Goal: Task Accomplishment & Management: Complete application form

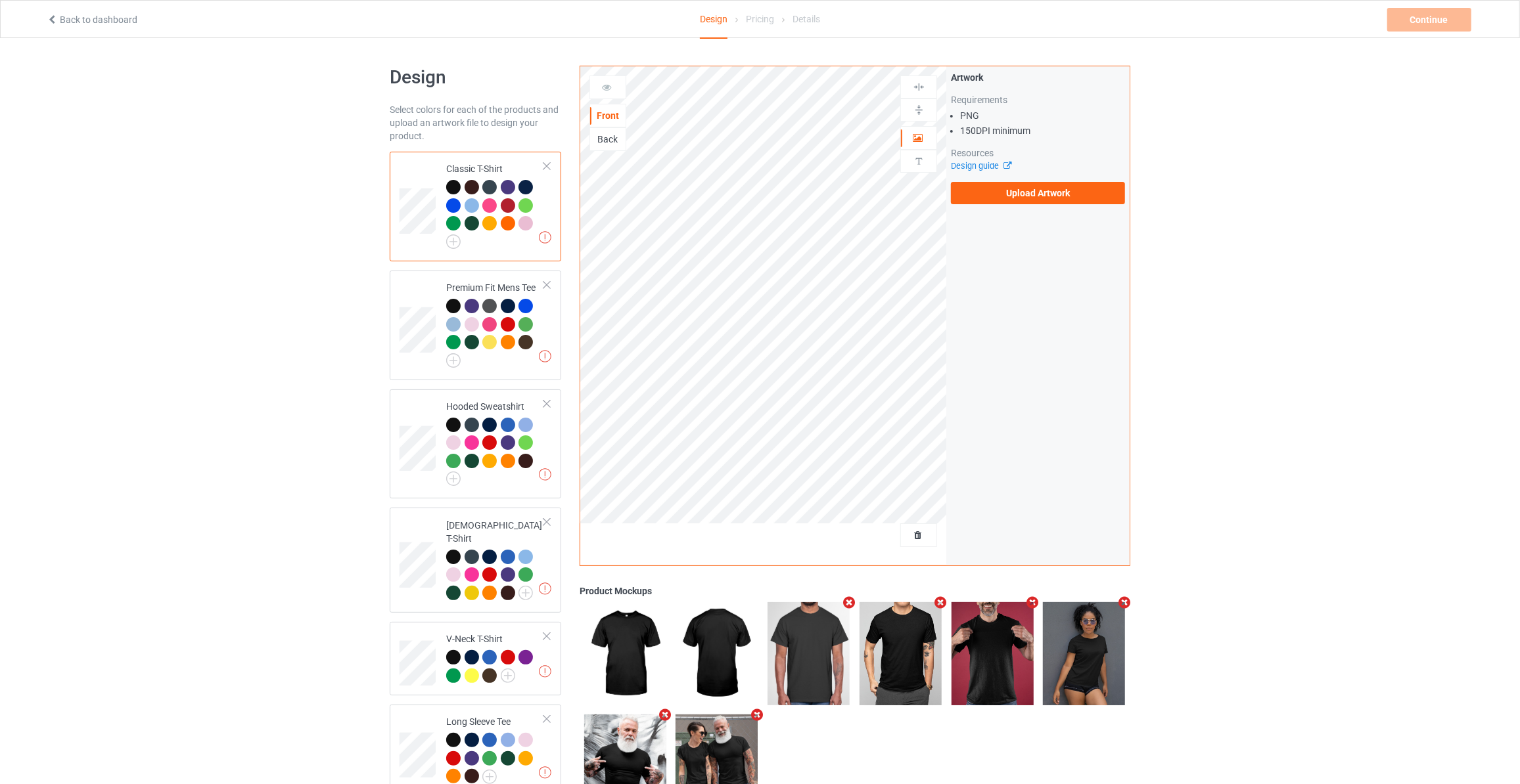
click at [1016, 174] on div "Artwork Requirements PNG 150 DPI minimum Resources Design guide Upload Artwork" at bounding box center [1038, 137] width 174 height 133
click at [1018, 195] on label "Upload Artwork" at bounding box center [1038, 193] width 174 height 23
click at [0, 0] on input "Upload Artwork" at bounding box center [0, 0] width 0 height 0
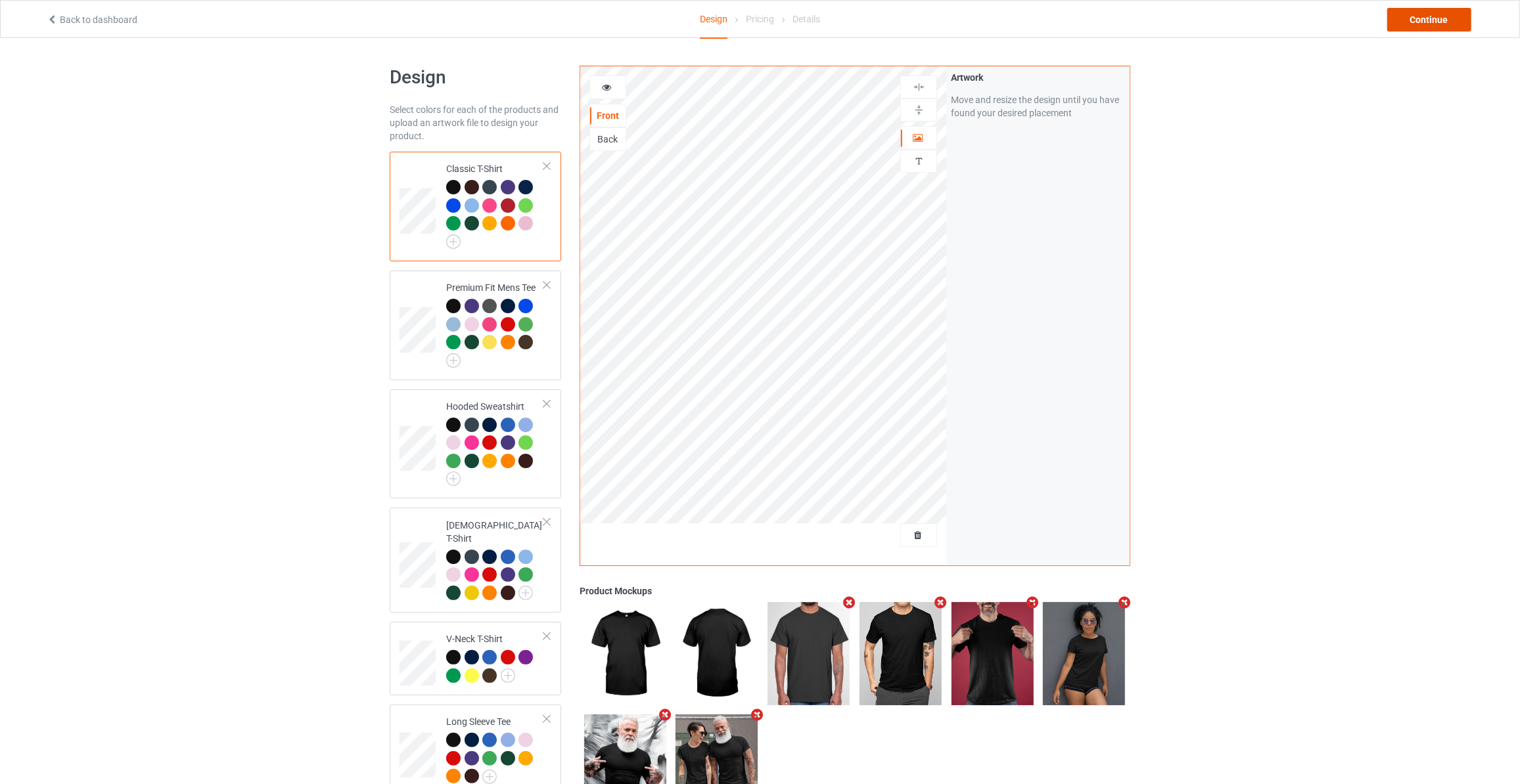
click at [1416, 22] on div "Continue" at bounding box center [1429, 20] width 84 height 23
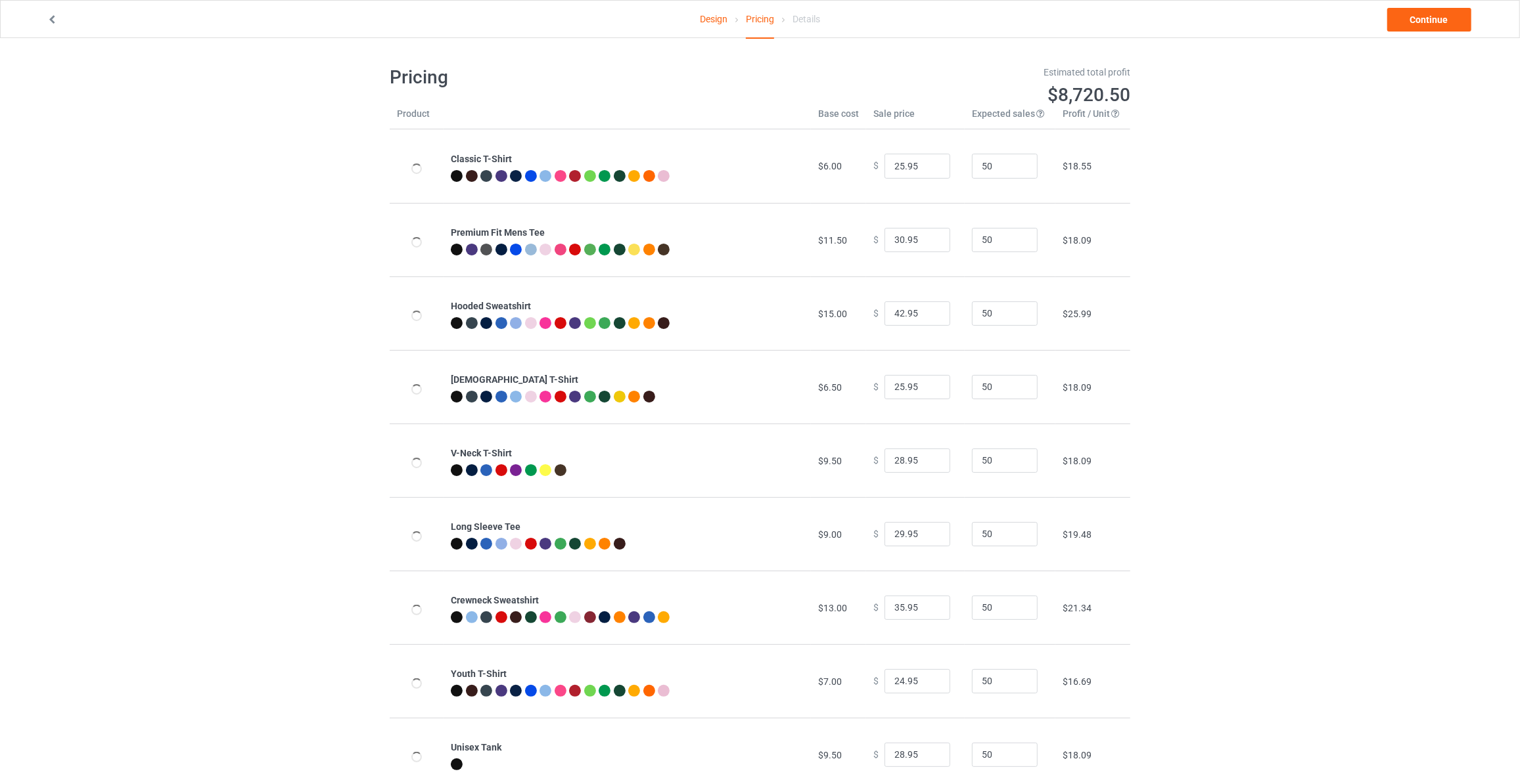
click at [1411, 33] on div "Design Pricing Details Continue" at bounding box center [759, 20] width 1445 height 37
click at [1421, 15] on link "Continue" at bounding box center [1429, 20] width 84 height 23
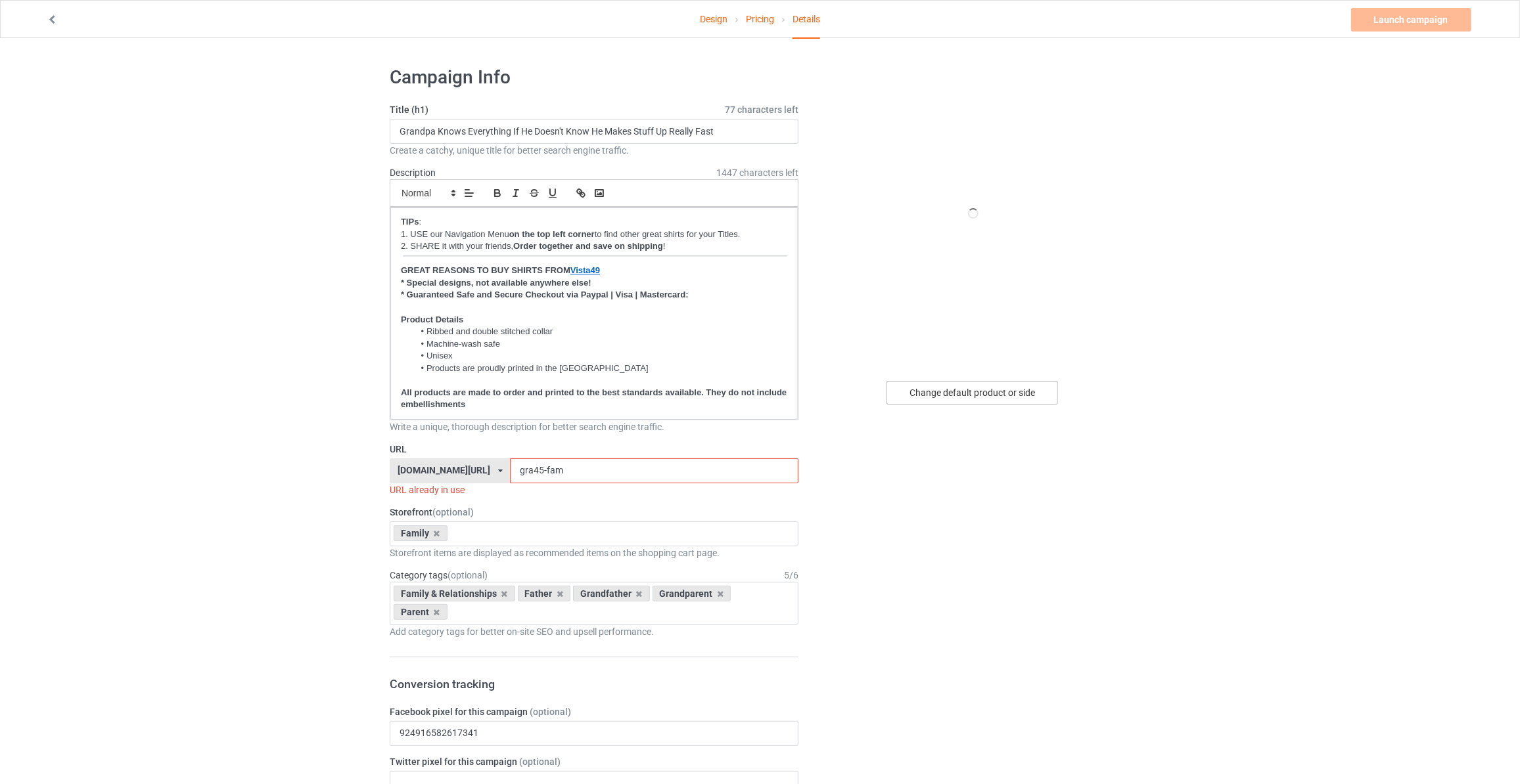
click at [929, 390] on div "Change default product or side" at bounding box center [972, 392] width 171 height 23
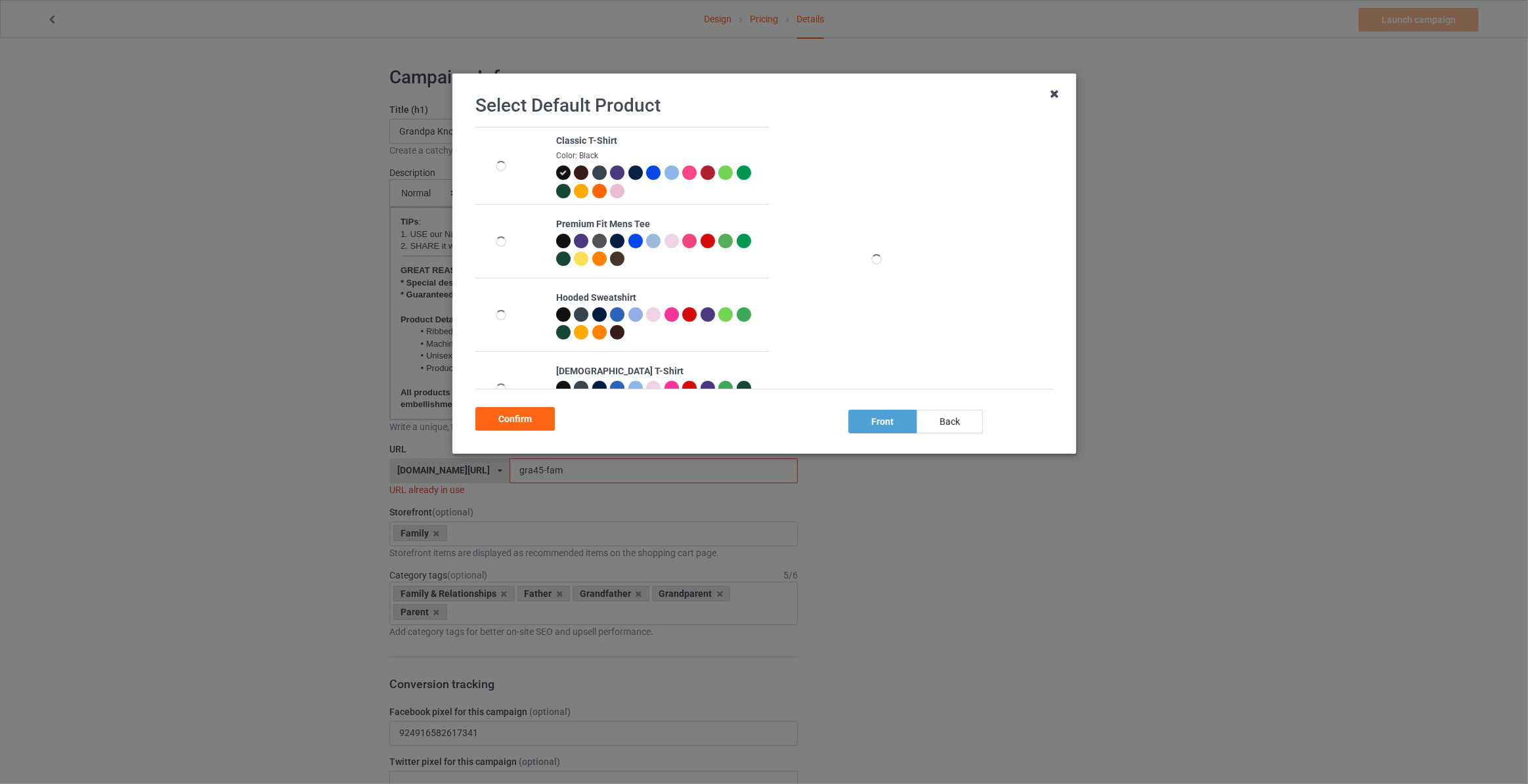
click at [1053, 92] on icon at bounding box center [1054, 93] width 21 height 21
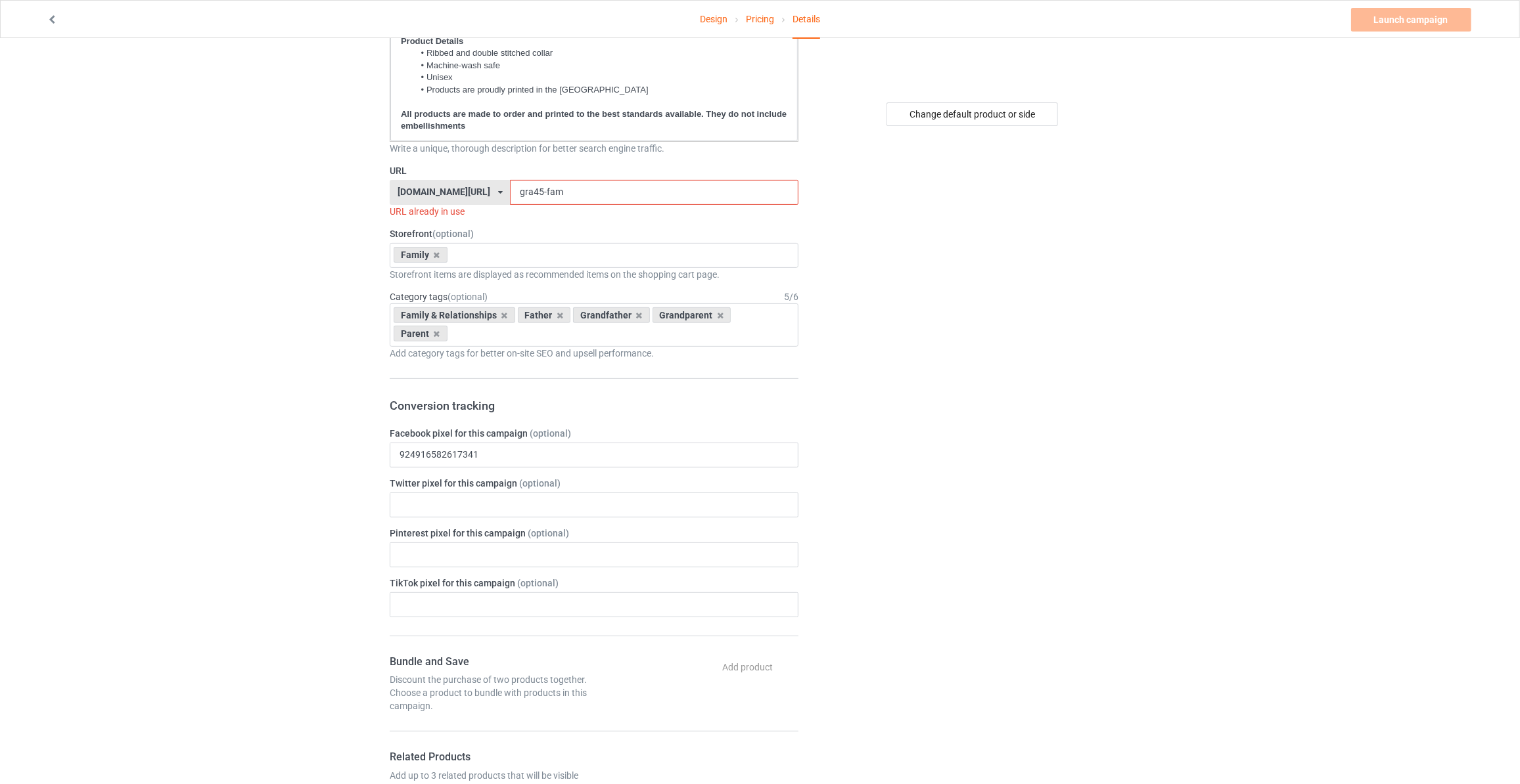
scroll to position [39, 0]
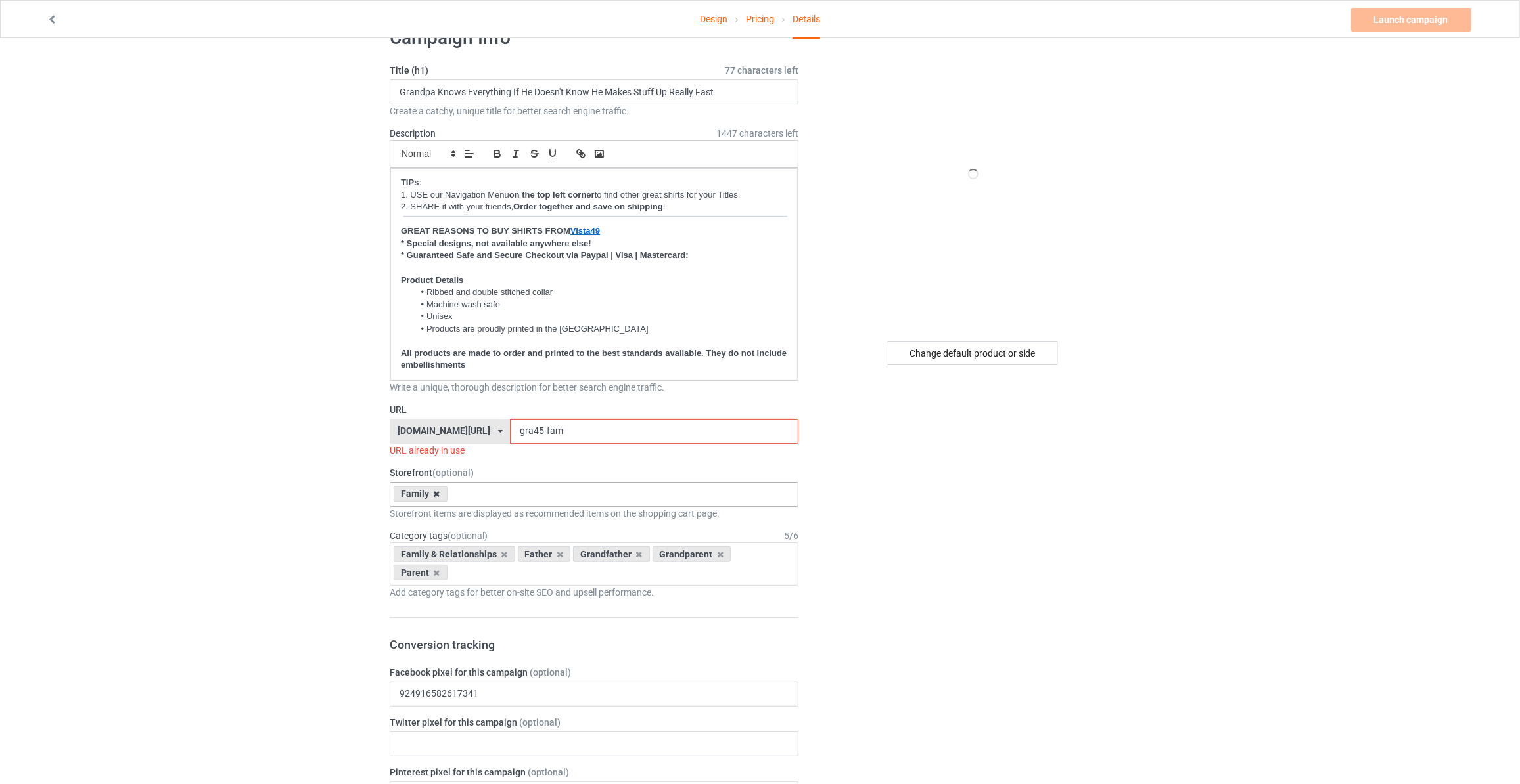
click at [435, 490] on icon at bounding box center [437, 494] width 7 height 9
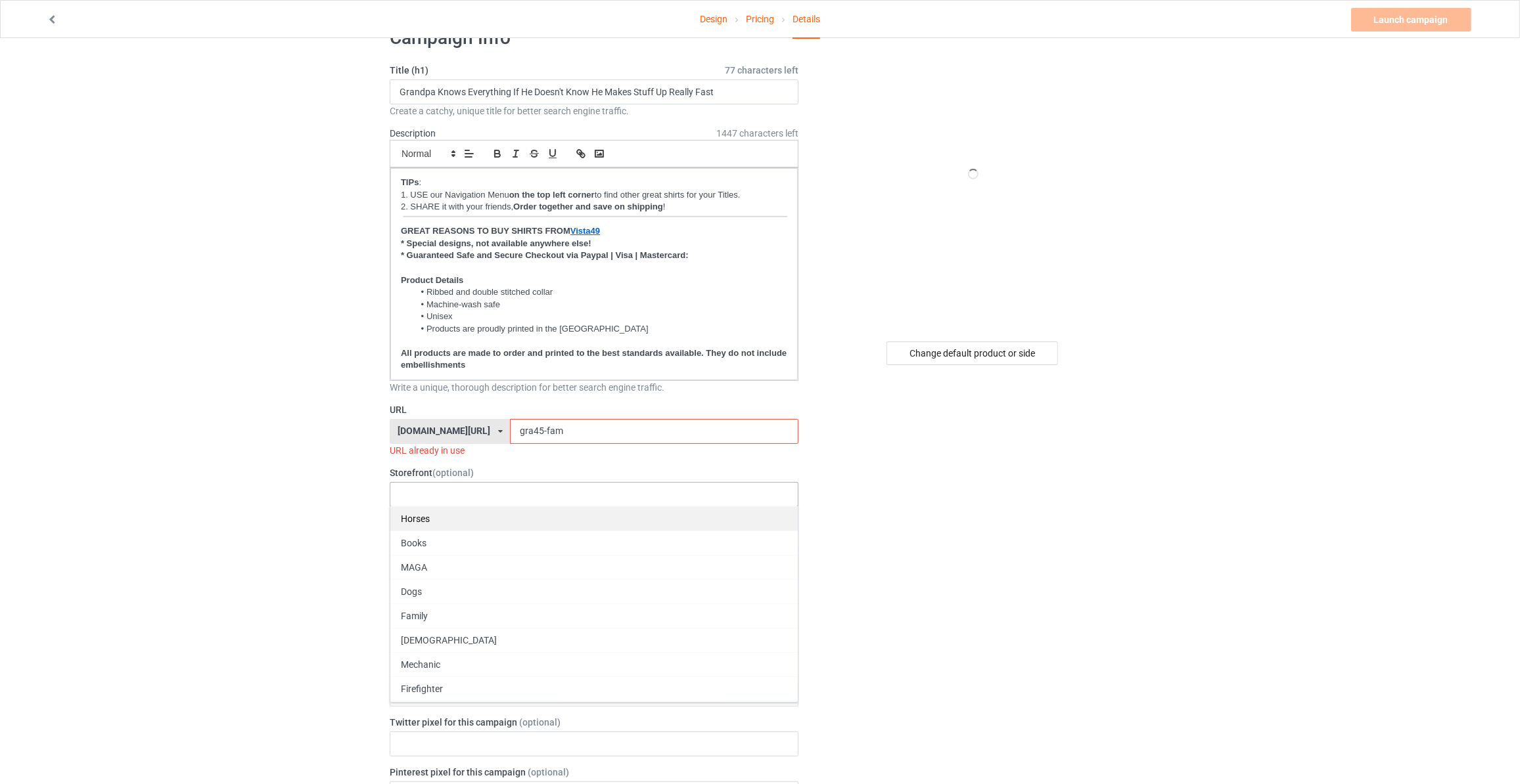
click at [421, 518] on div "Horses" at bounding box center [594, 518] width 407 height 24
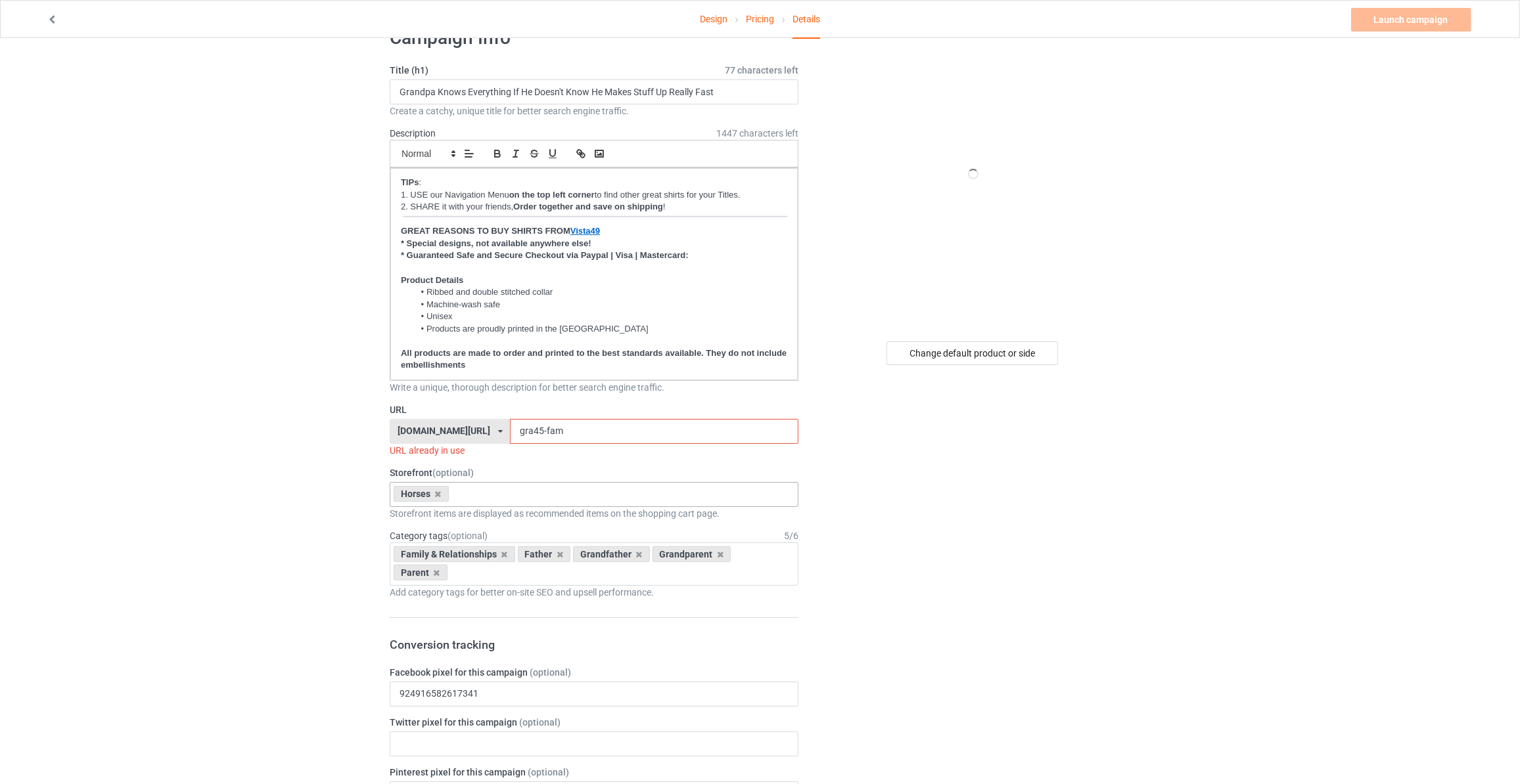
click at [501, 550] on icon at bounding box center [504, 554] width 7 height 9
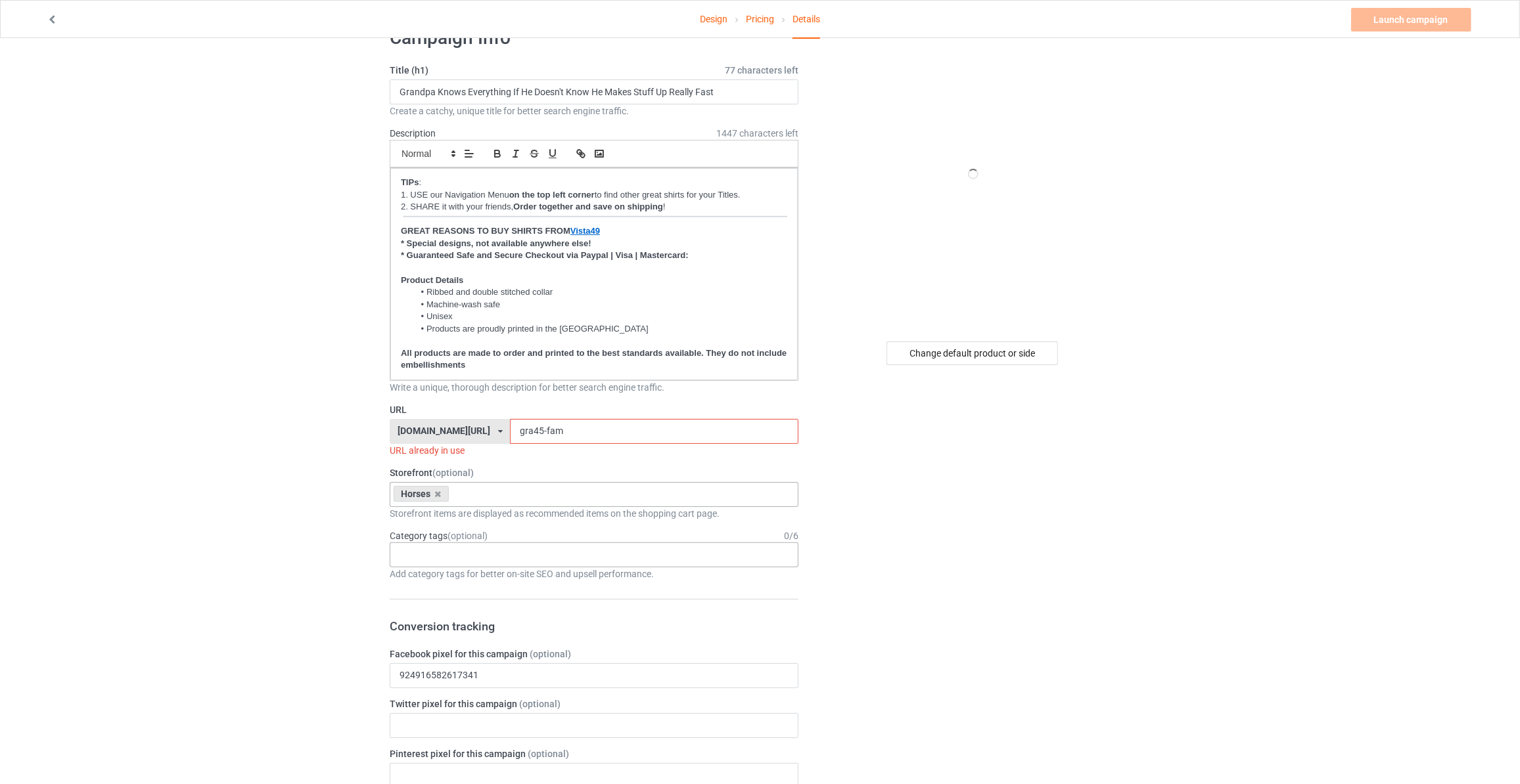
click at [460, 559] on div "Age > [DEMOGRAPHIC_DATA] > 1 Age > [DEMOGRAPHIC_DATA] Months > 1 Month Age > [D…" at bounding box center [594, 554] width 408 height 24
type input "Horses"
click at [475, 571] on div "Animals > Land Animals > Horses" at bounding box center [594, 578] width 407 height 24
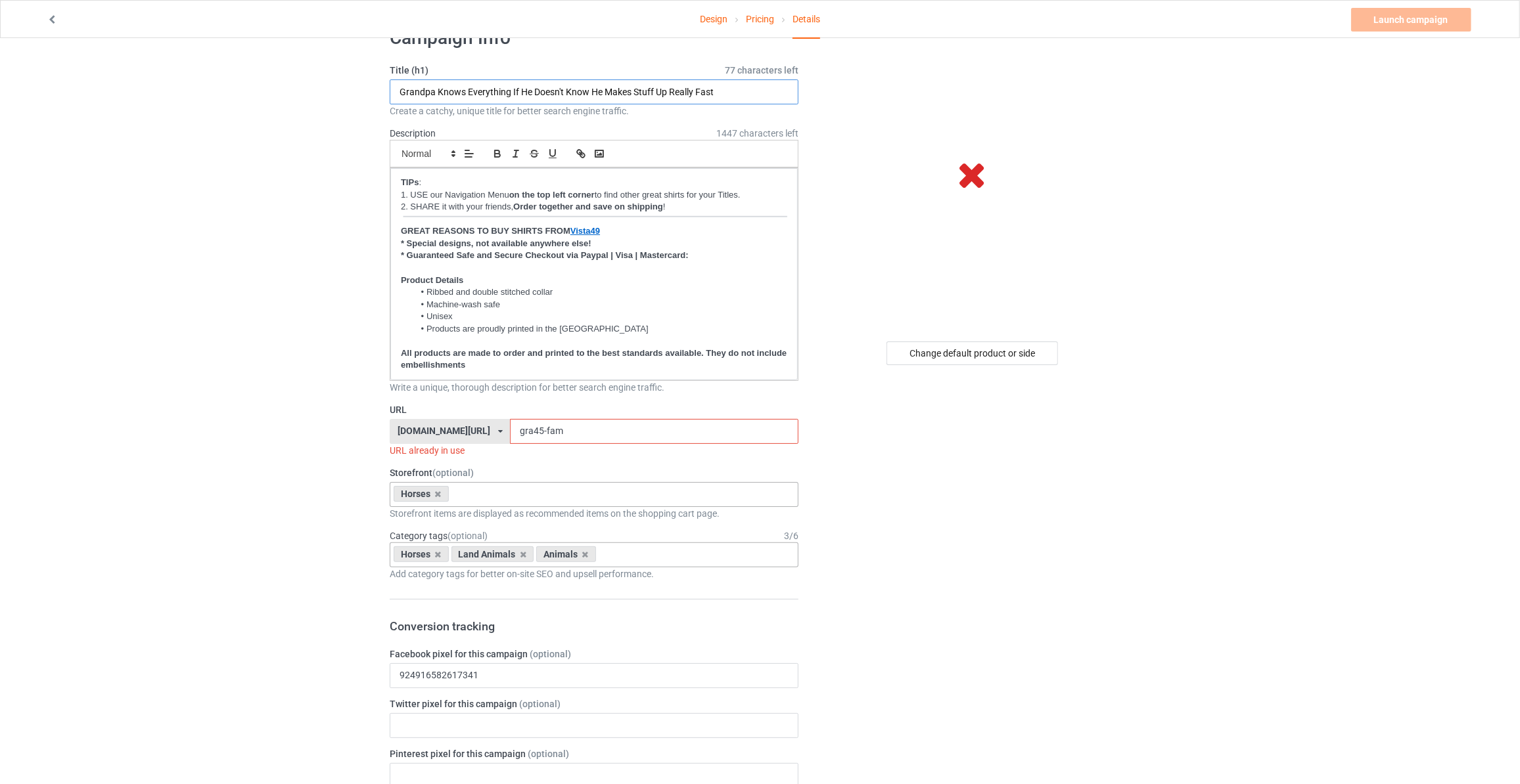
click at [689, 89] on input "Grandpa Knows Everything If He Doesn't Know He Makes Stuff Up Really Fast" at bounding box center [594, 91] width 408 height 24
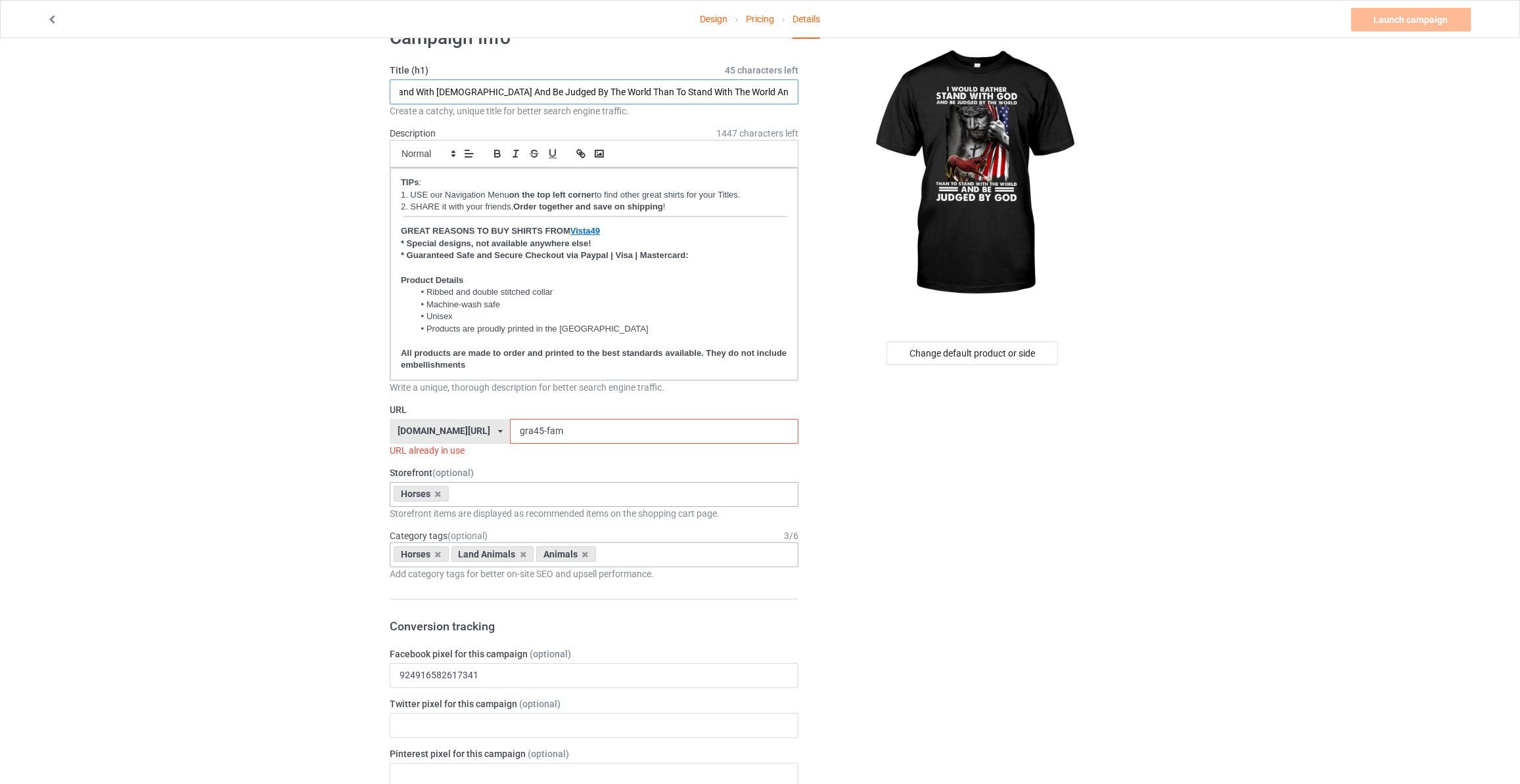
scroll to position [0, 77]
type input "I Would Rather Stand With [DEMOGRAPHIC_DATA] And Be Judged By The World Than To…"
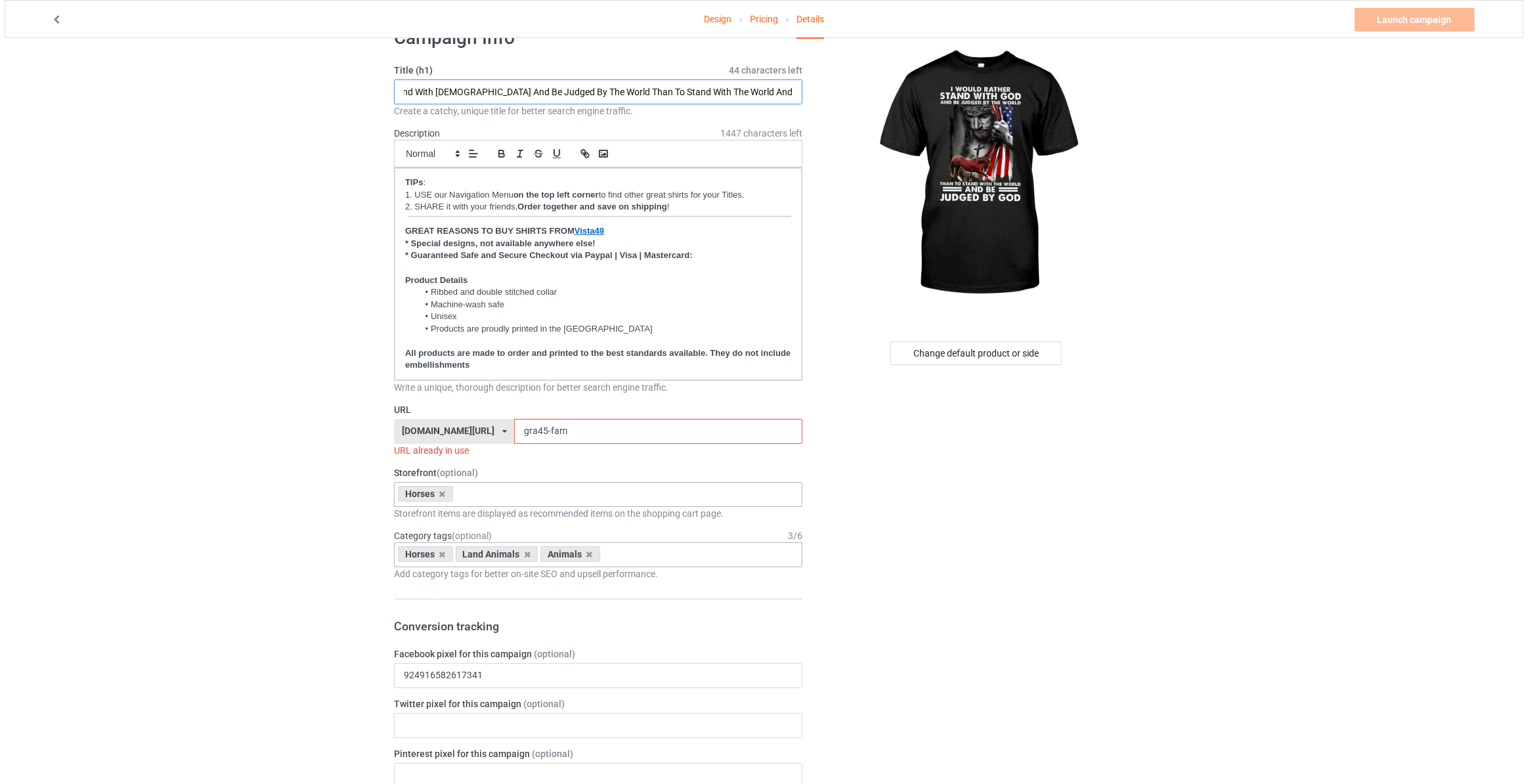
scroll to position [0, 0]
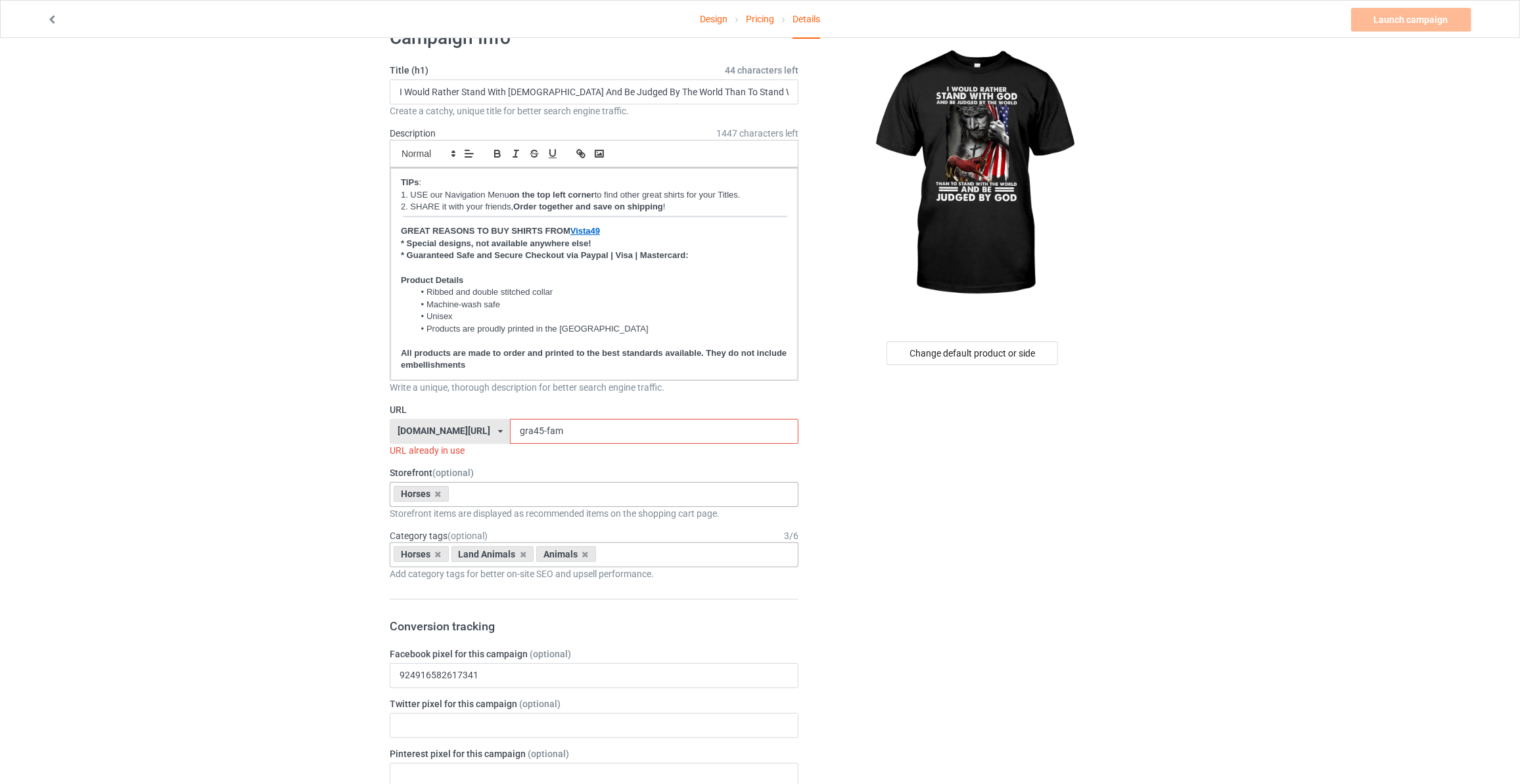
click at [935, 352] on div "Change default product or side" at bounding box center [972, 353] width 171 height 23
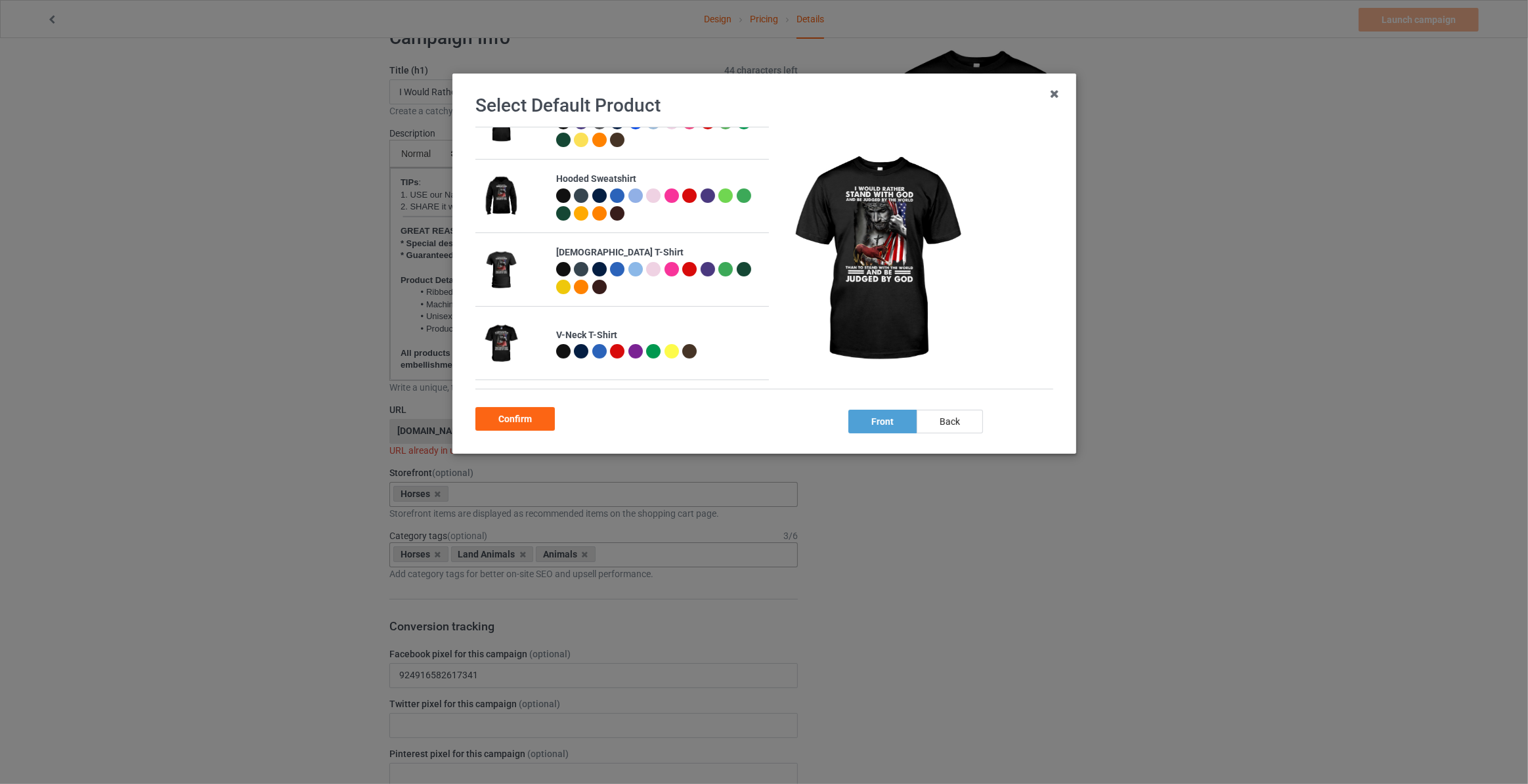
click at [562, 264] on div at bounding box center [563, 269] width 15 height 15
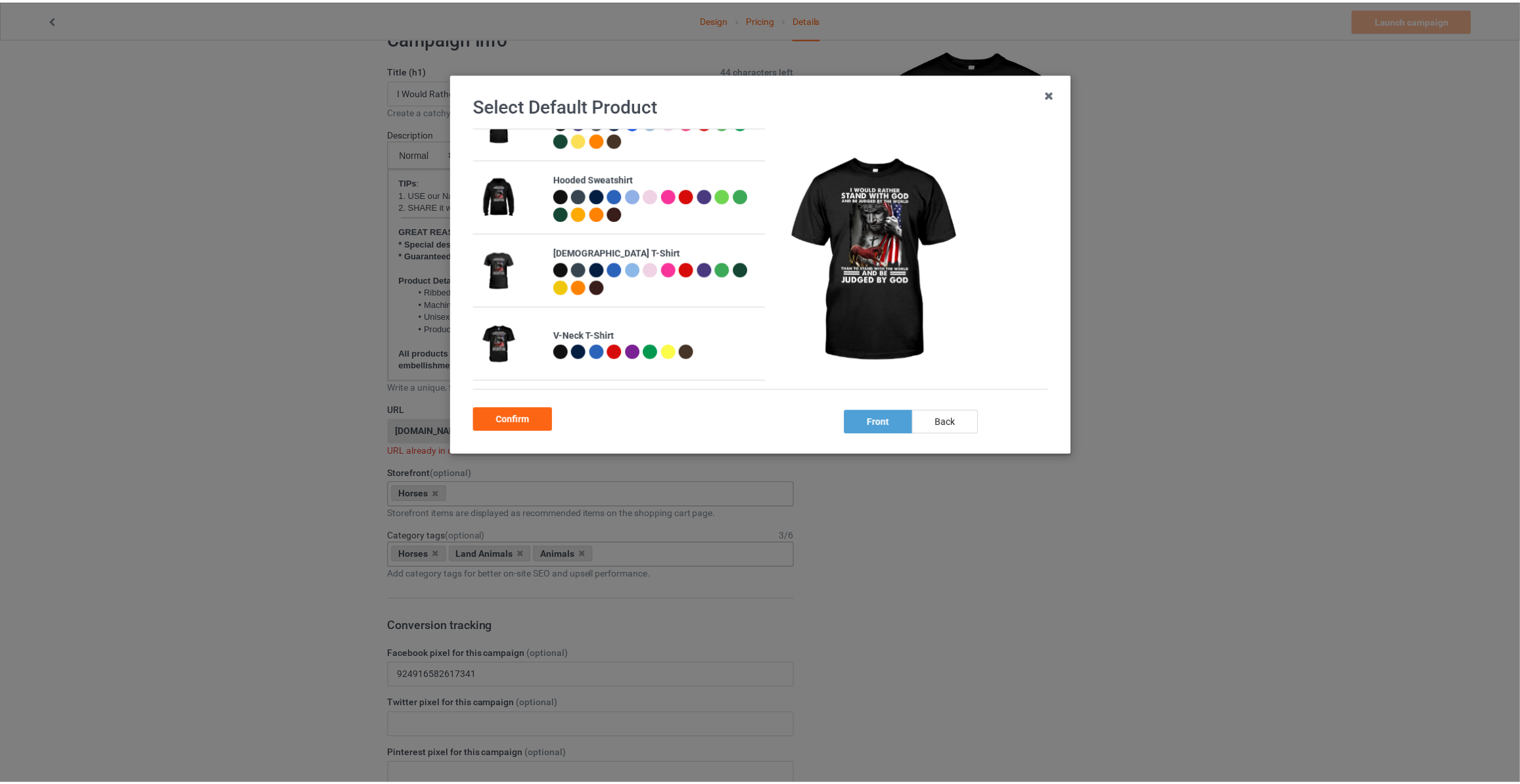
scroll to position [115, 0]
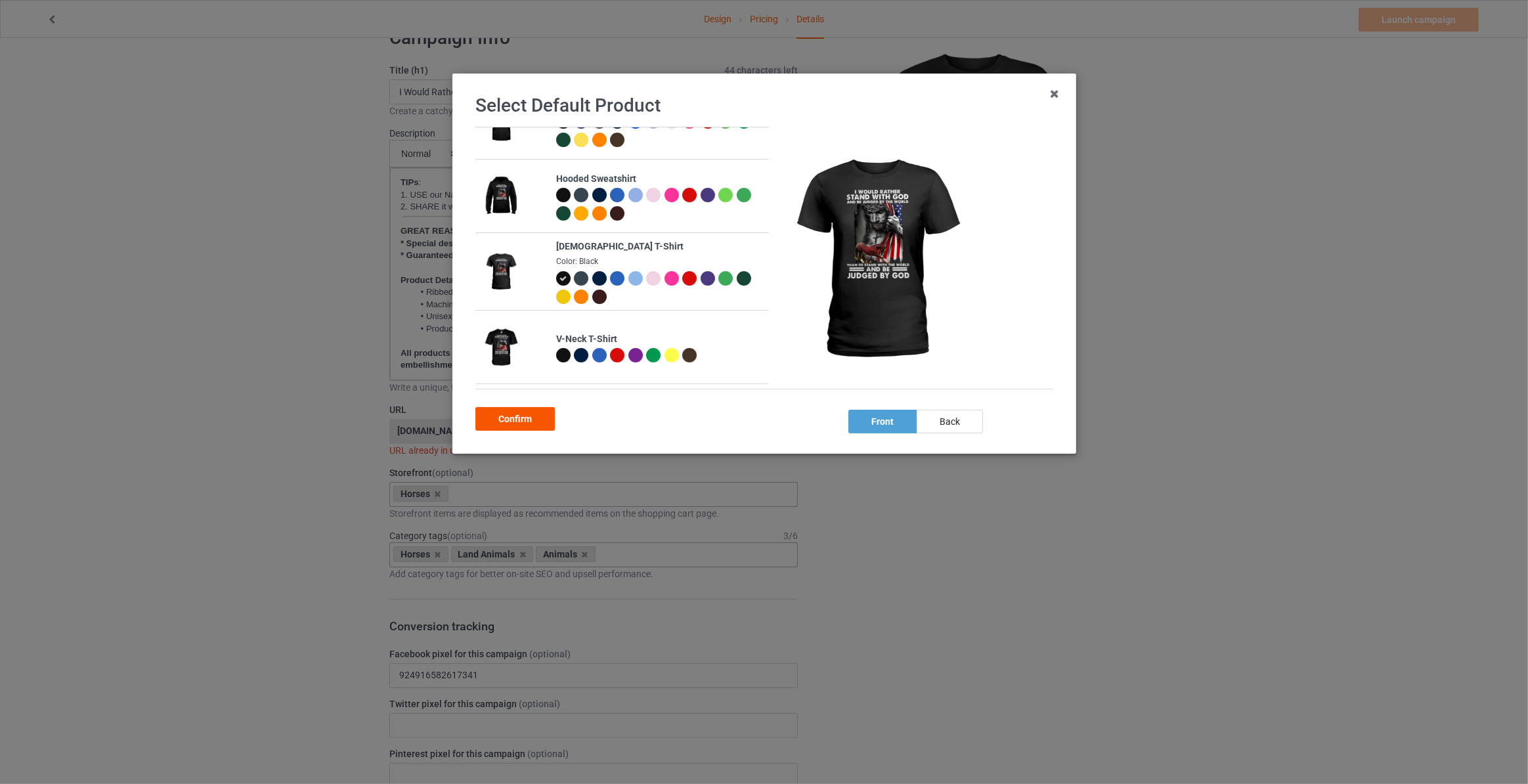
click at [515, 419] on div "Confirm" at bounding box center [515, 419] width 79 height 23
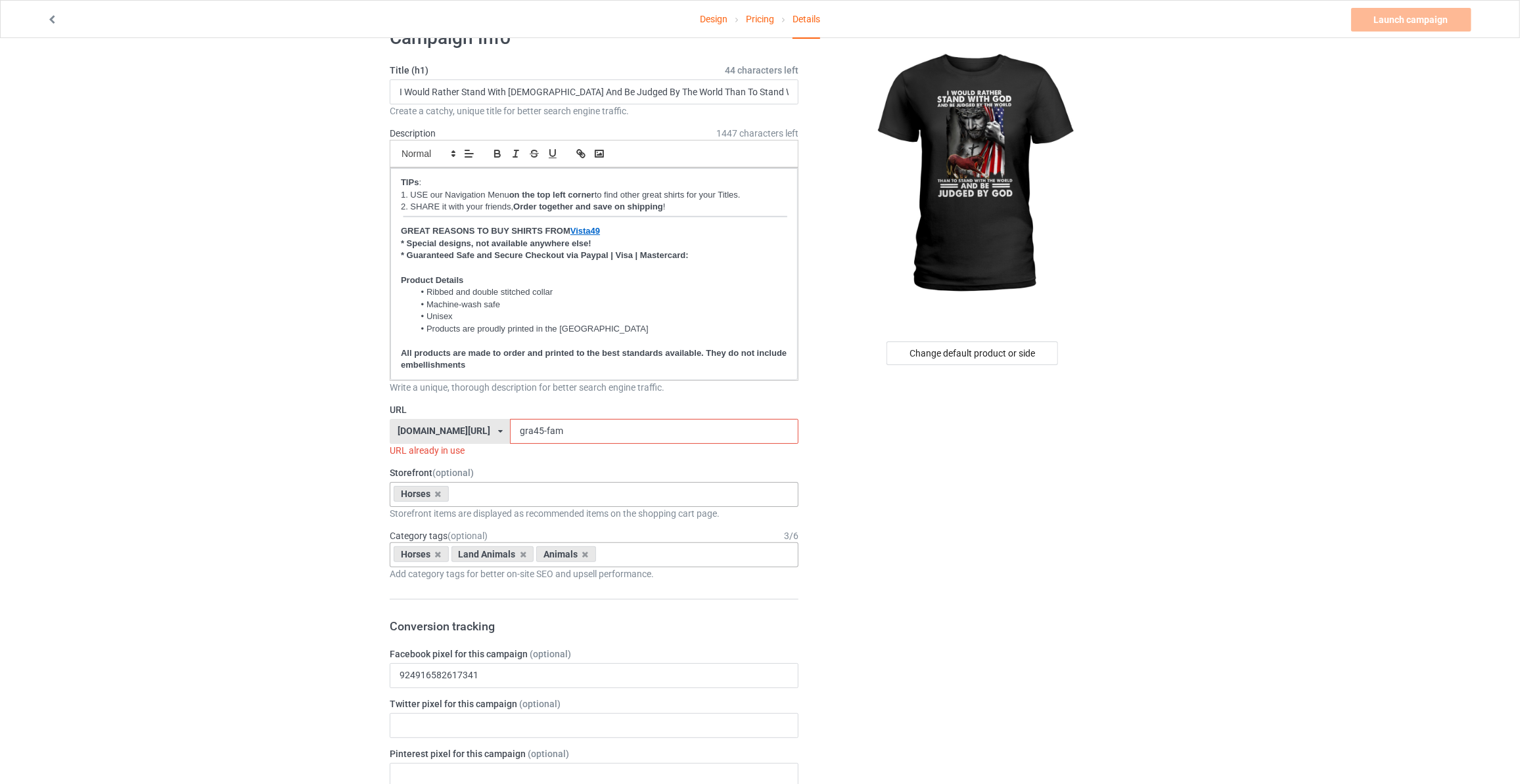
drag, startPoint x: 564, startPoint y: 433, endPoint x: 264, endPoint y: 419, distance: 300.3
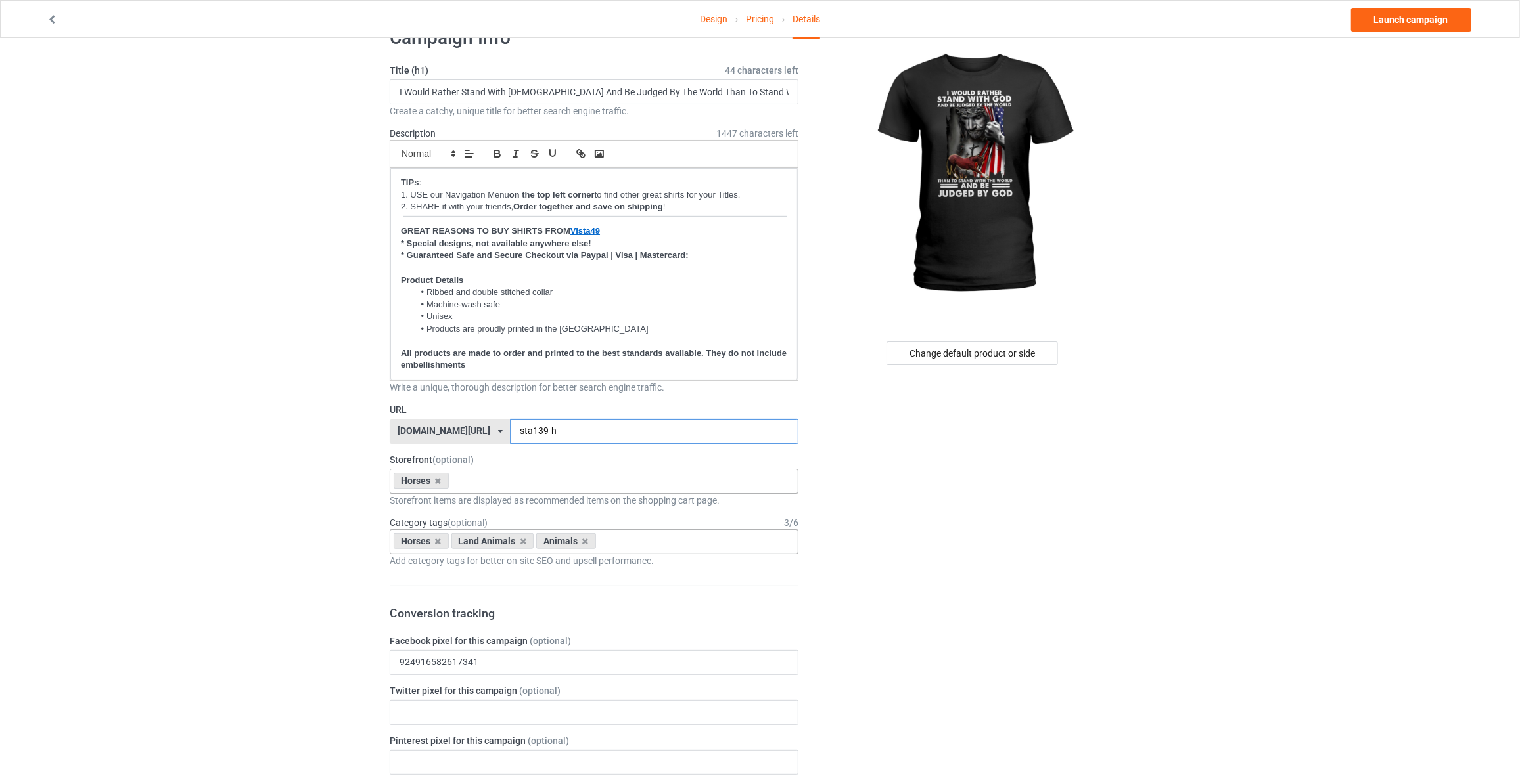
type input "sta139-h"
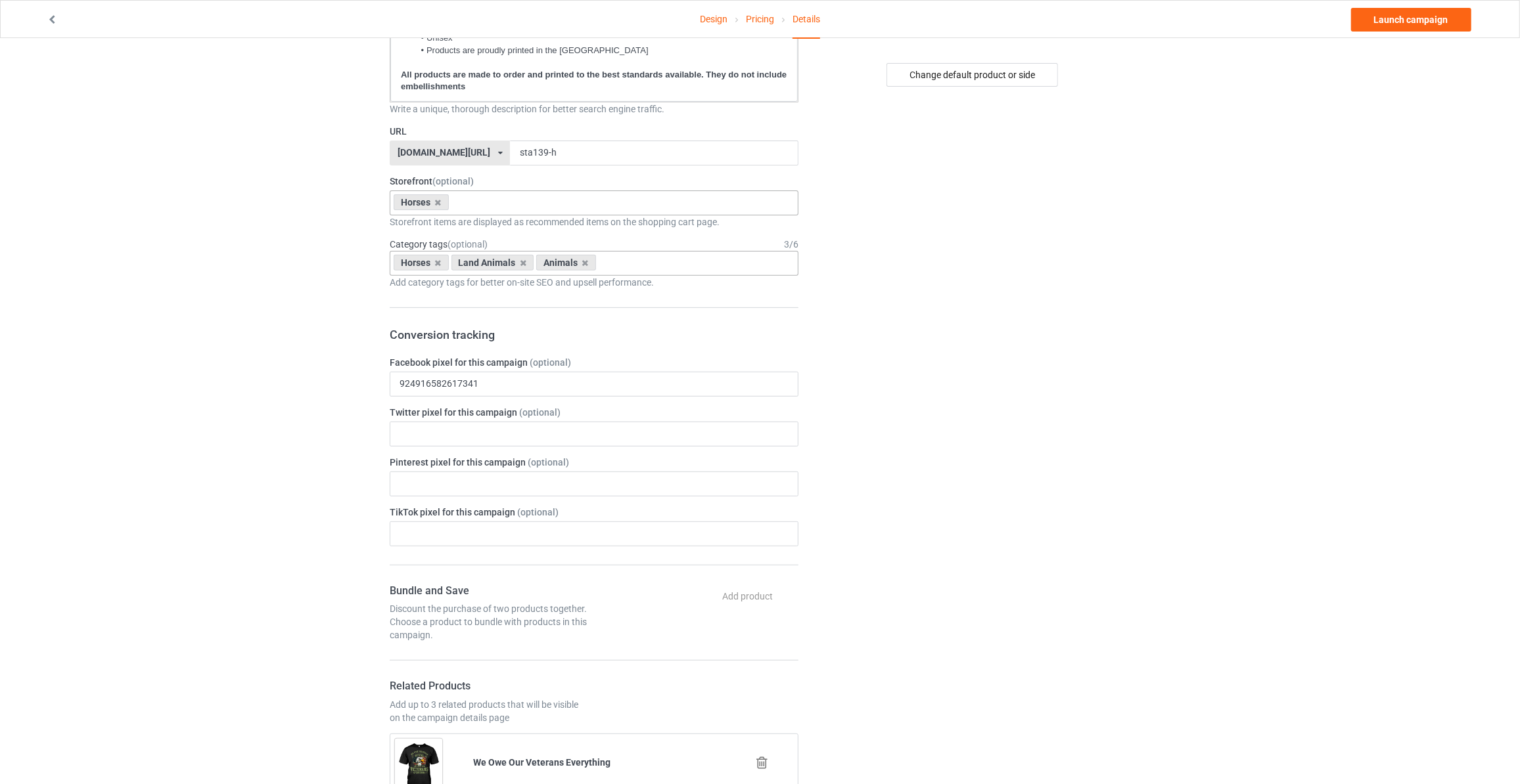
click at [1189, 346] on div "Design Pricing Details Launch campaign Campaign Info Title (h1) 44 characters l…" at bounding box center [760, 773] width 1520 height 2106
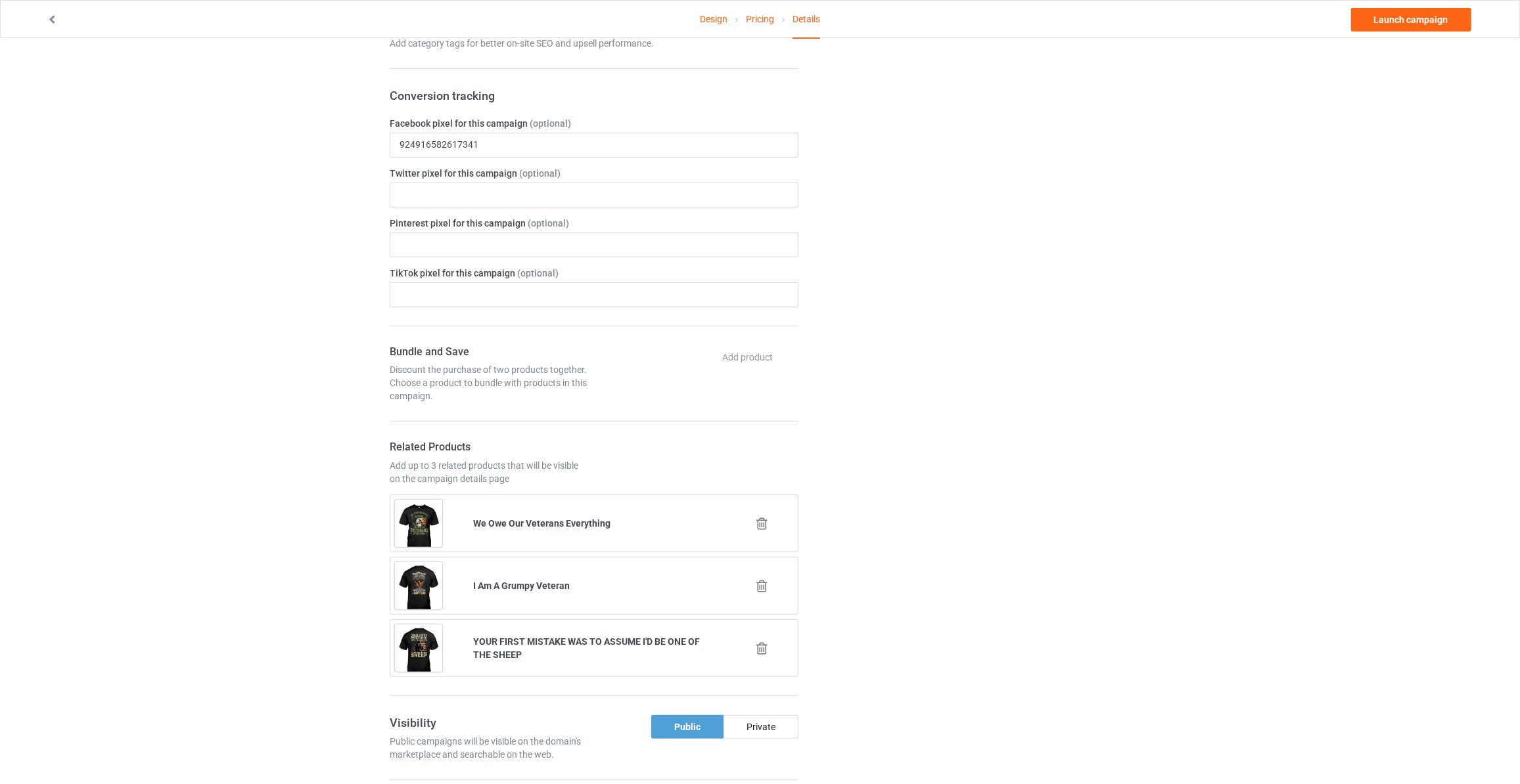
click at [1205, 346] on div "Design Pricing Details Launch campaign Campaign Info Title (h1) 44 characters l…" at bounding box center [760, 534] width 1520 height 2106
click at [764, 517] on icon at bounding box center [762, 524] width 17 height 14
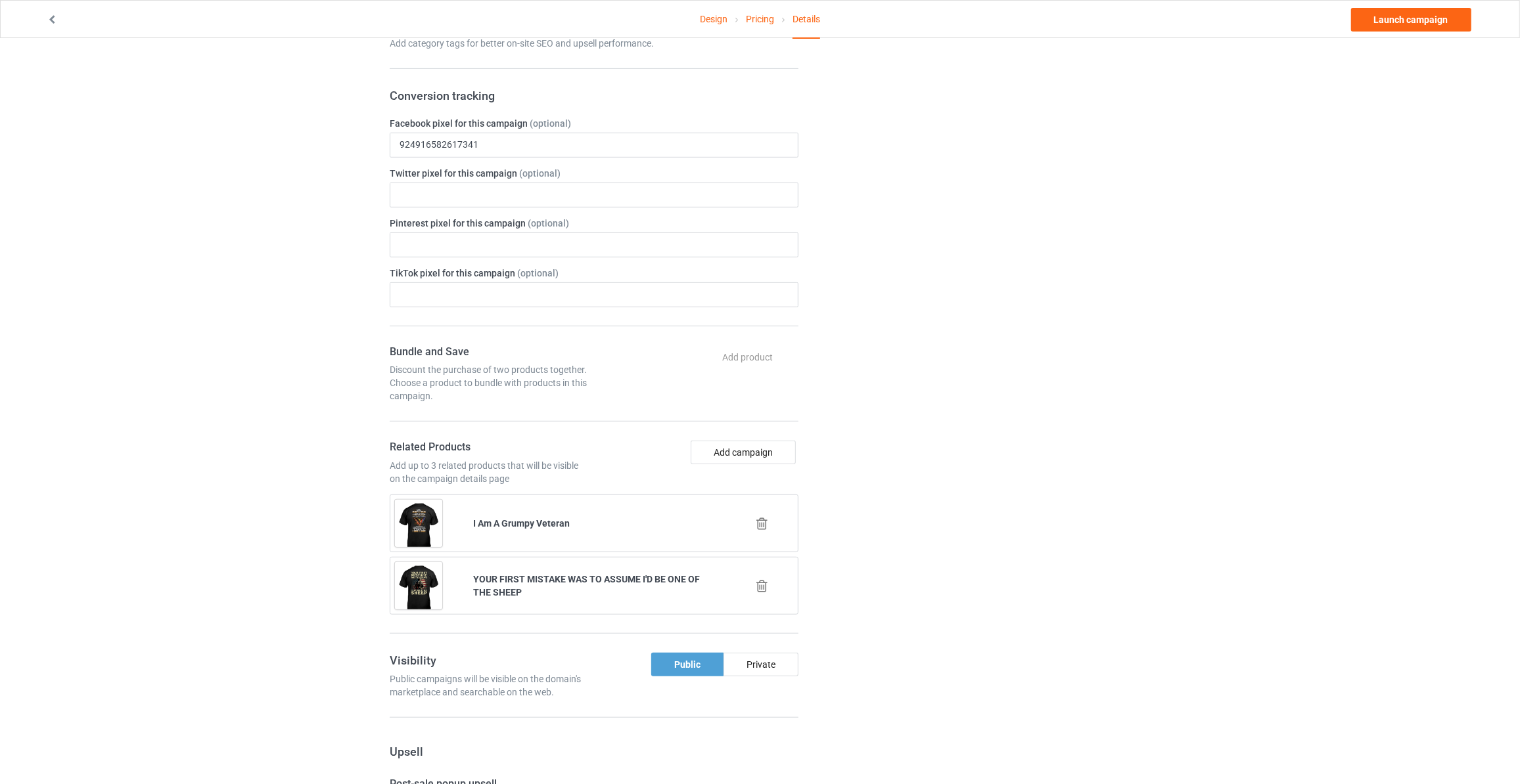
click at [764, 517] on icon at bounding box center [762, 524] width 17 height 14
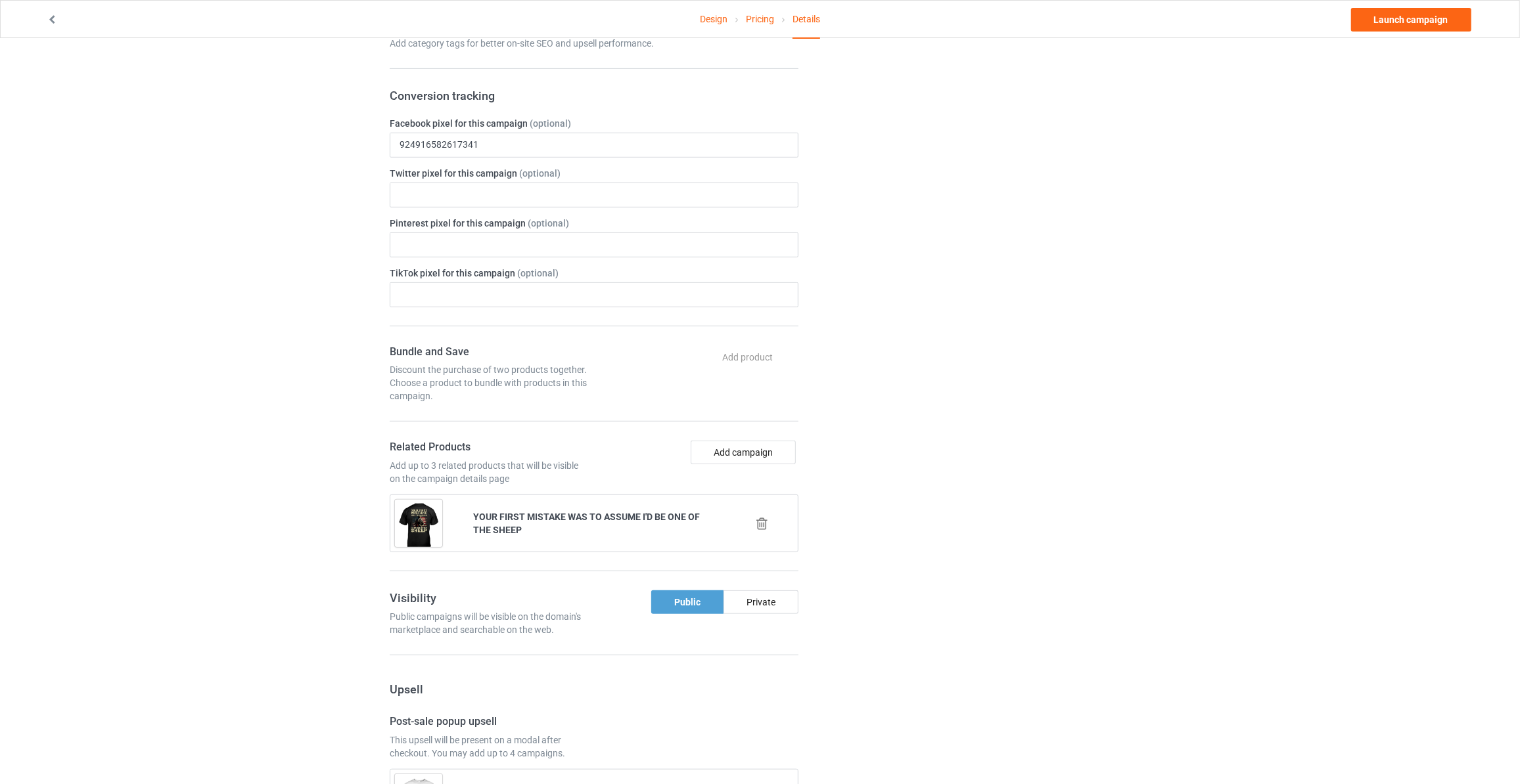
click at [764, 517] on icon at bounding box center [762, 524] width 17 height 14
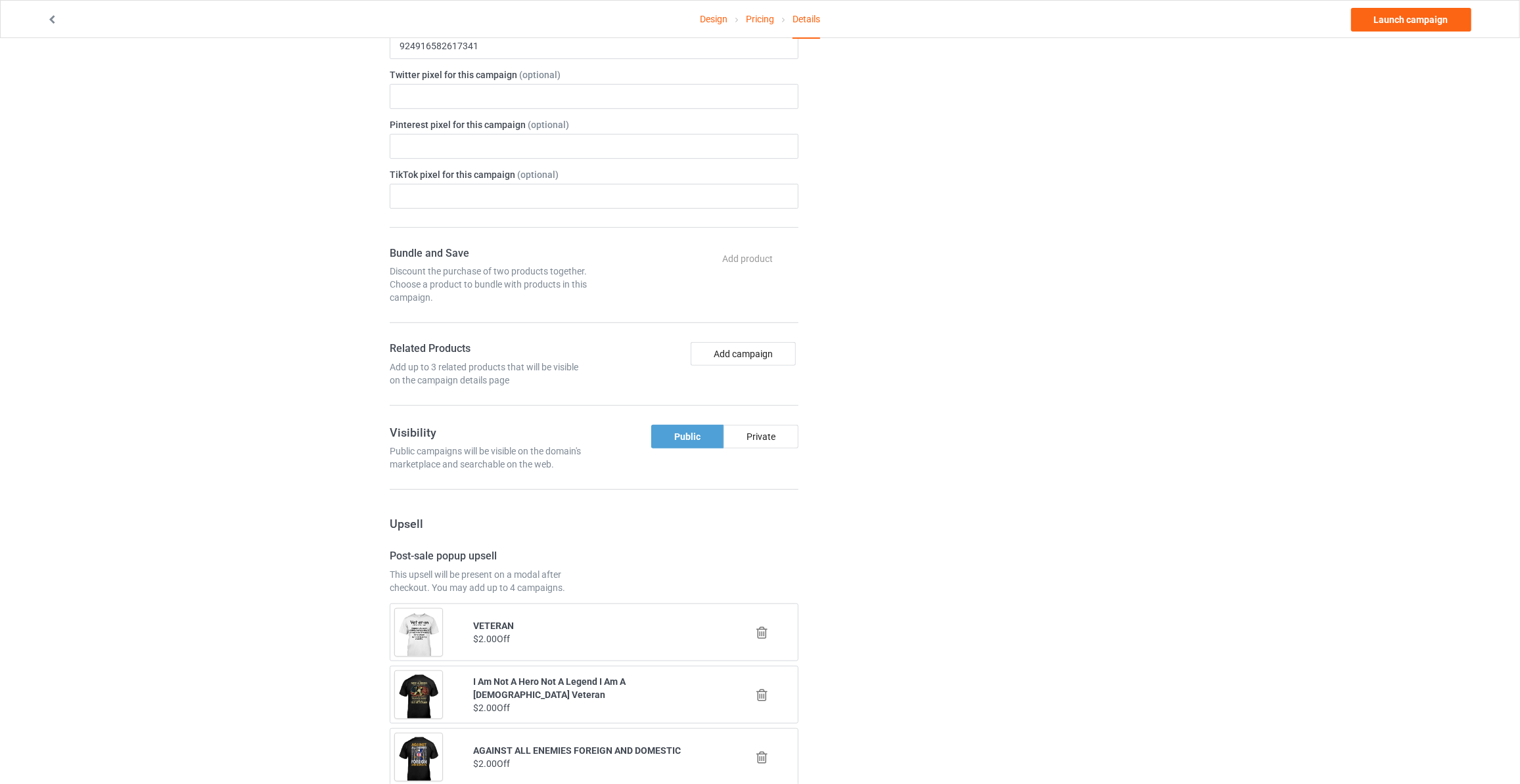
scroll to position [835, 0]
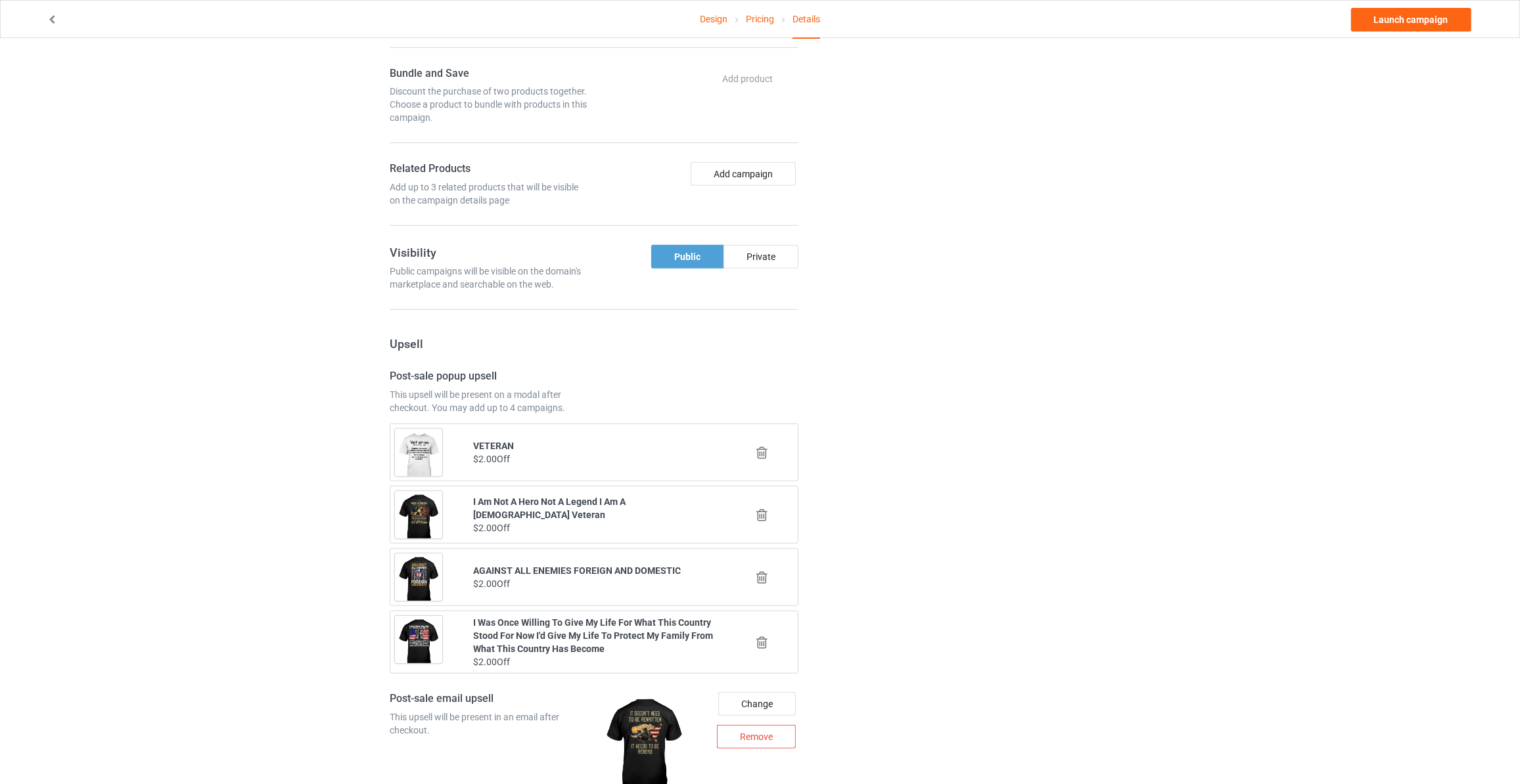
click at [754, 450] on icon at bounding box center [762, 453] width 17 height 14
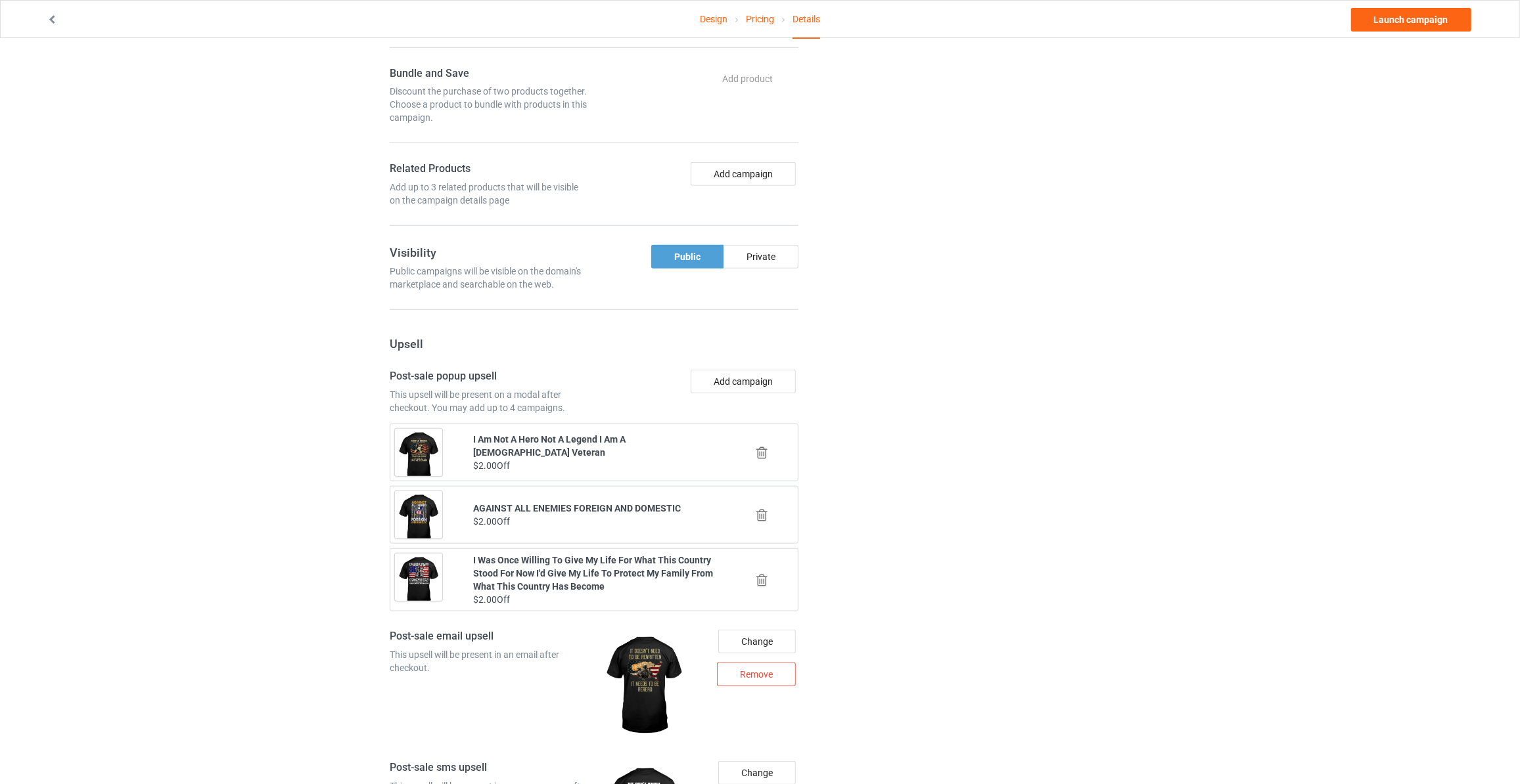
click at [760, 450] on icon at bounding box center [762, 453] width 17 height 14
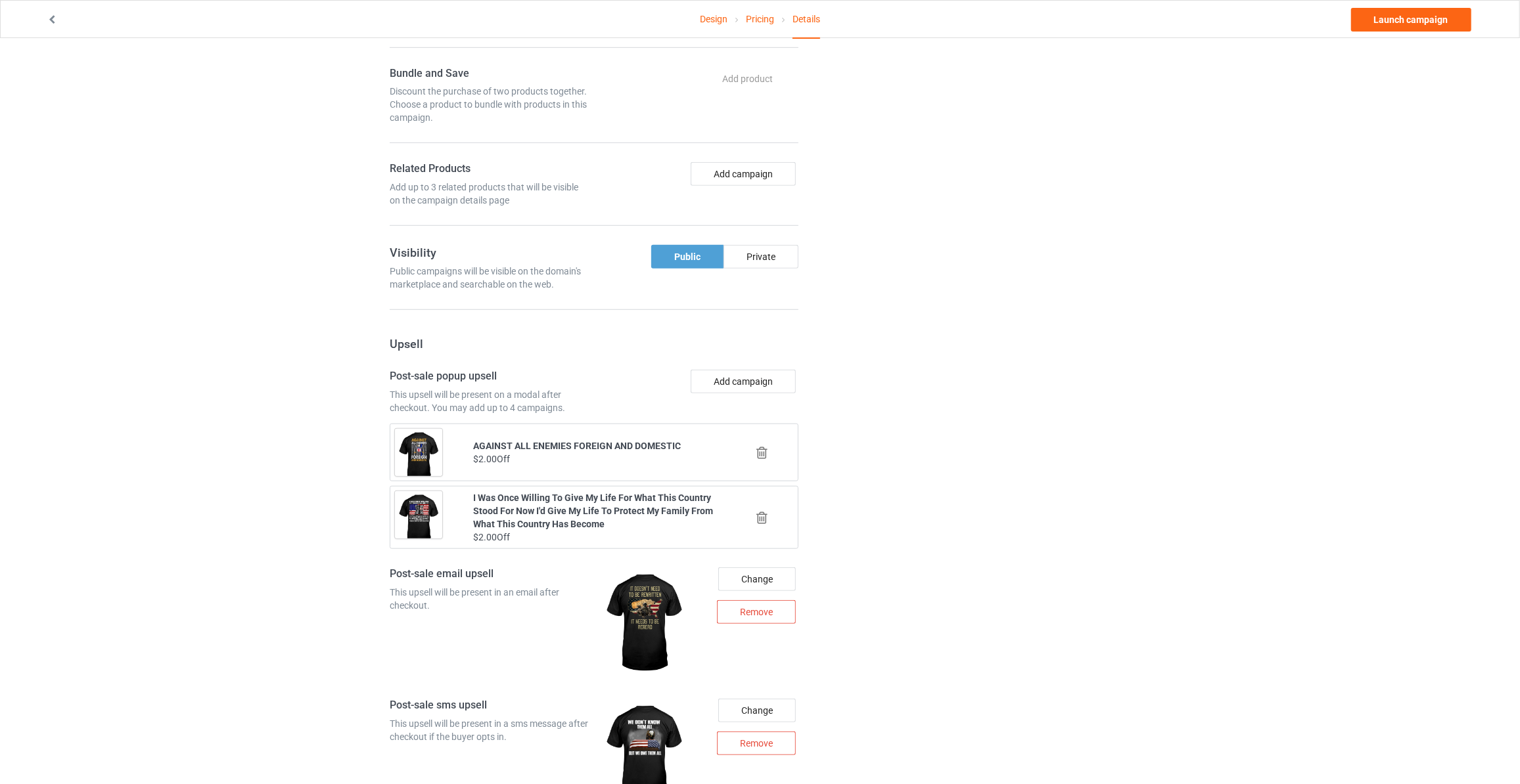
click at [762, 450] on icon at bounding box center [762, 453] width 17 height 14
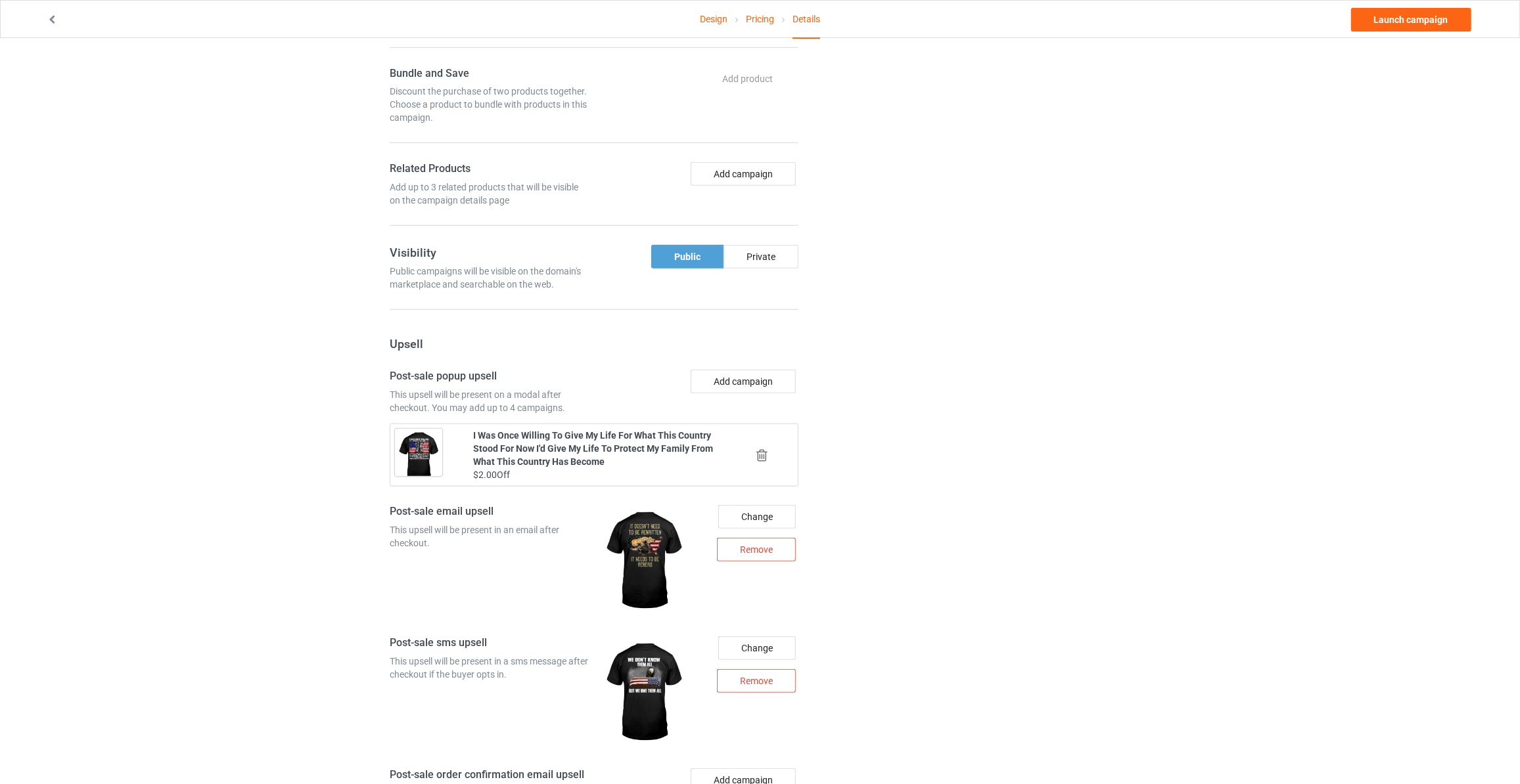
click at [762, 450] on icon at bounding box center [762, 455] width 17 height 14
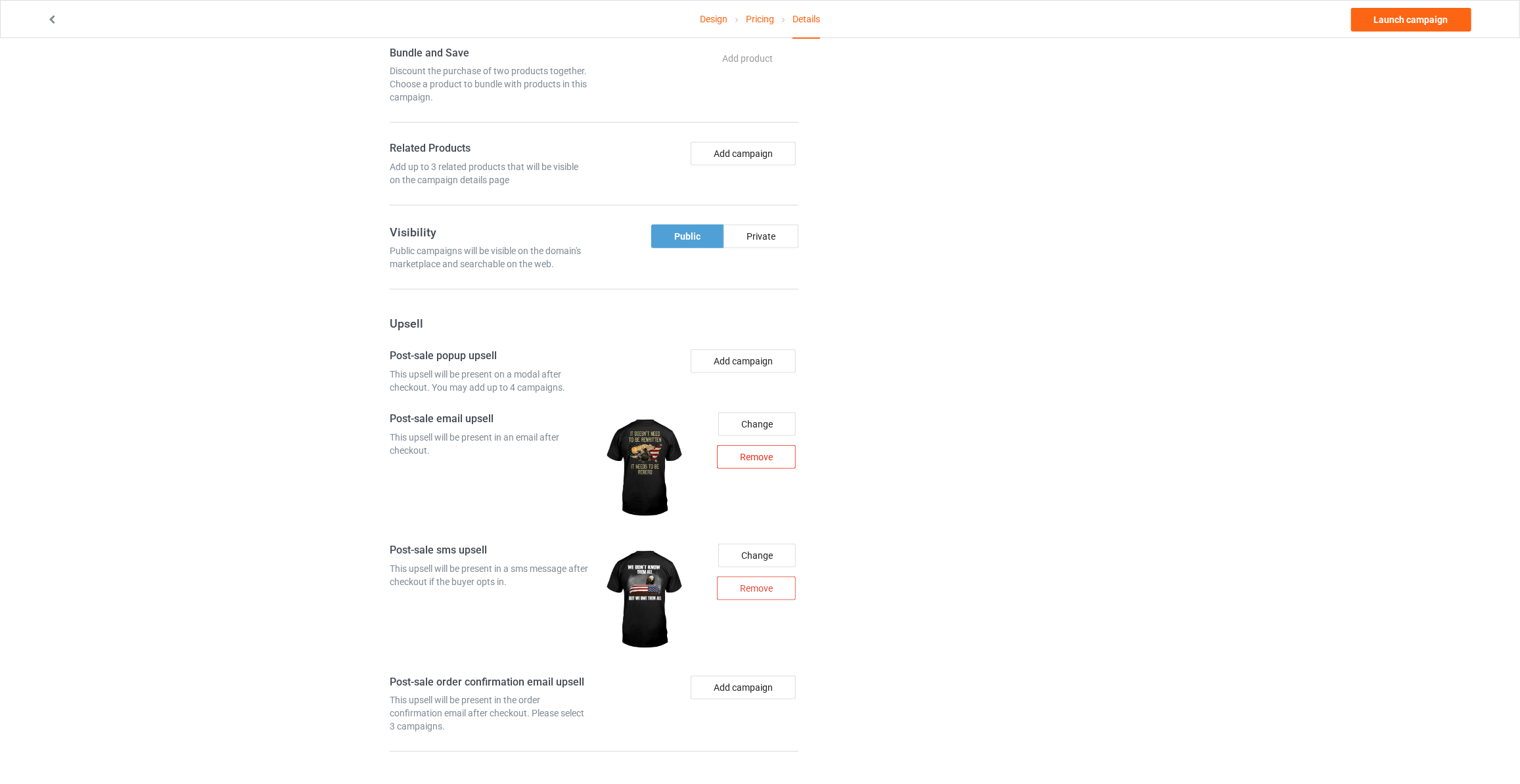
scroll to position [901, 0]
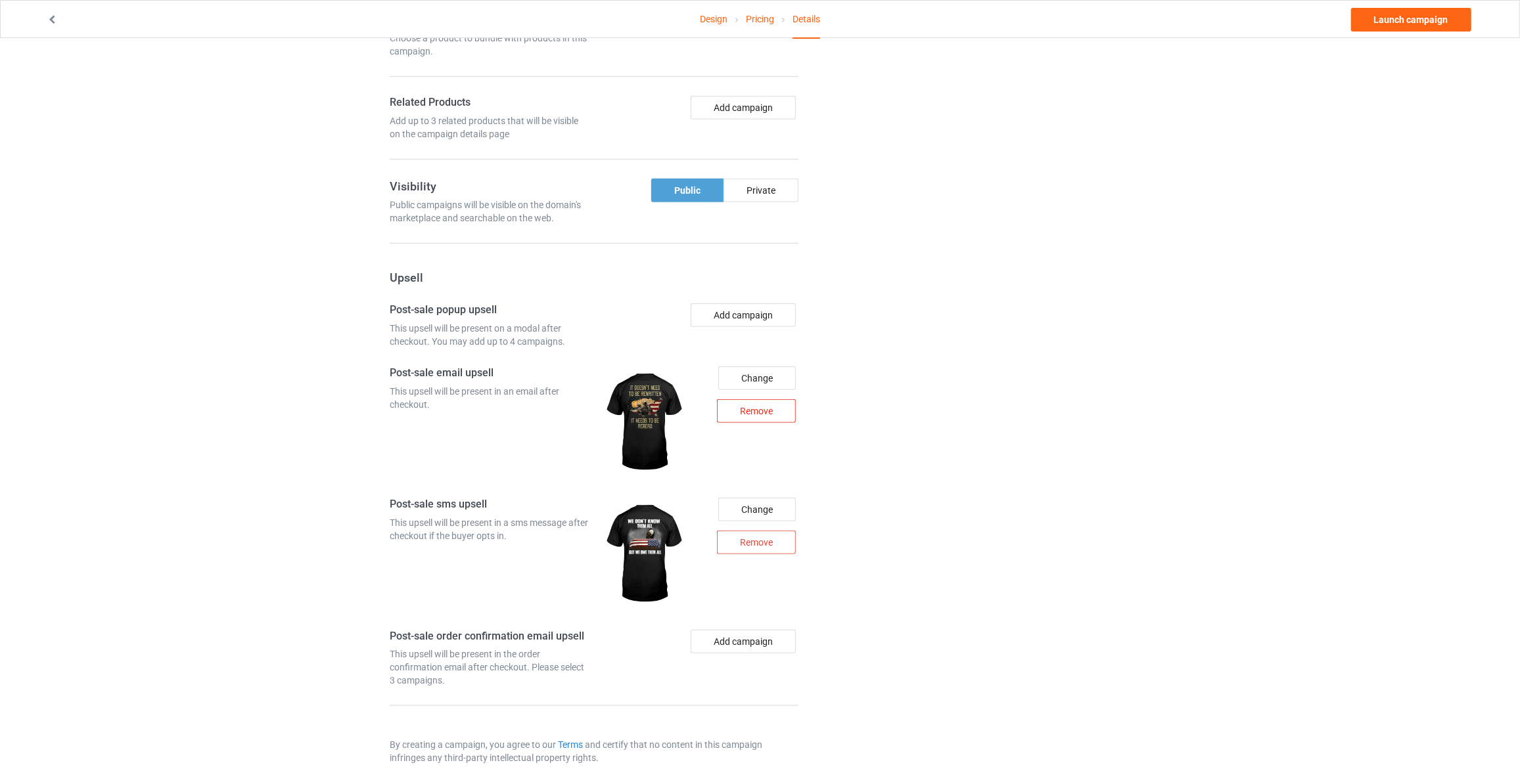
click at [754, 409] on div "Remove" at bounding box center [756, 411] width 79 height 23
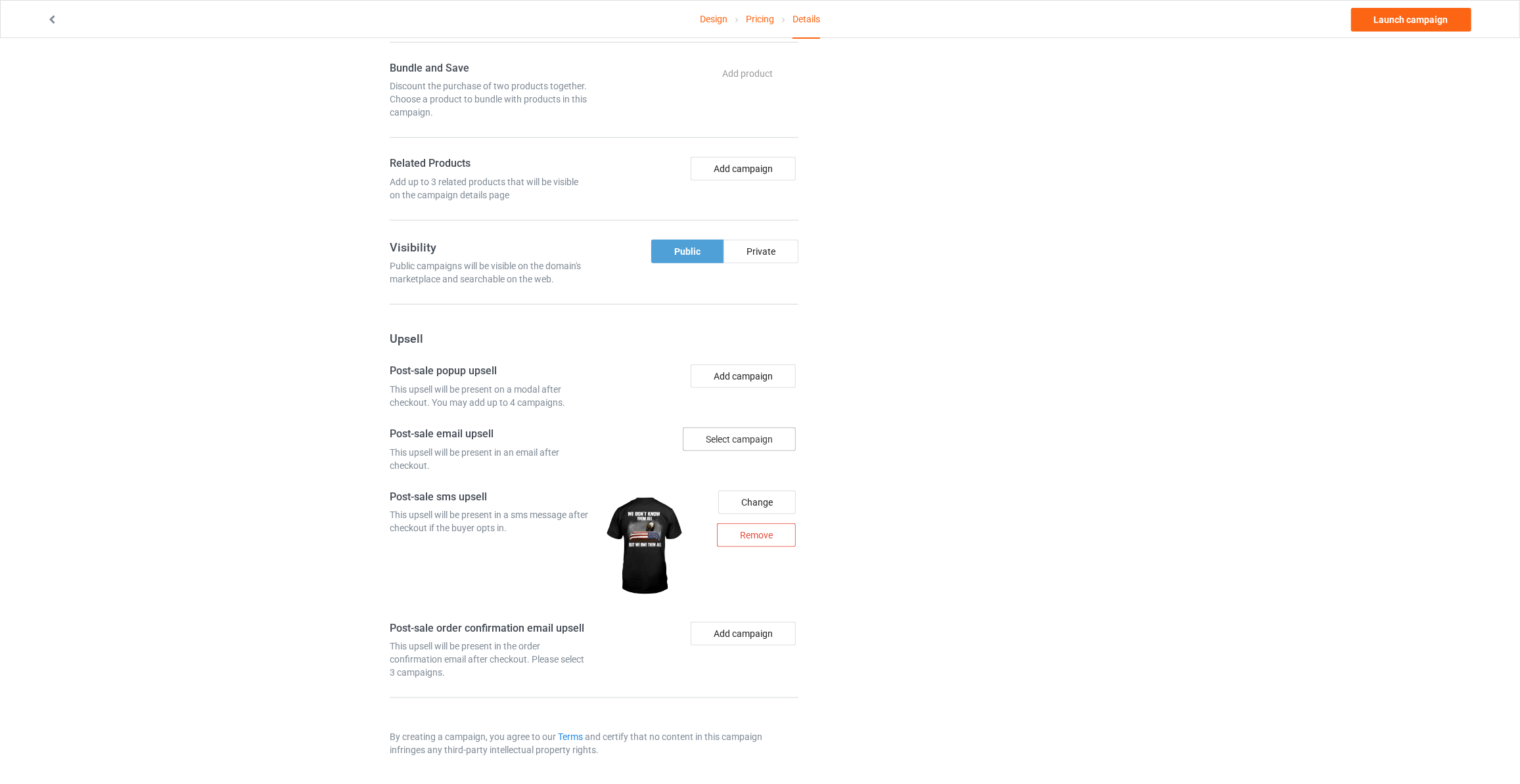
scroll to position [833, 0]
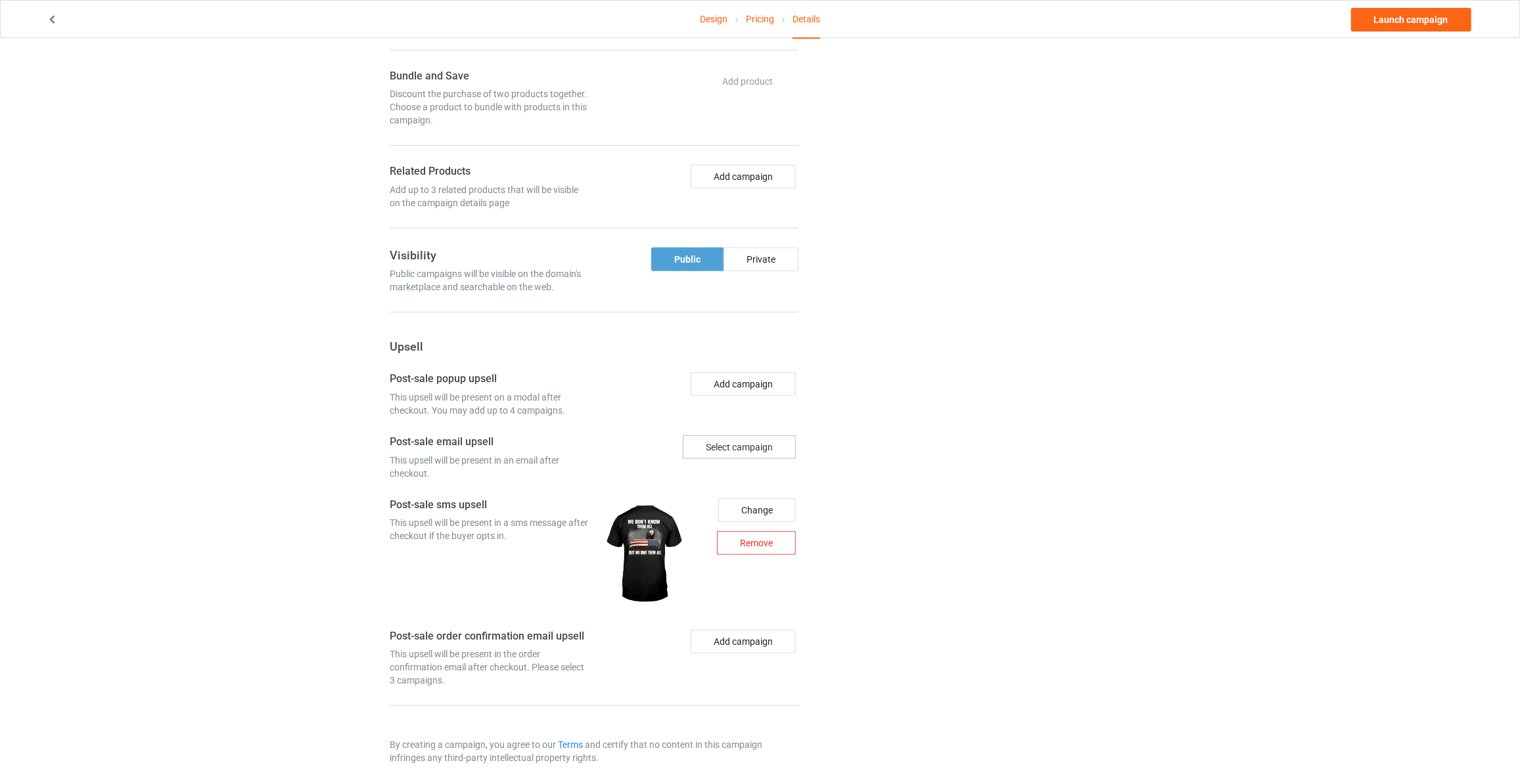
click at [751, 540] on div "Remove" at bounding box center [756, 543] width 79 height 23
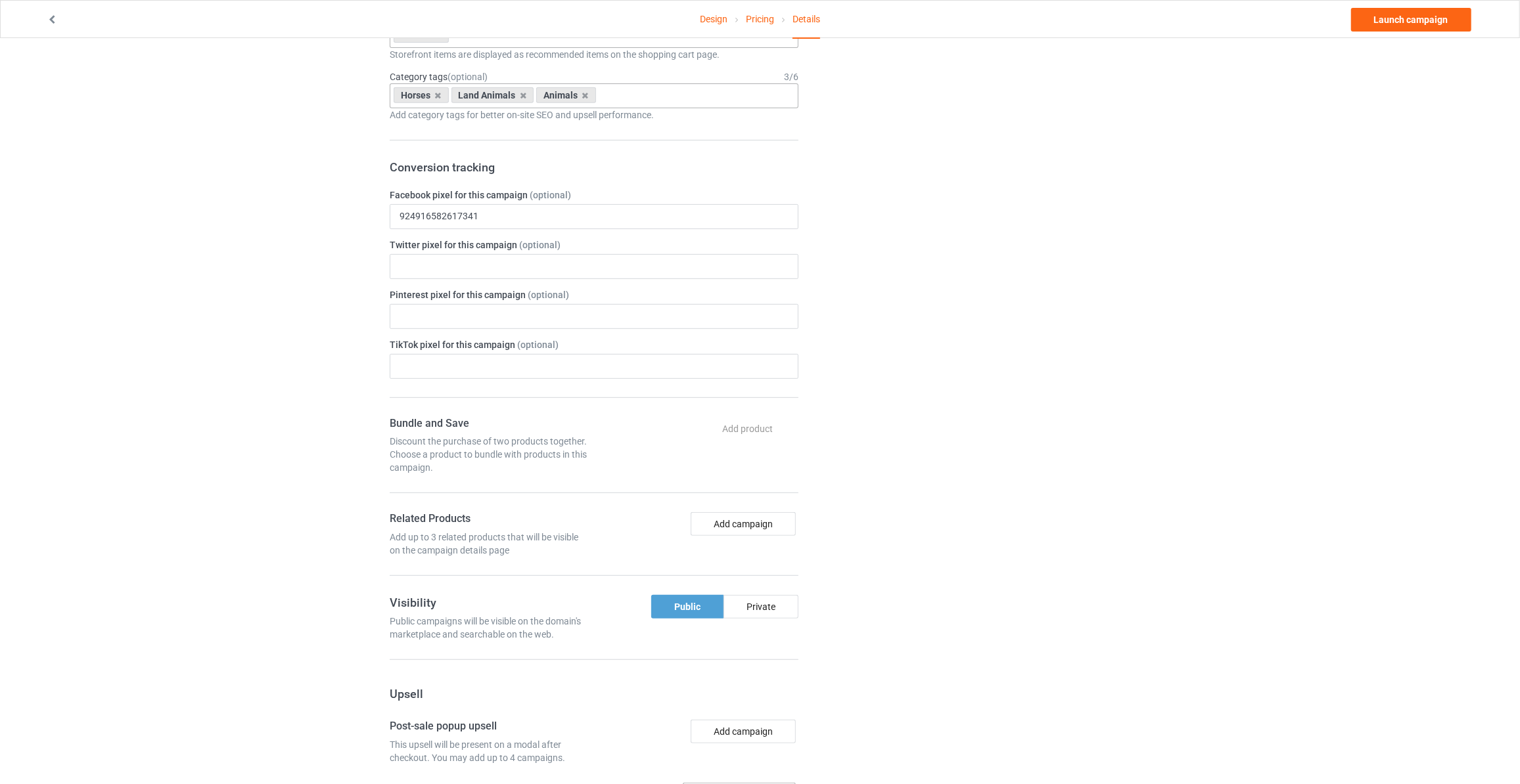
scroll to position [207, 0]
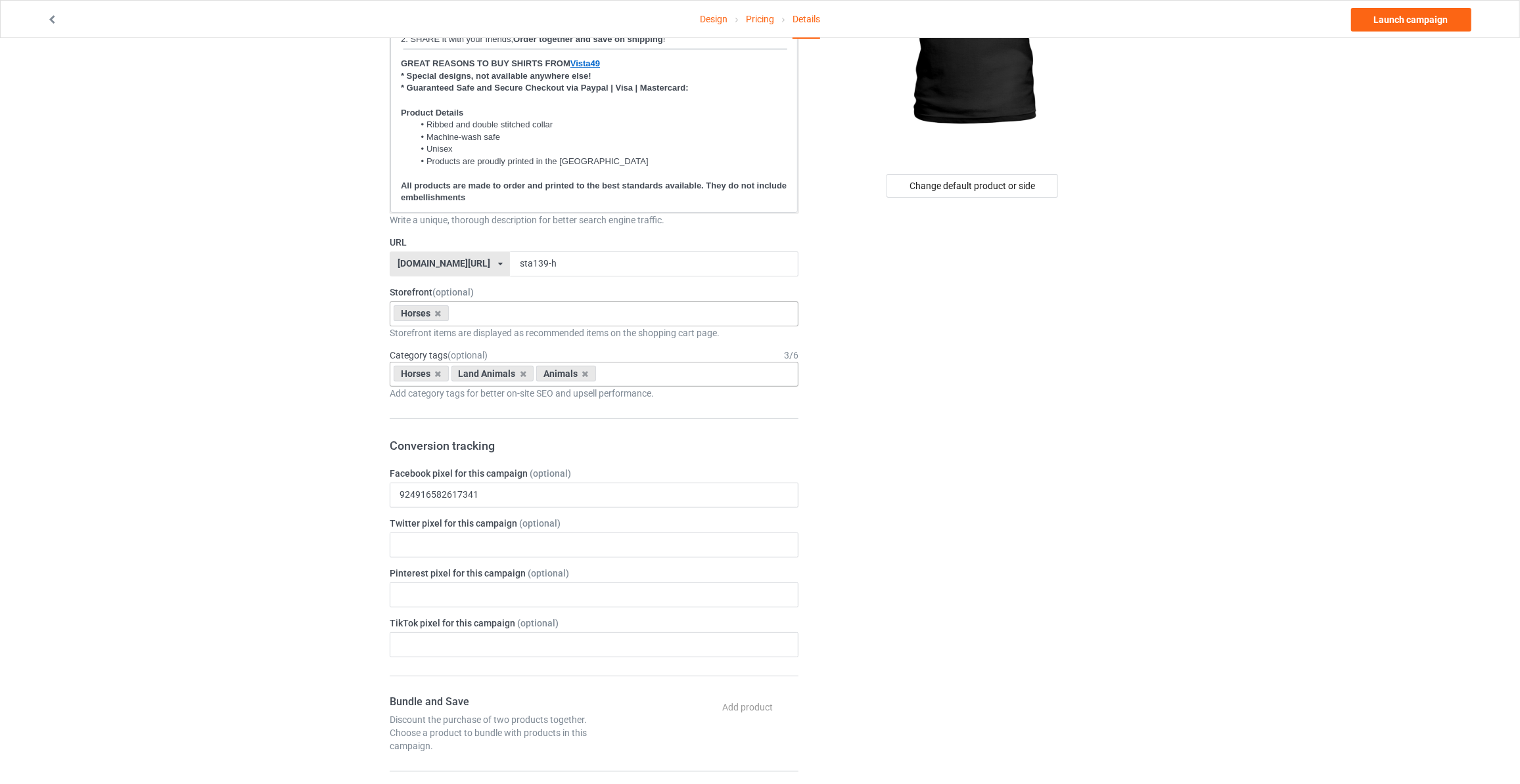
click at [910, 527] on div "Change default product or side" at bounding box center [974, 590] width 332 height 1482
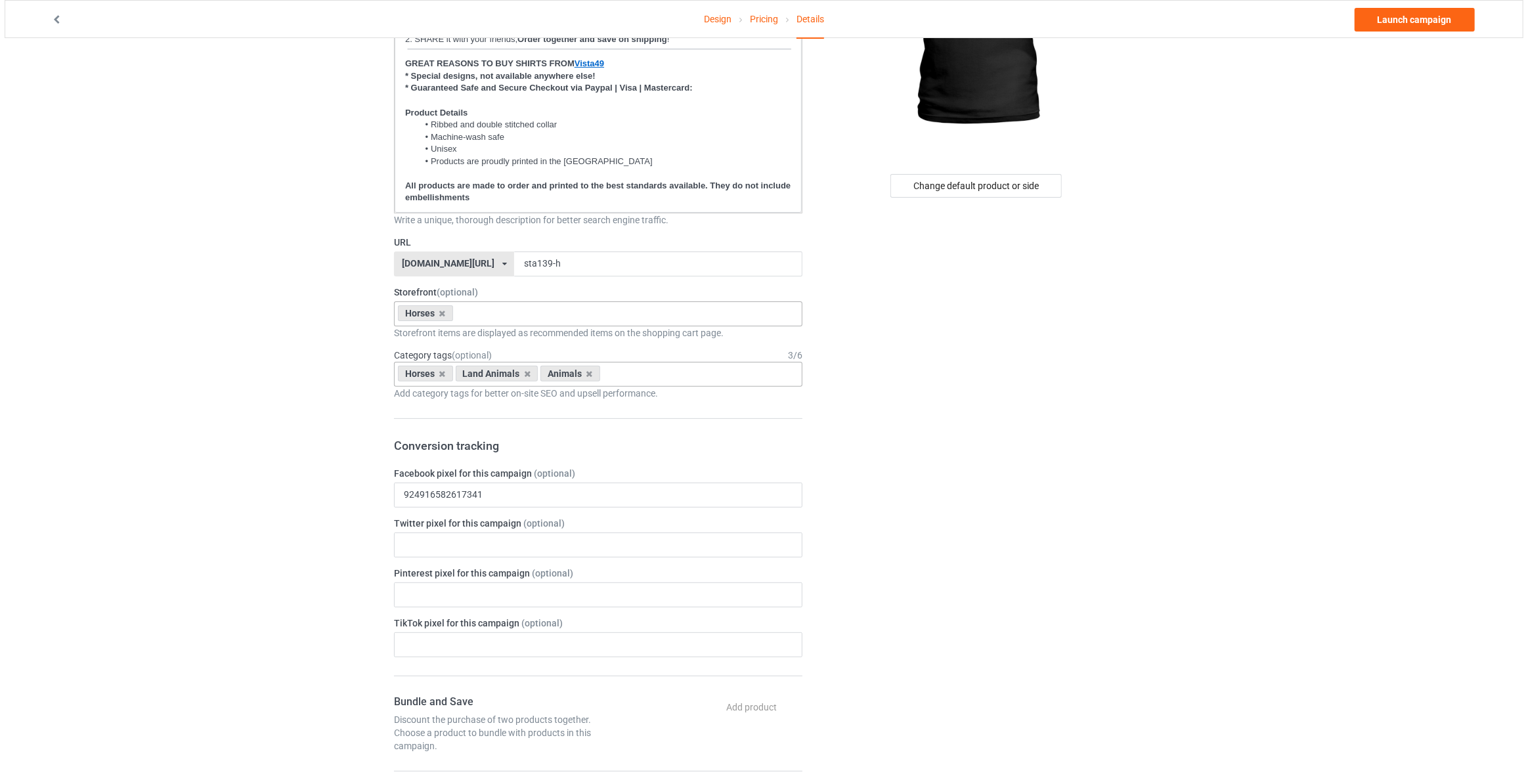
scroll to position [0, 0]
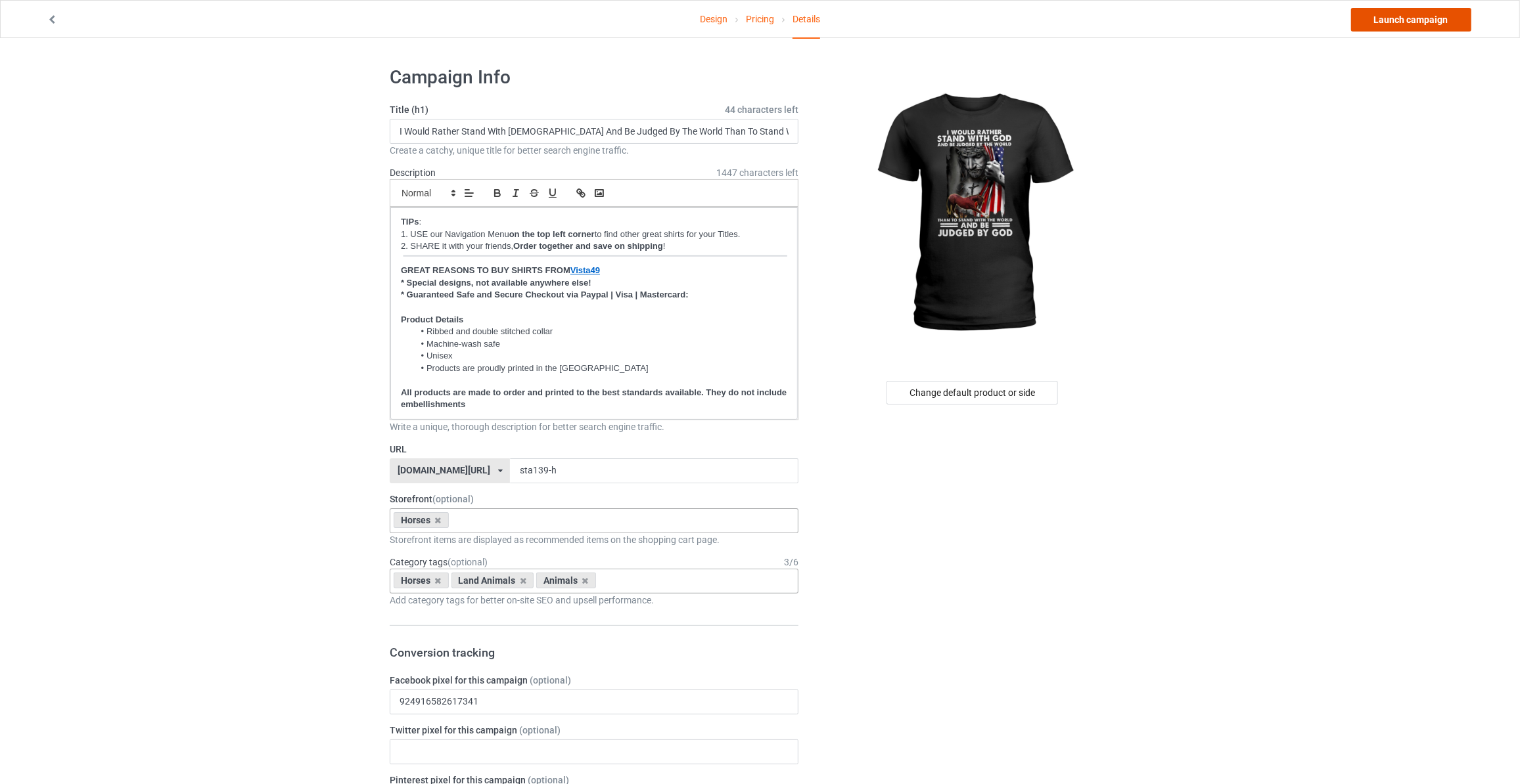
click at [1389, 28] on link "Launch campaign" at bounding box center [1410, 20] width 120 height 23
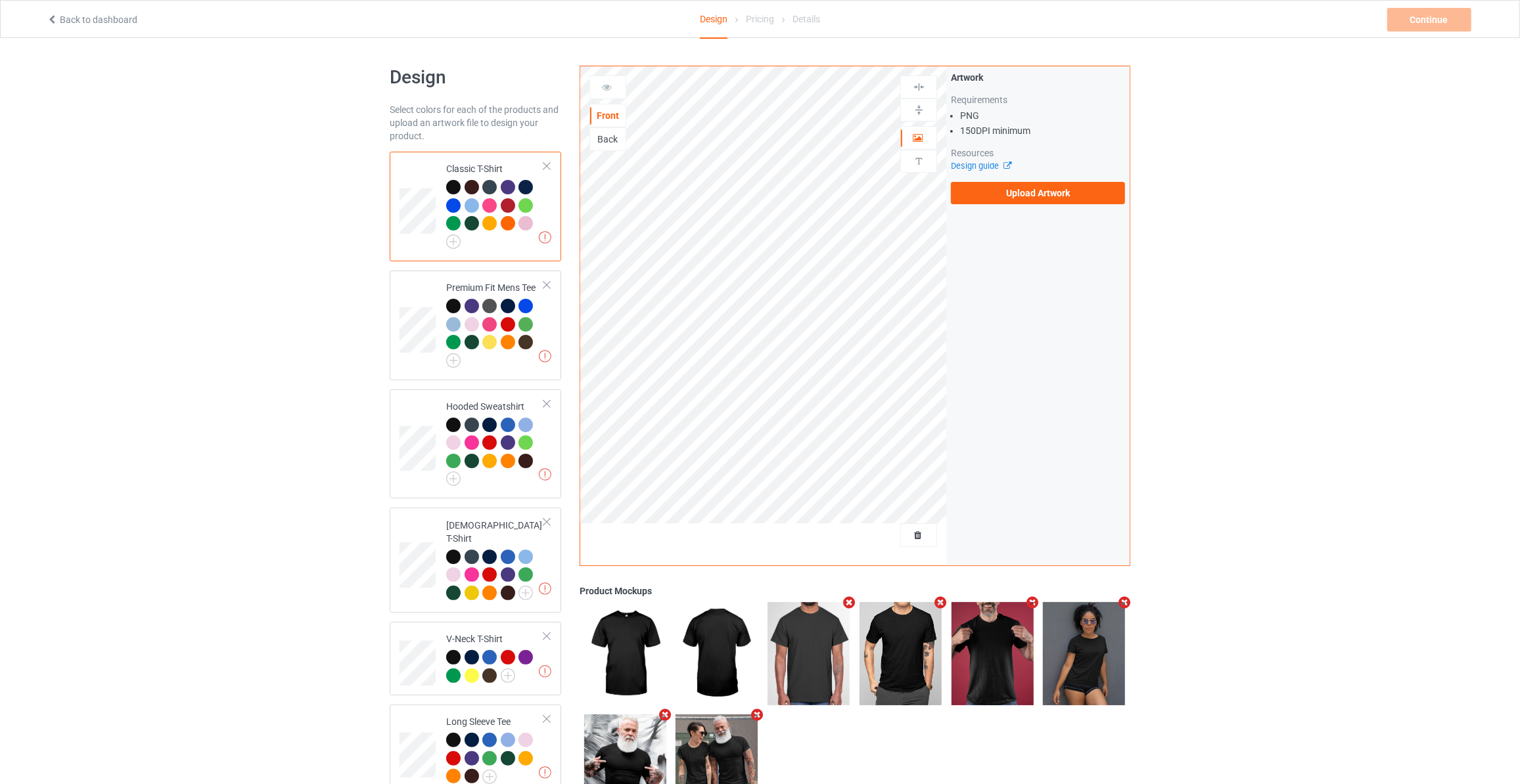
click at [1019, 180] on div "Artwork Requirements PNG 150 DPI minimum Resources Design guide Upload Artwork" at bounding box center [1038, 137] width 174 height 133
click at [1018, 187] on label "Upload Artwork" at bounding box center [1038, 193] width 174 height 23
click at [0, 0] on input "Upload Artwork" at bounding box center [0, 0] width 0 height 0
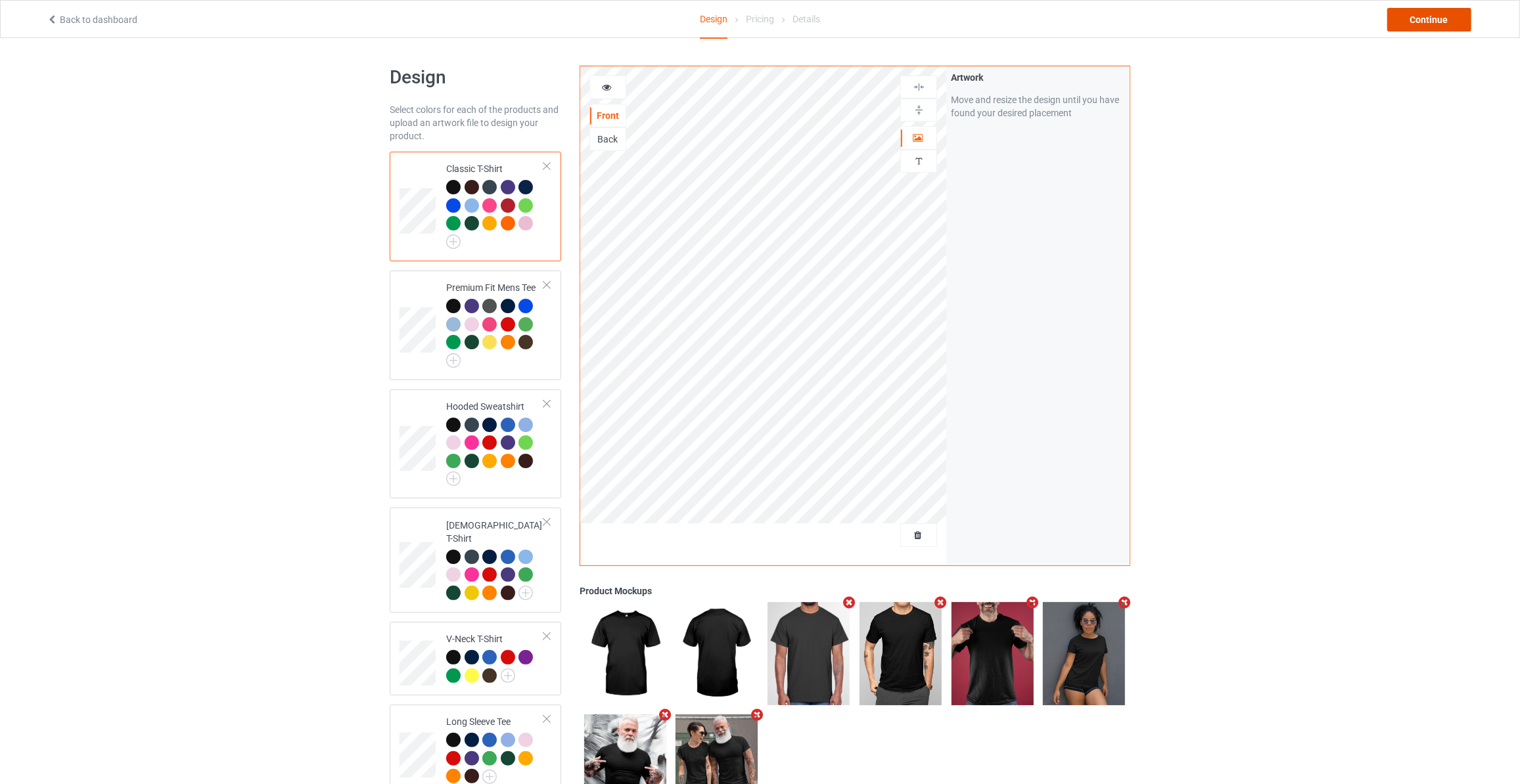
click at [1421, 19] on div "Continue" at bounding box center [1429, 20] width 84 height 23
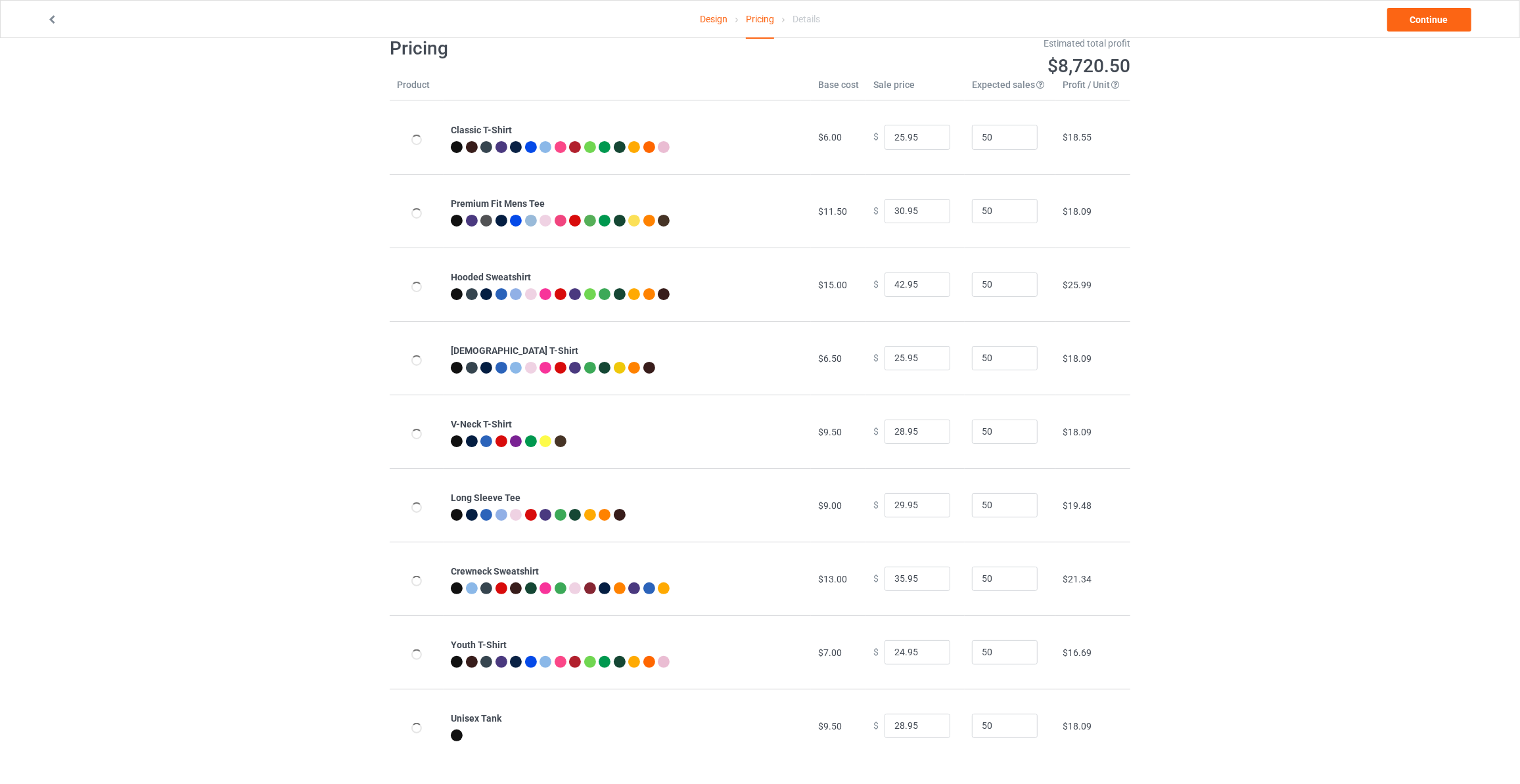
scroll to position [38, 0]
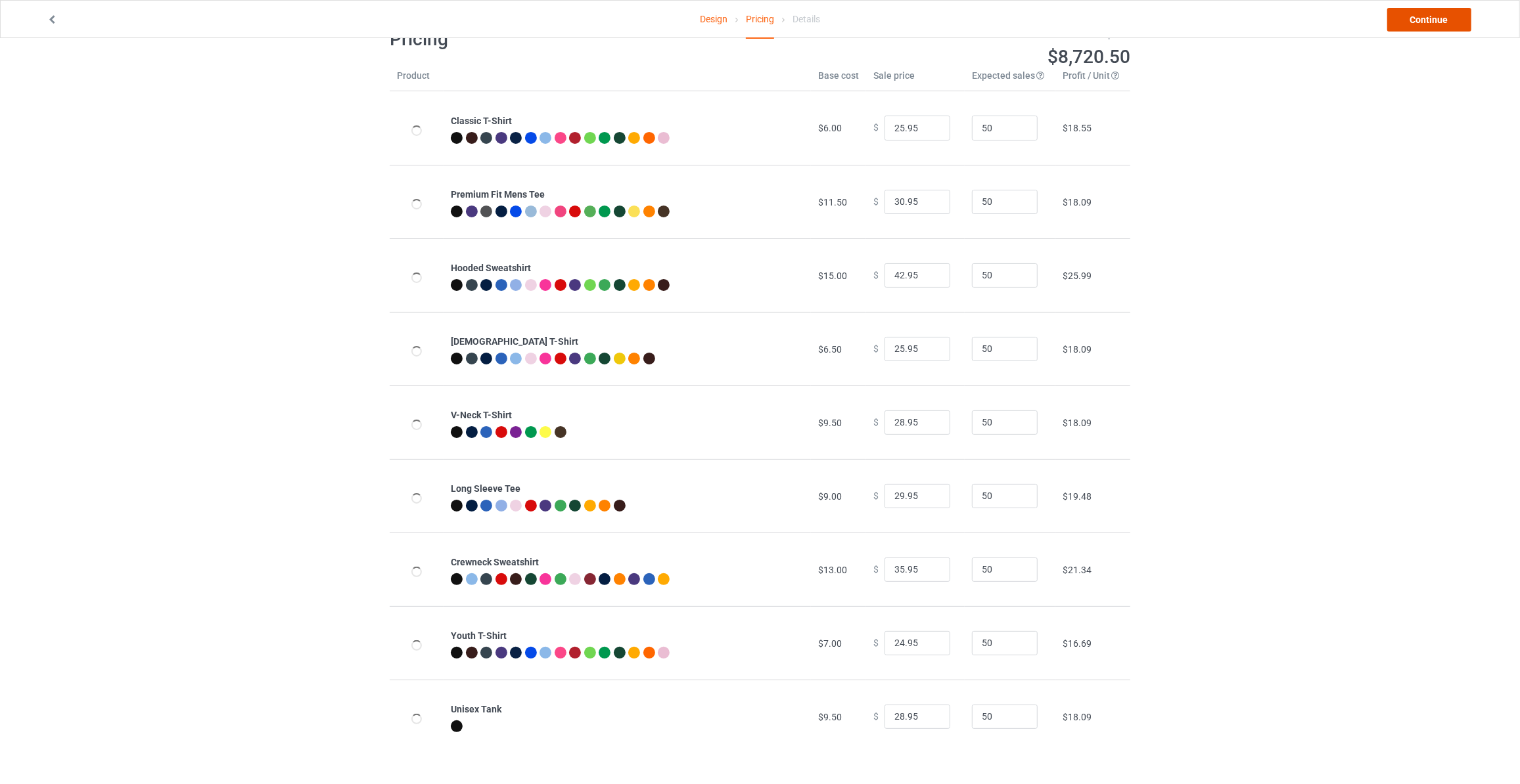
click at [1431, 21] on link "Continue" at bounding box center [1429, 20] width 84 height 23
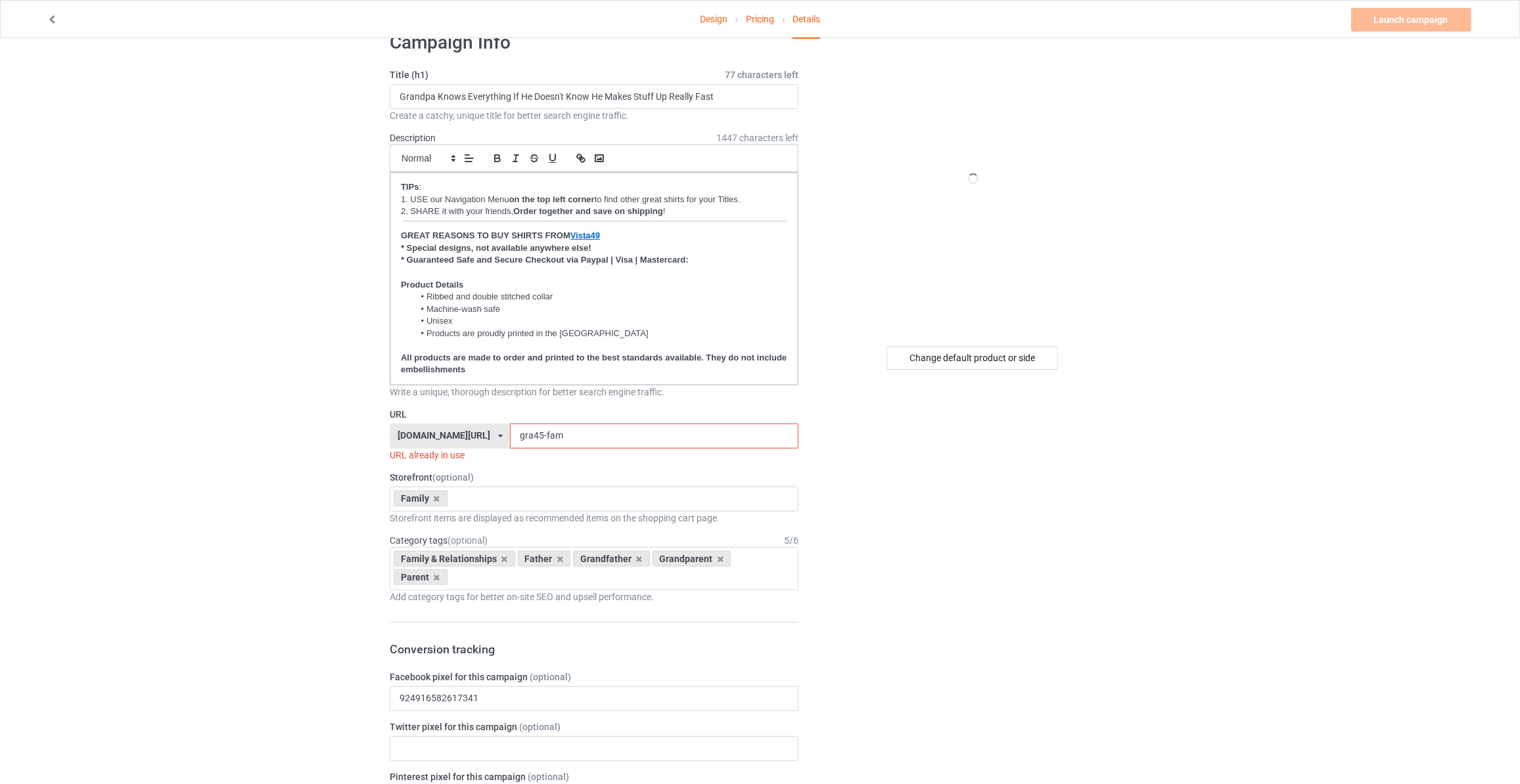
scroll to position [79, 0]
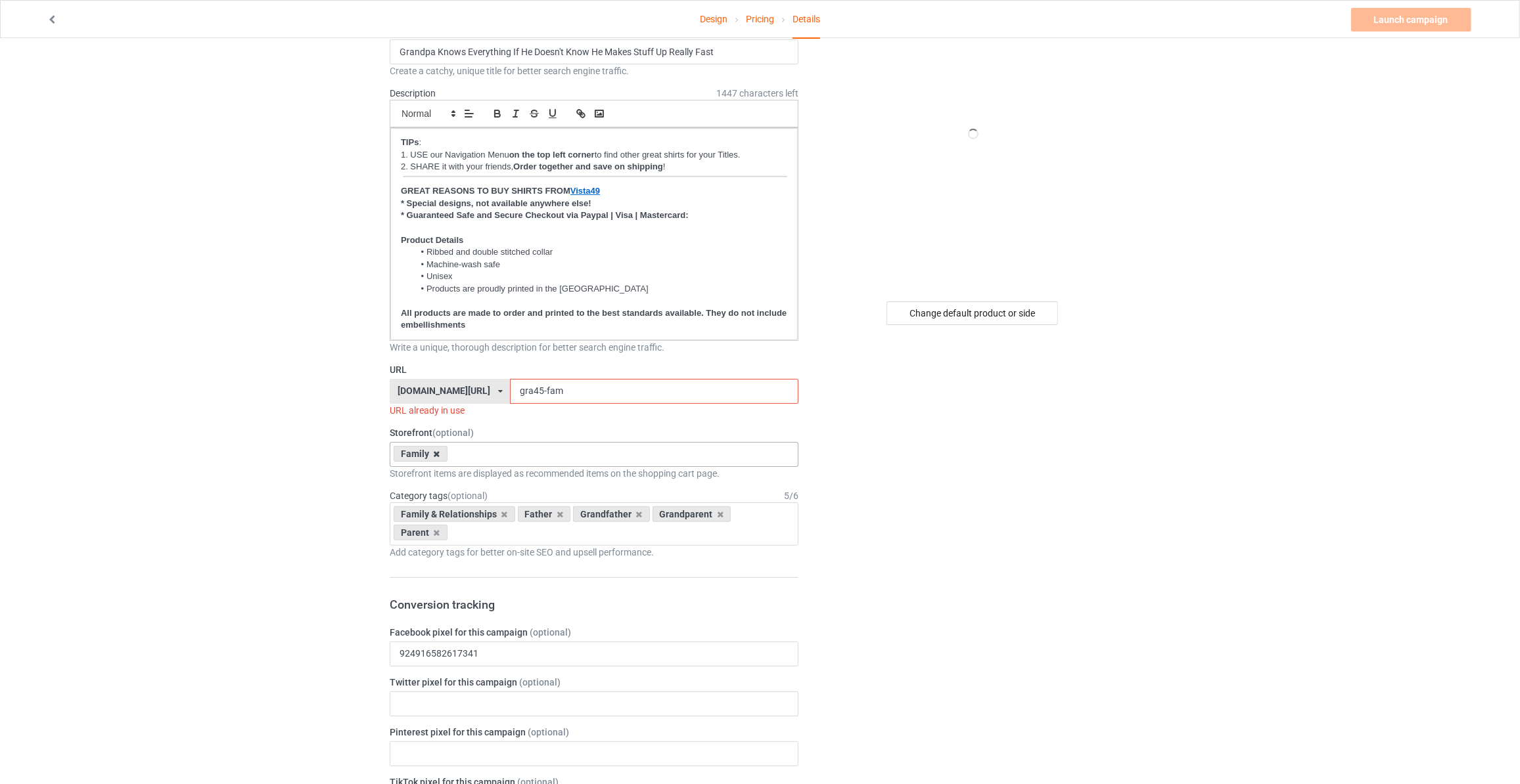
click at [434, 450] on icon at bounding box center [437, 454] width 7 height 9
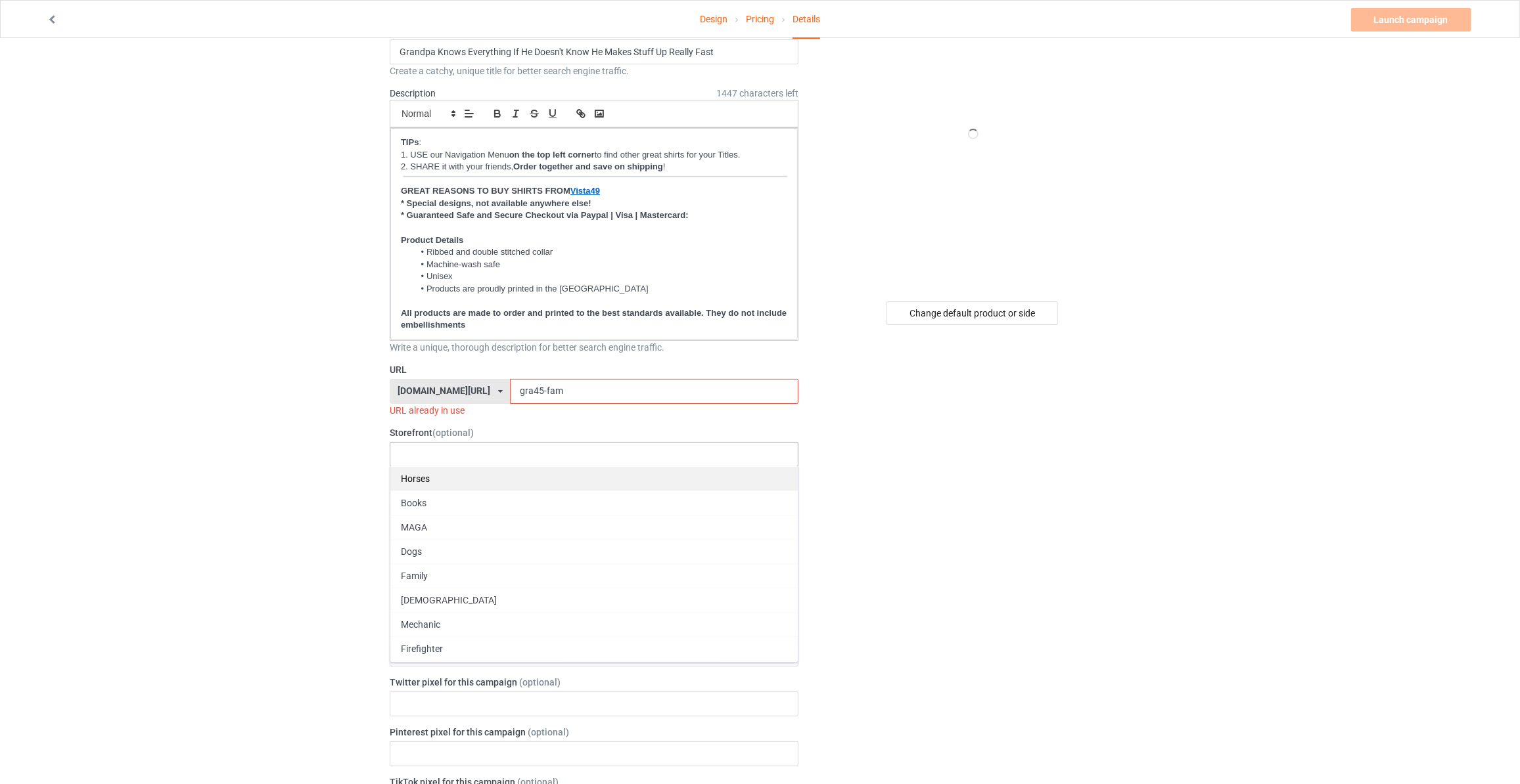
click at [418, 476] on div "Horses" at bounding box center [594, 478] width 407 height 24
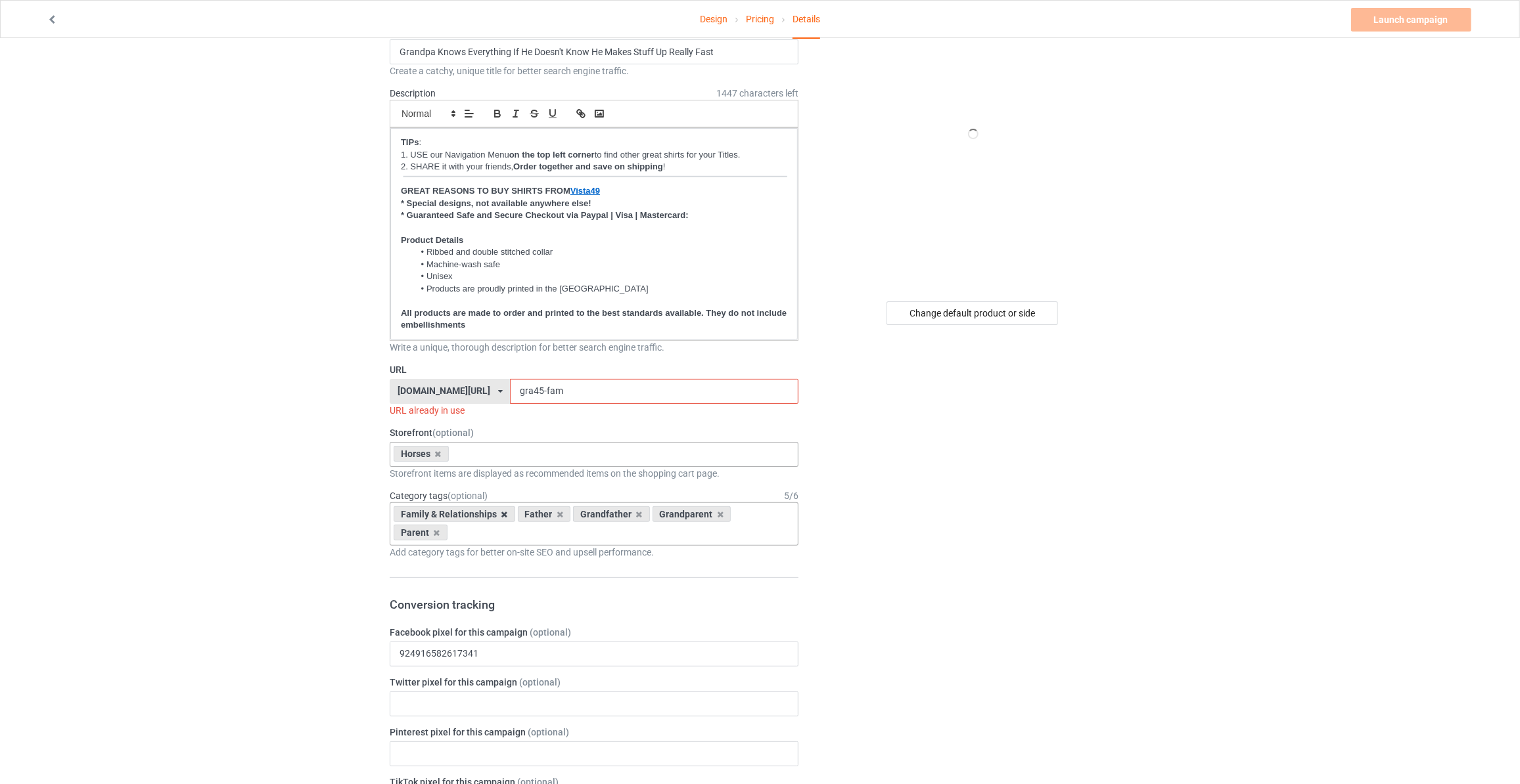
click at [503, 512] on icon at bounding box center [504, 514] width 7 height 9
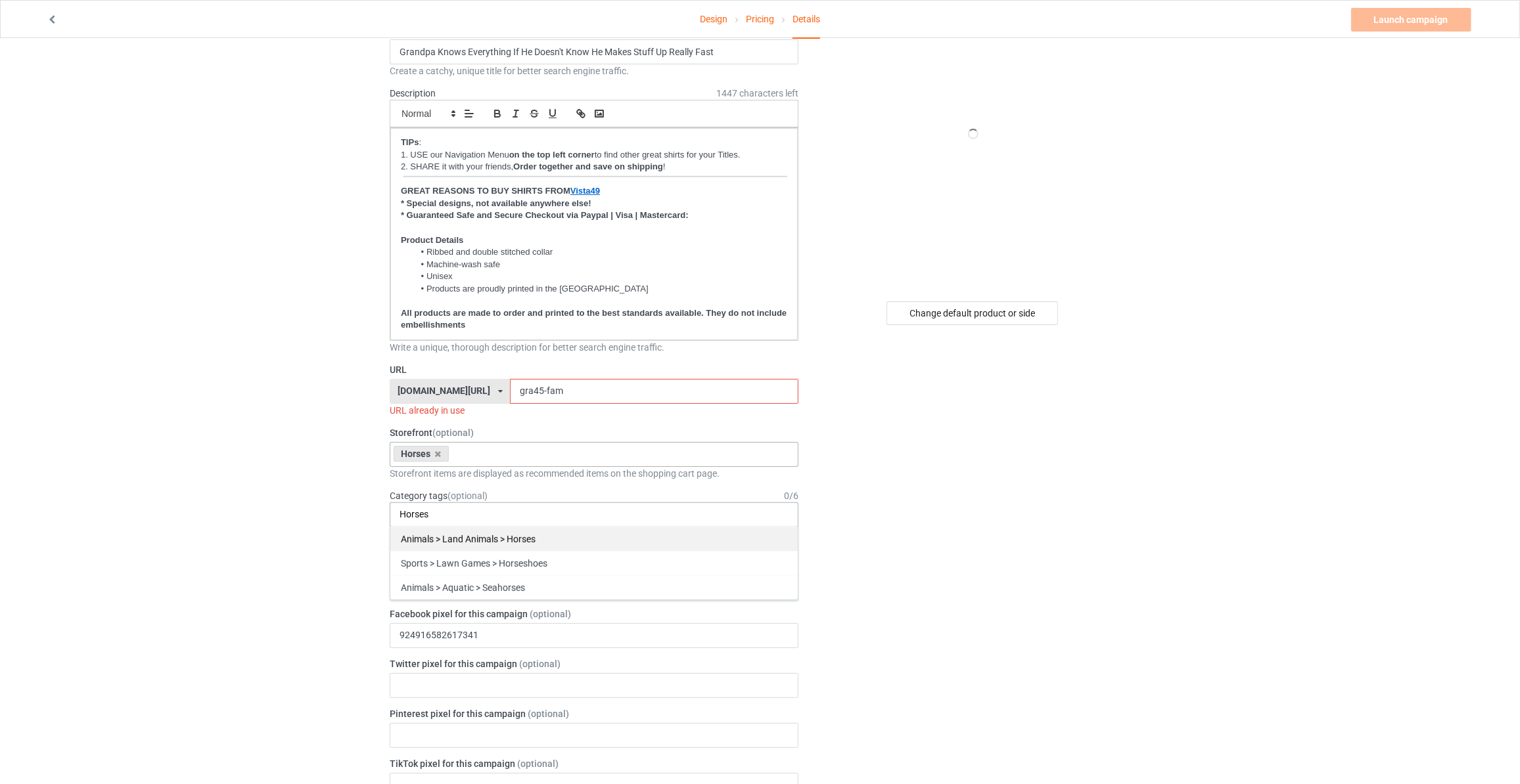
type input "Horses"
click at [518, 533] on div "Animals > Land Animals > Horses" at bounding box center [594, 538] width 407 height 24
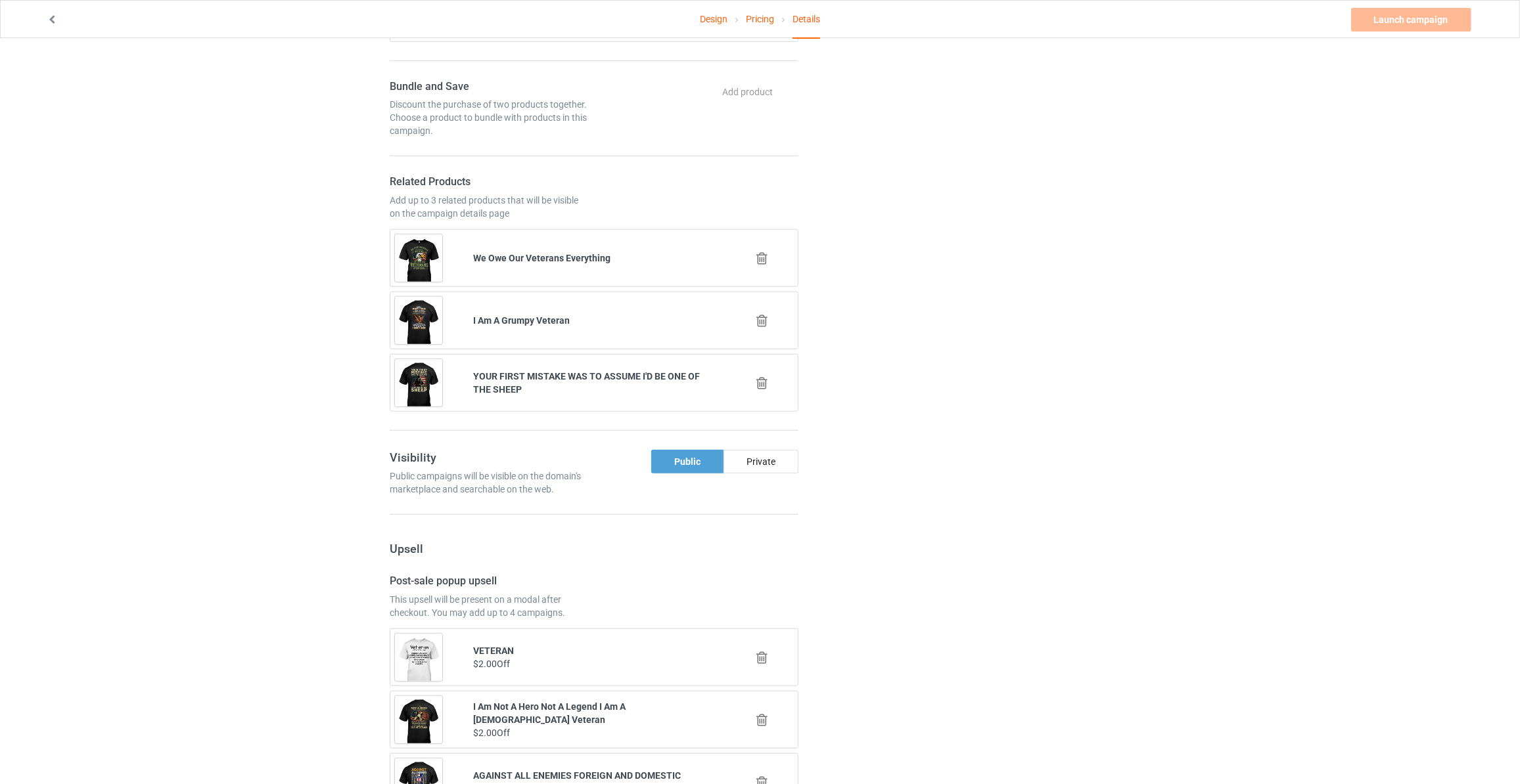
click at [756, 255] on icon at bounding box center [762, 258] width 17 height 14
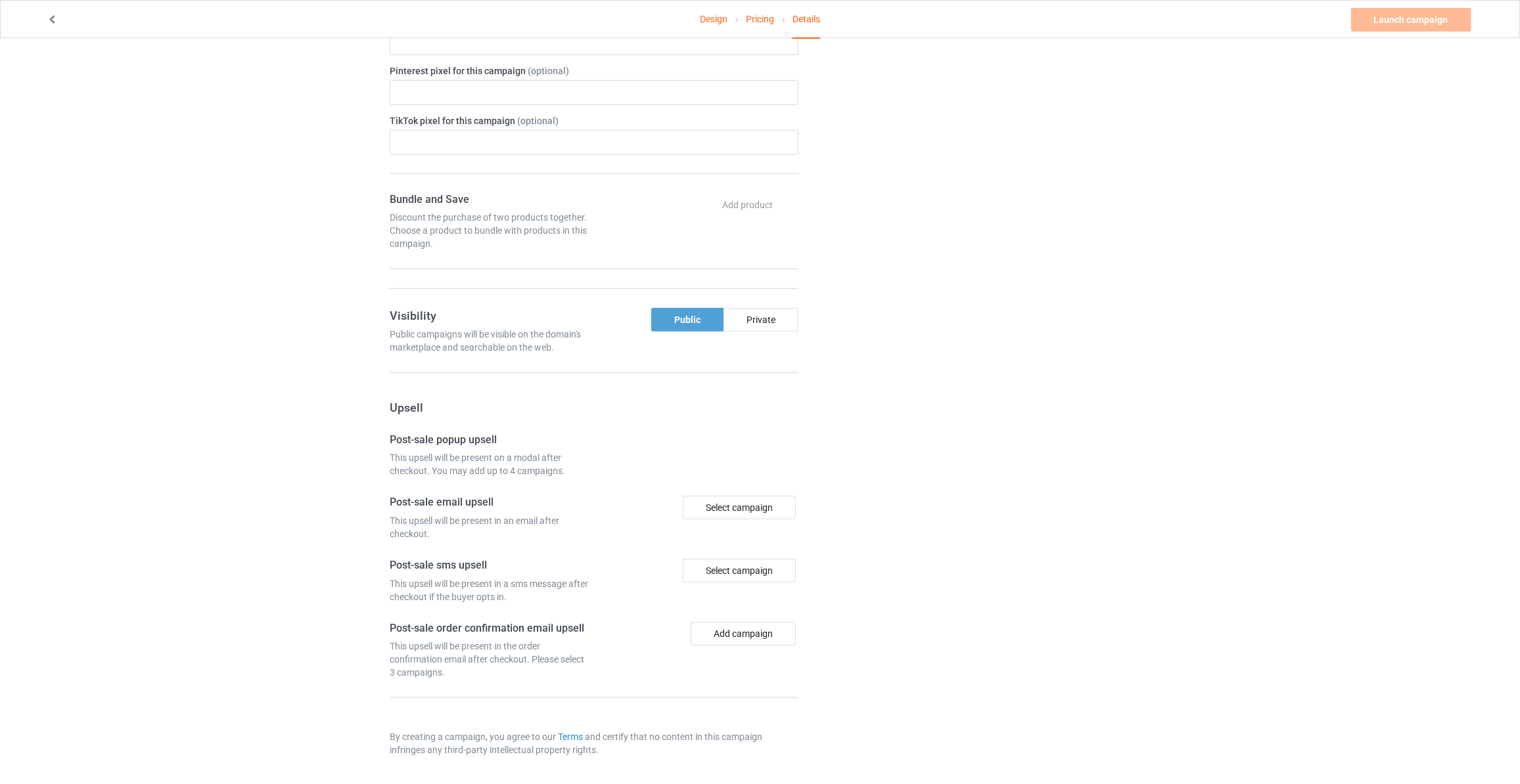
scroll to position [714, 0]
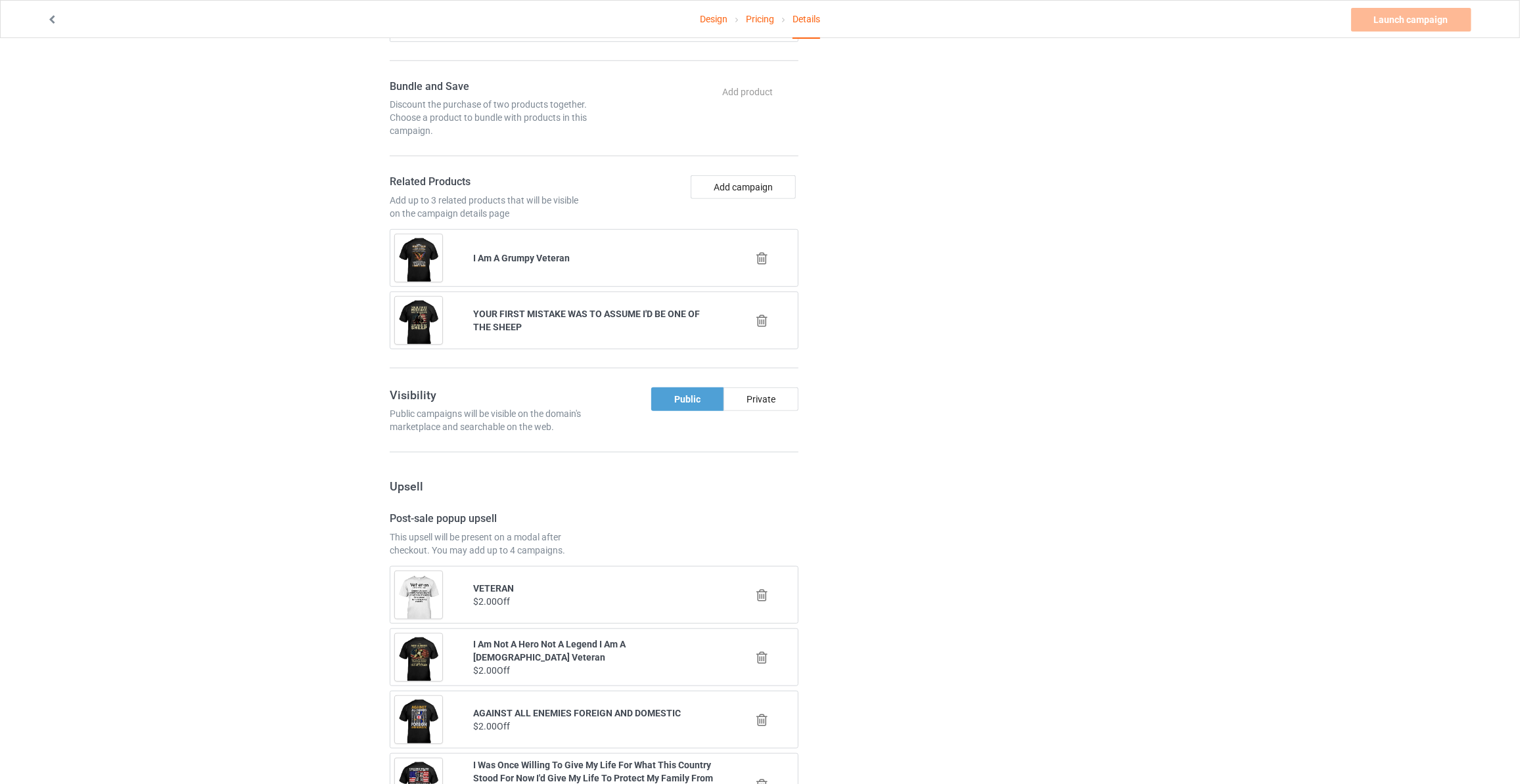
click at [763, 252] on icon at bounding box center [762, 258] width 17 height 14
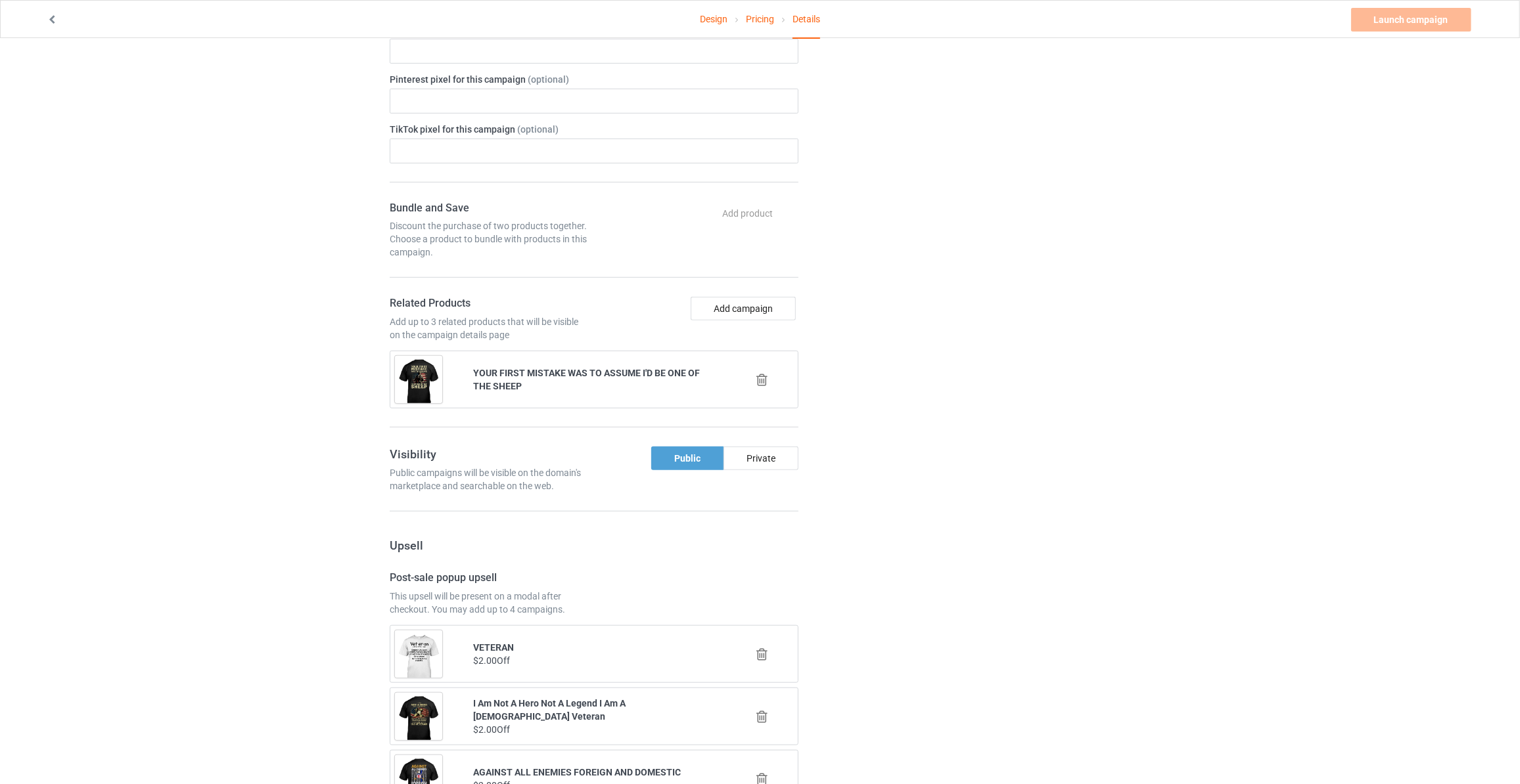
scroll to position [835, 0]
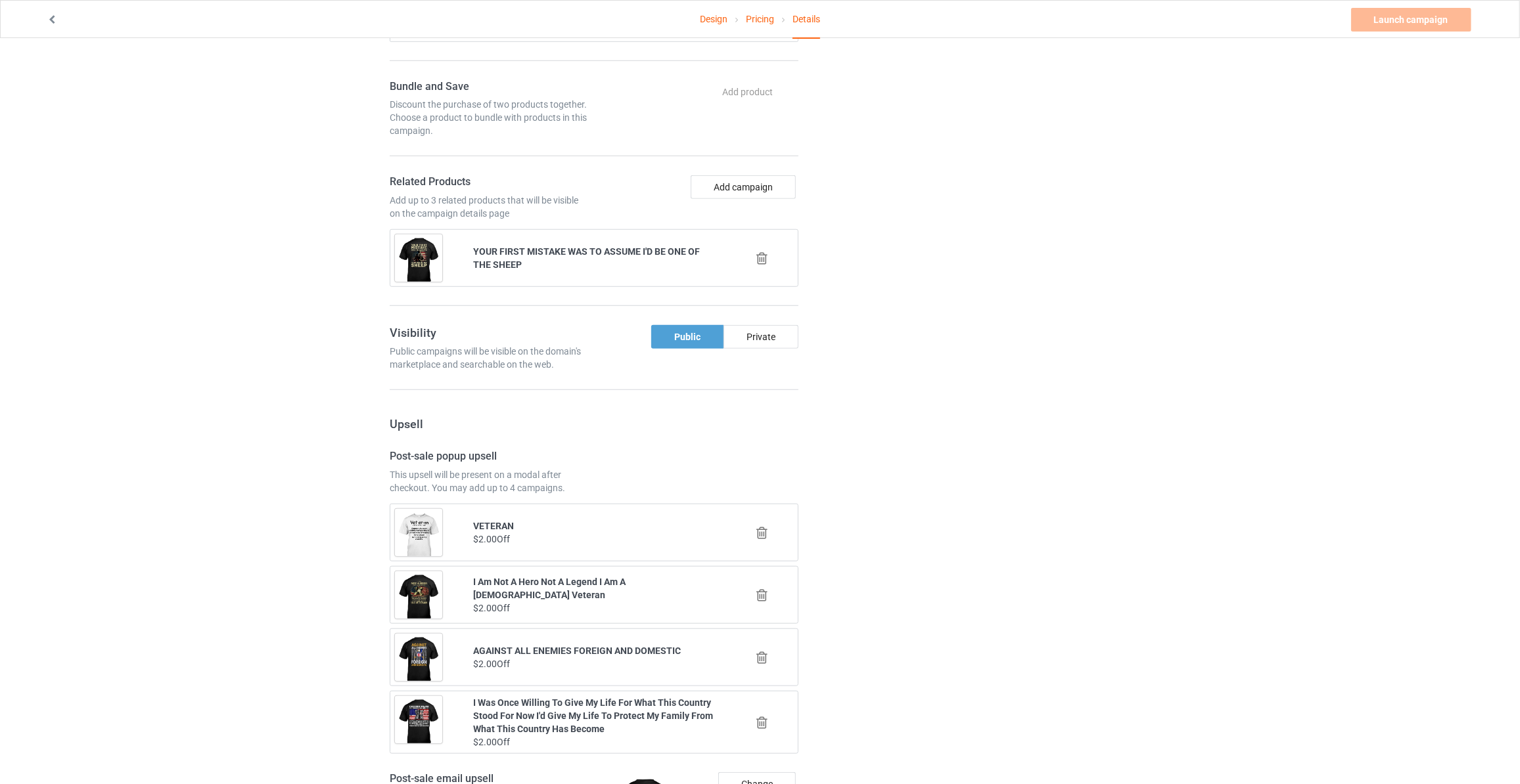
click at [761, 252] on icon at bounding box center [762, 258] width 17 height 14
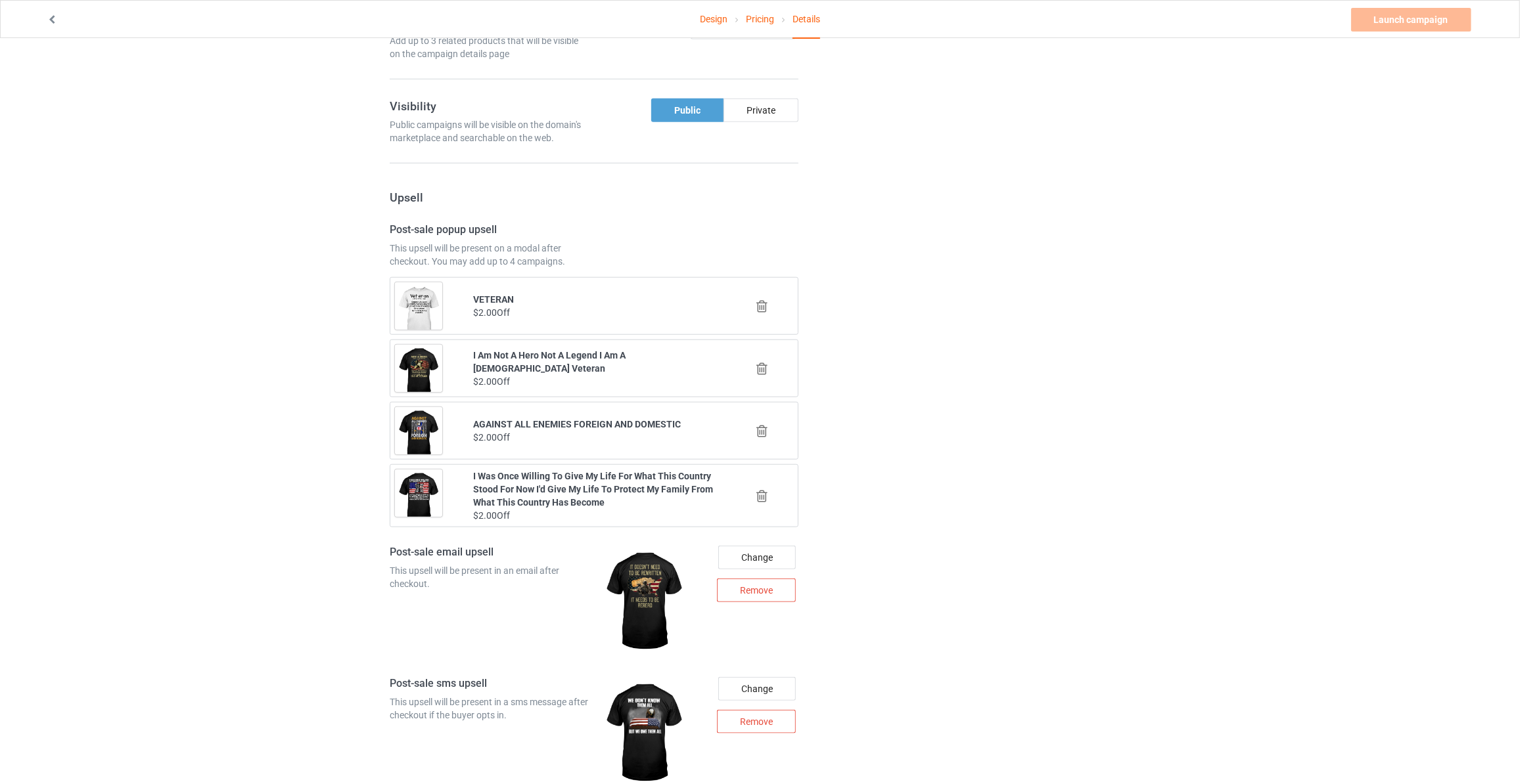
click at [767, 300] on icon at bounding box center [762, 306] width 17 height 14
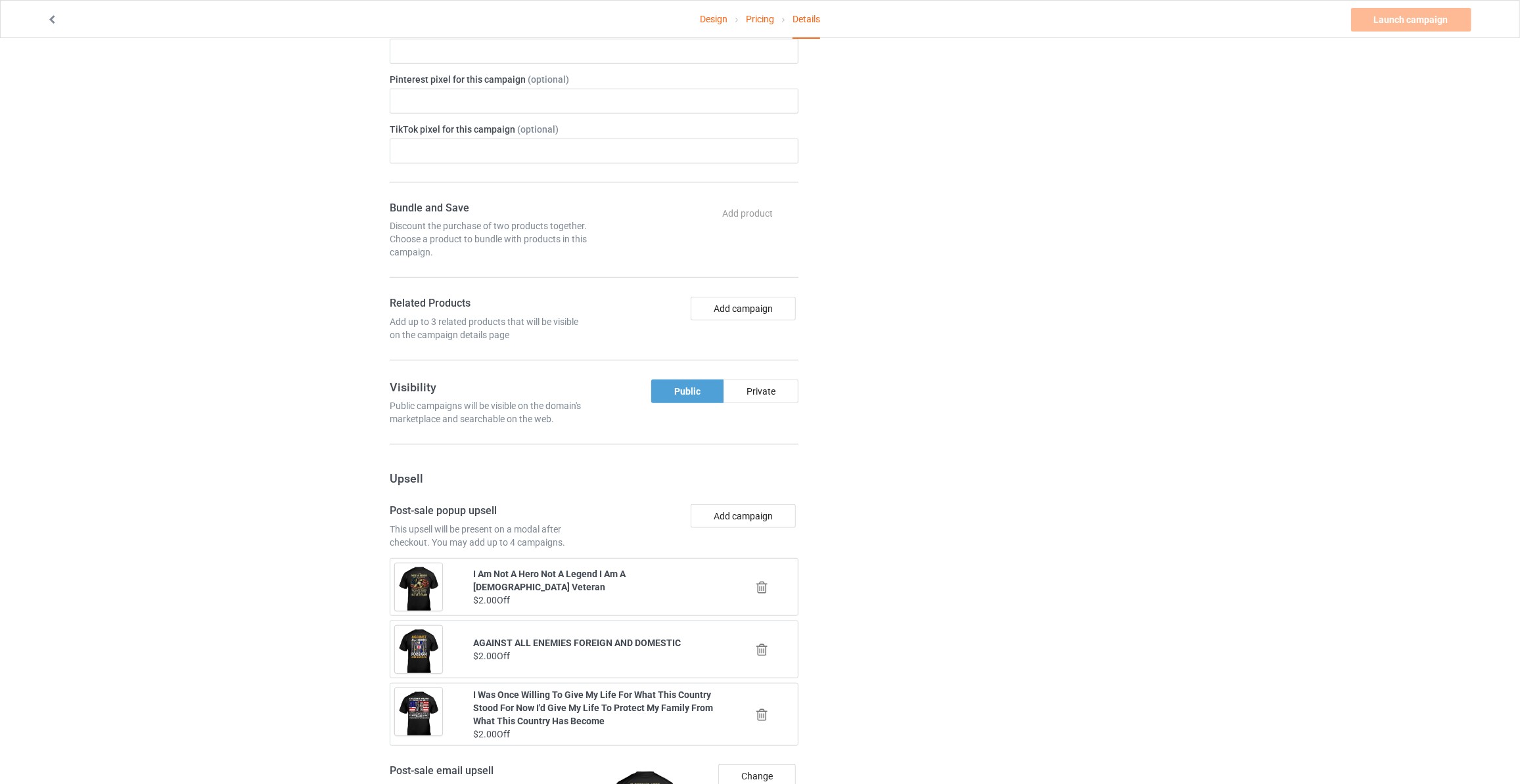
scroll to position [995, 0]
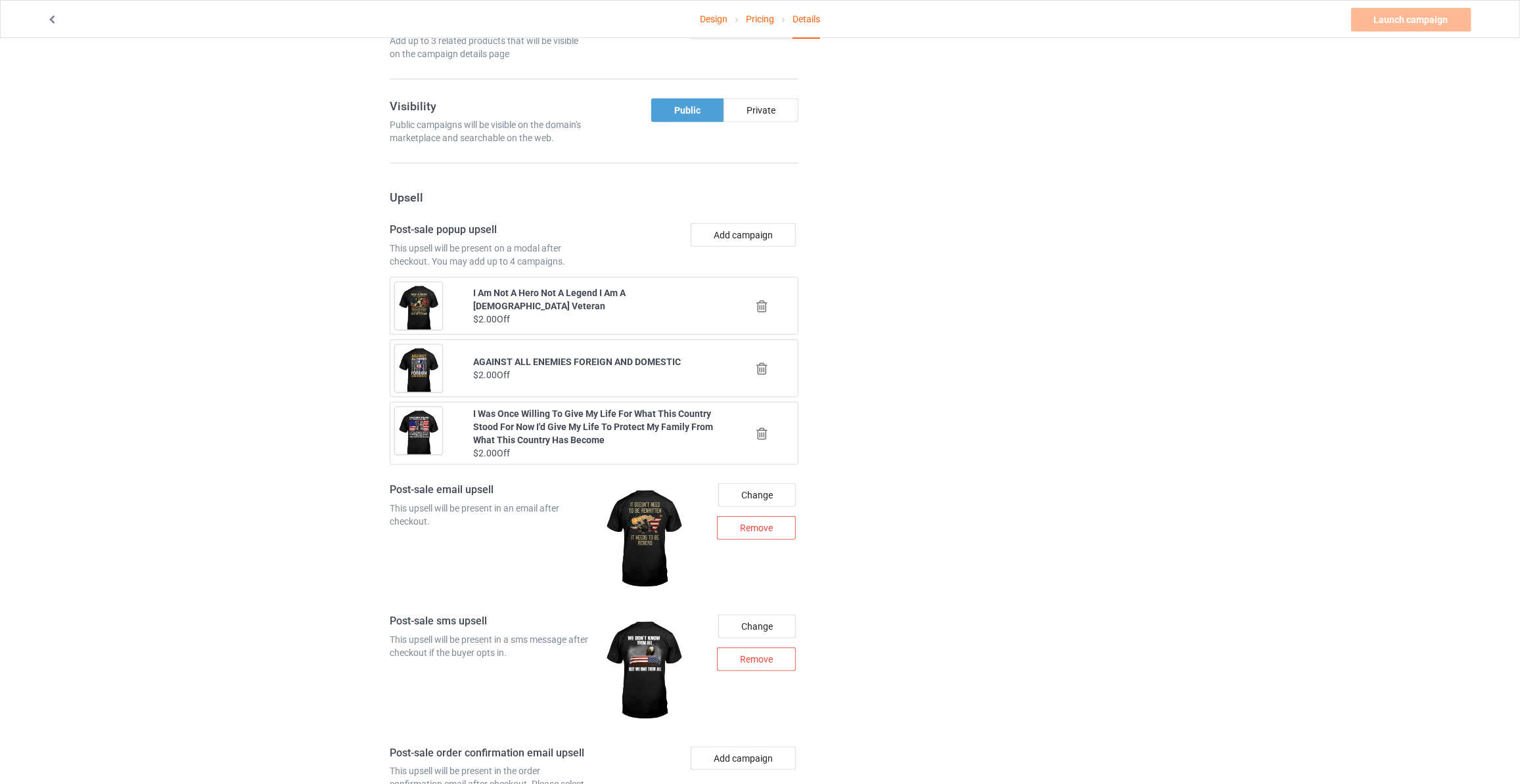
click at [766, 300] on icon at bounding box center [762, 306] width 17 height 14
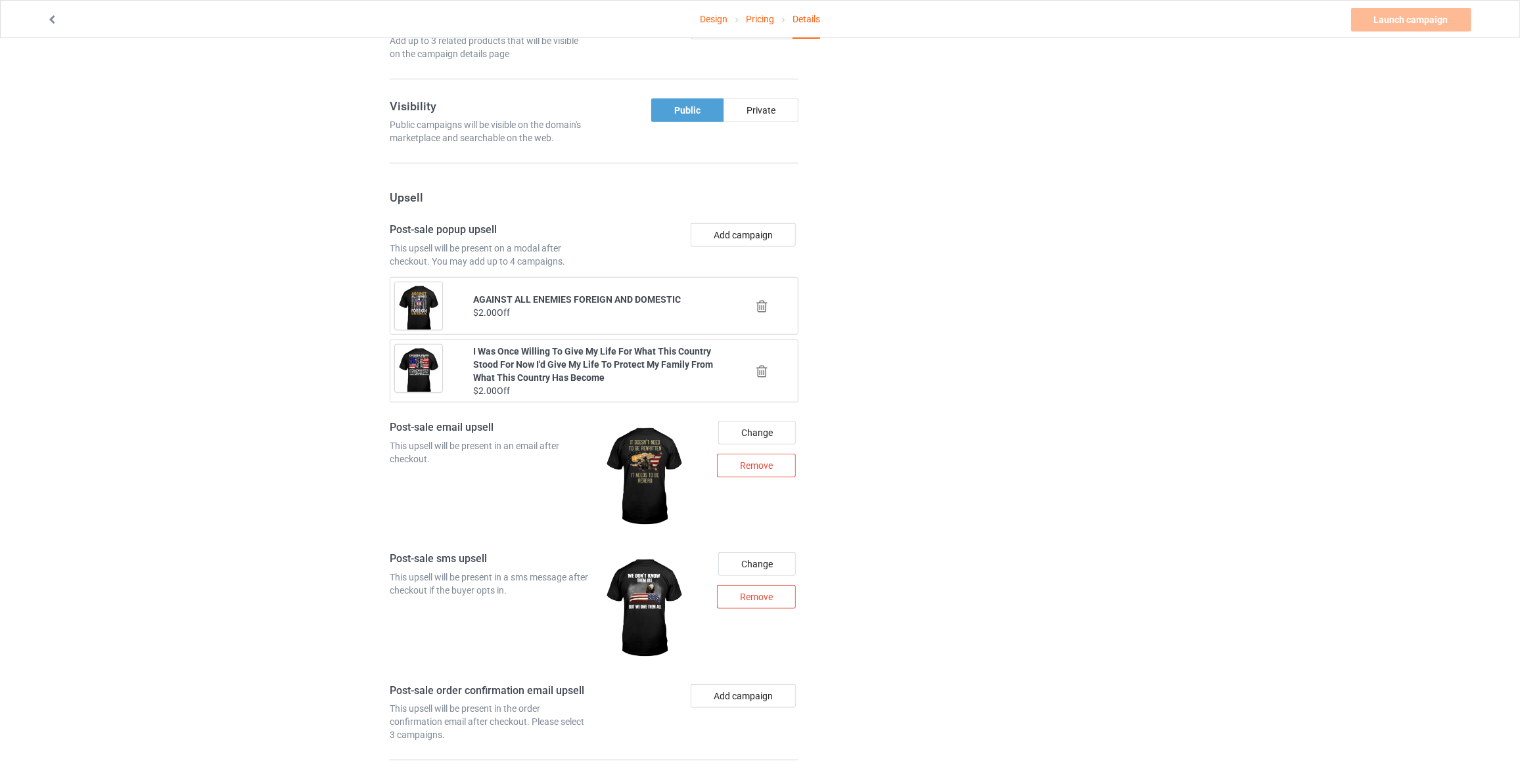
click at [756, 300] on icon at bounding box center [762, 306] width 17 height 14
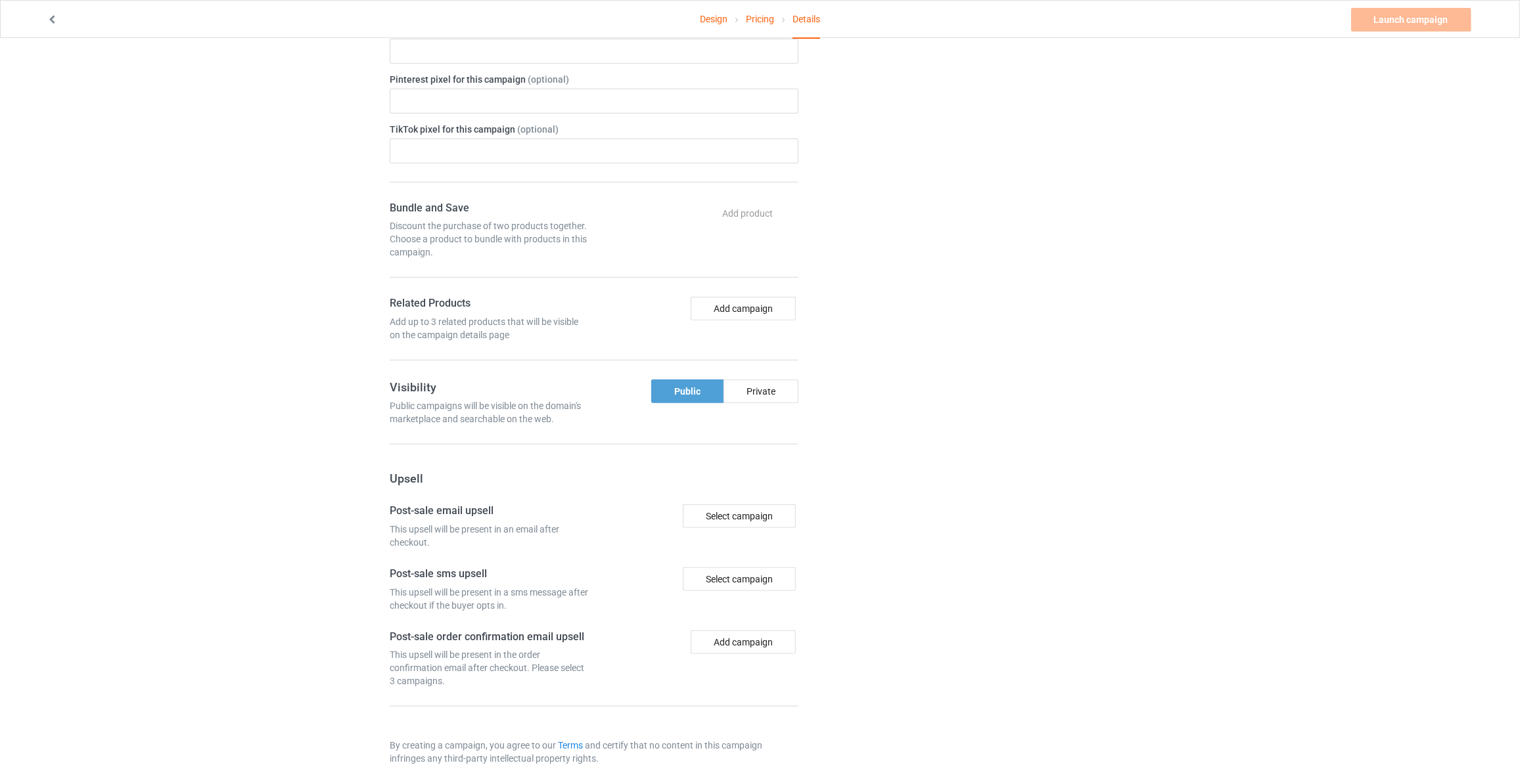
scroll to position [987, 0]
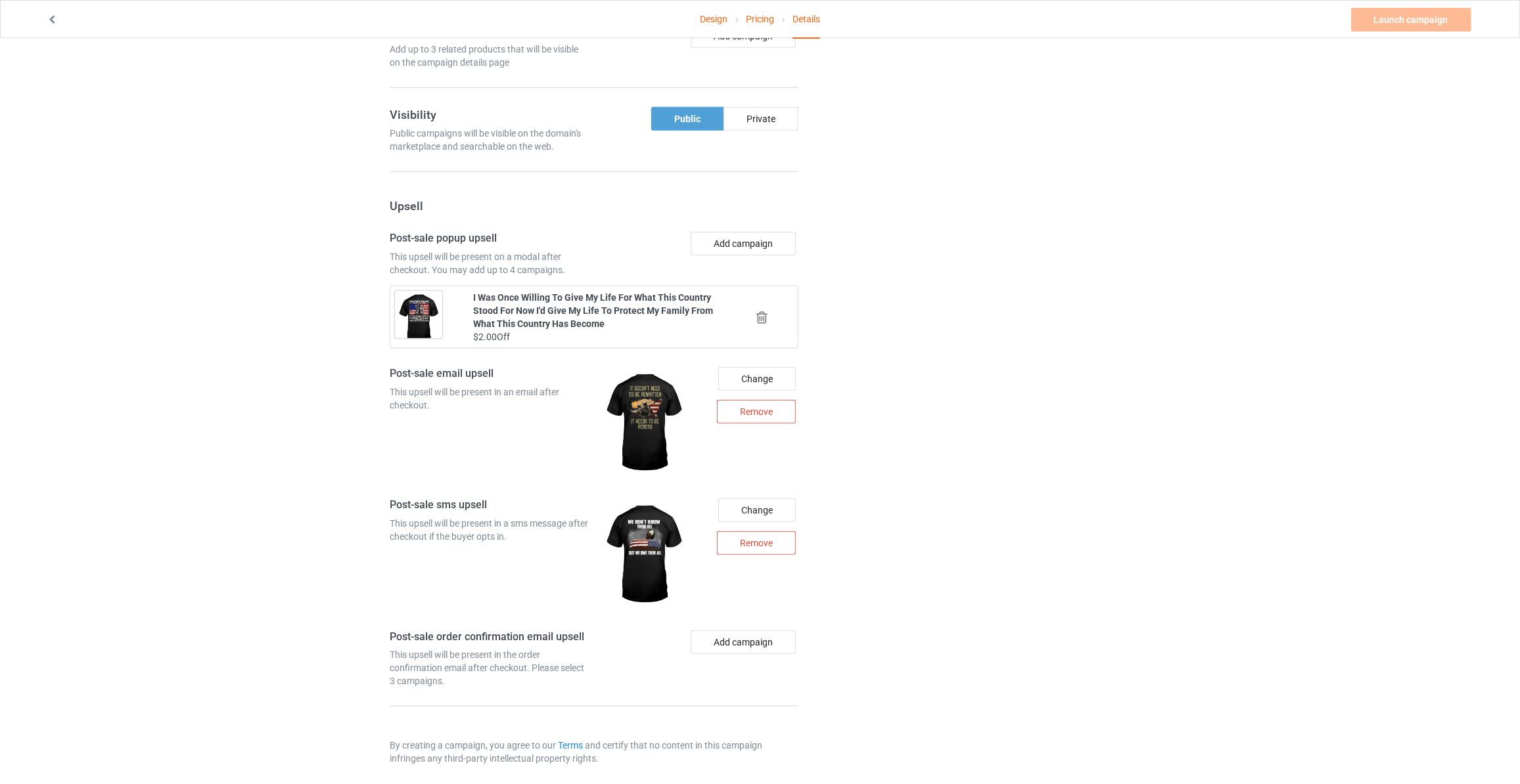
click at [764, 317] on div at bounding box center [763, 317] width 78 height 33
click at [763, 314] on icon at bounding box center [762, 317] width 17 height 14
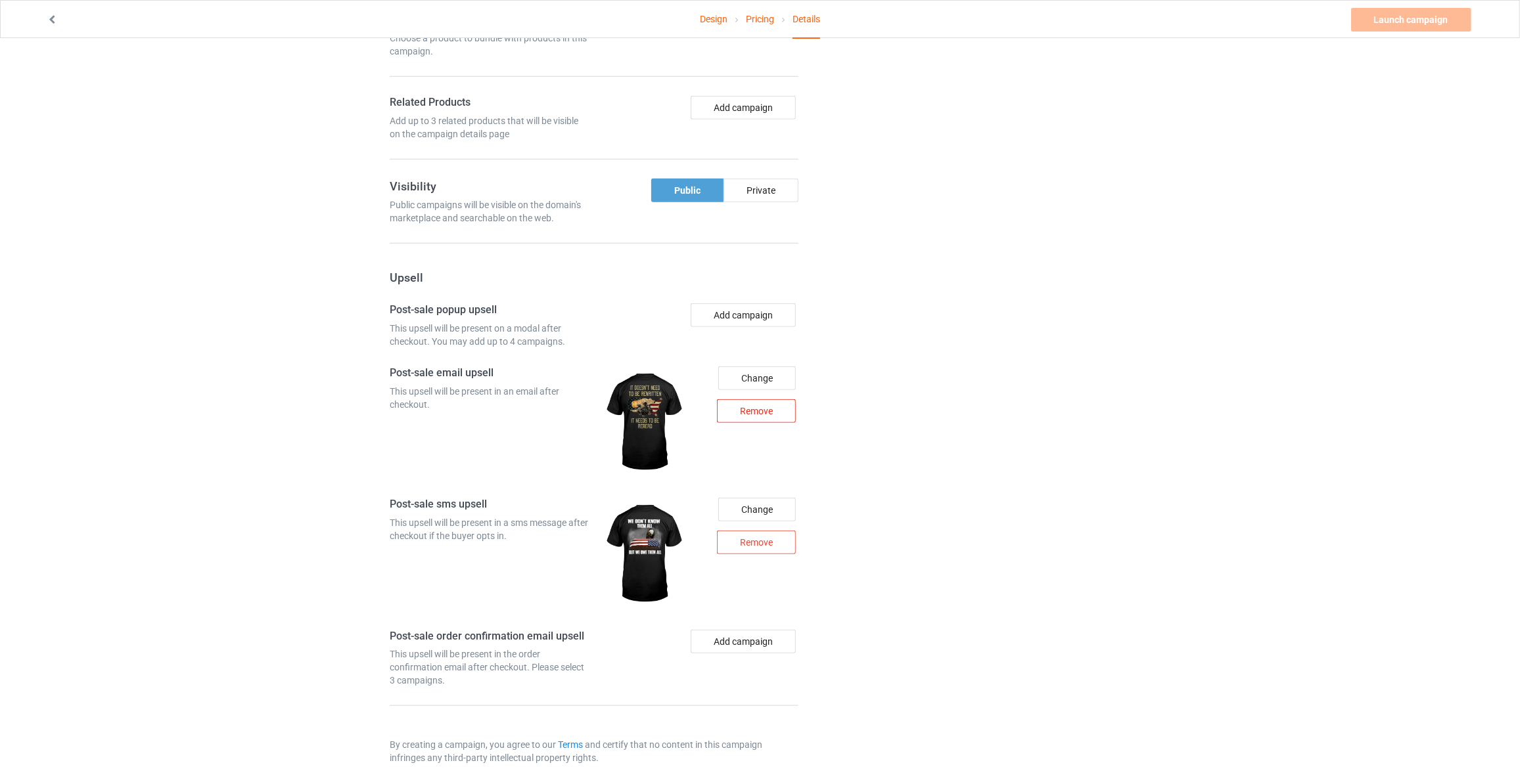
click at [785, 402] on div "Remove" at bounding box center [756, 411] width 79 height 23
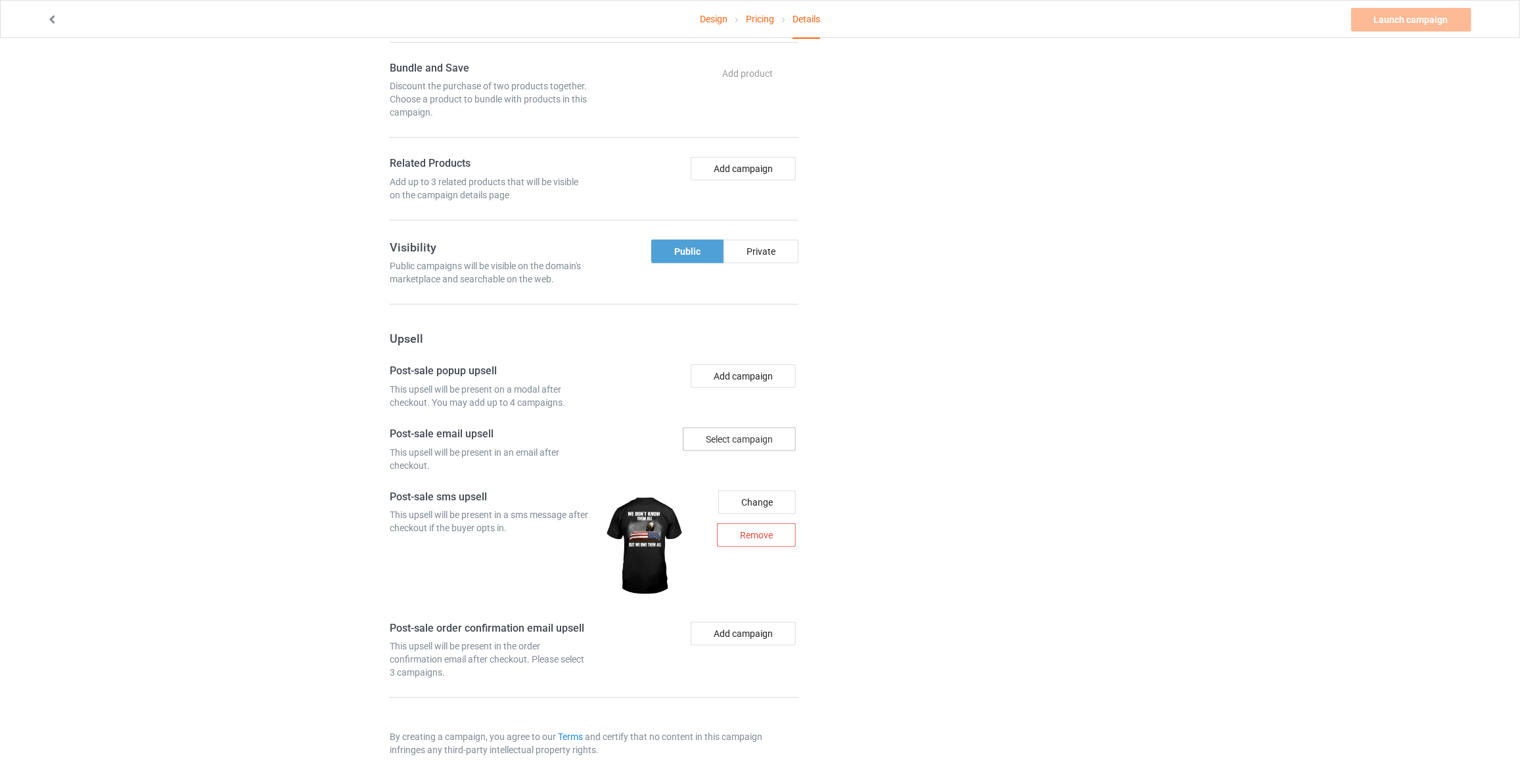
scroll to position [846, 0]
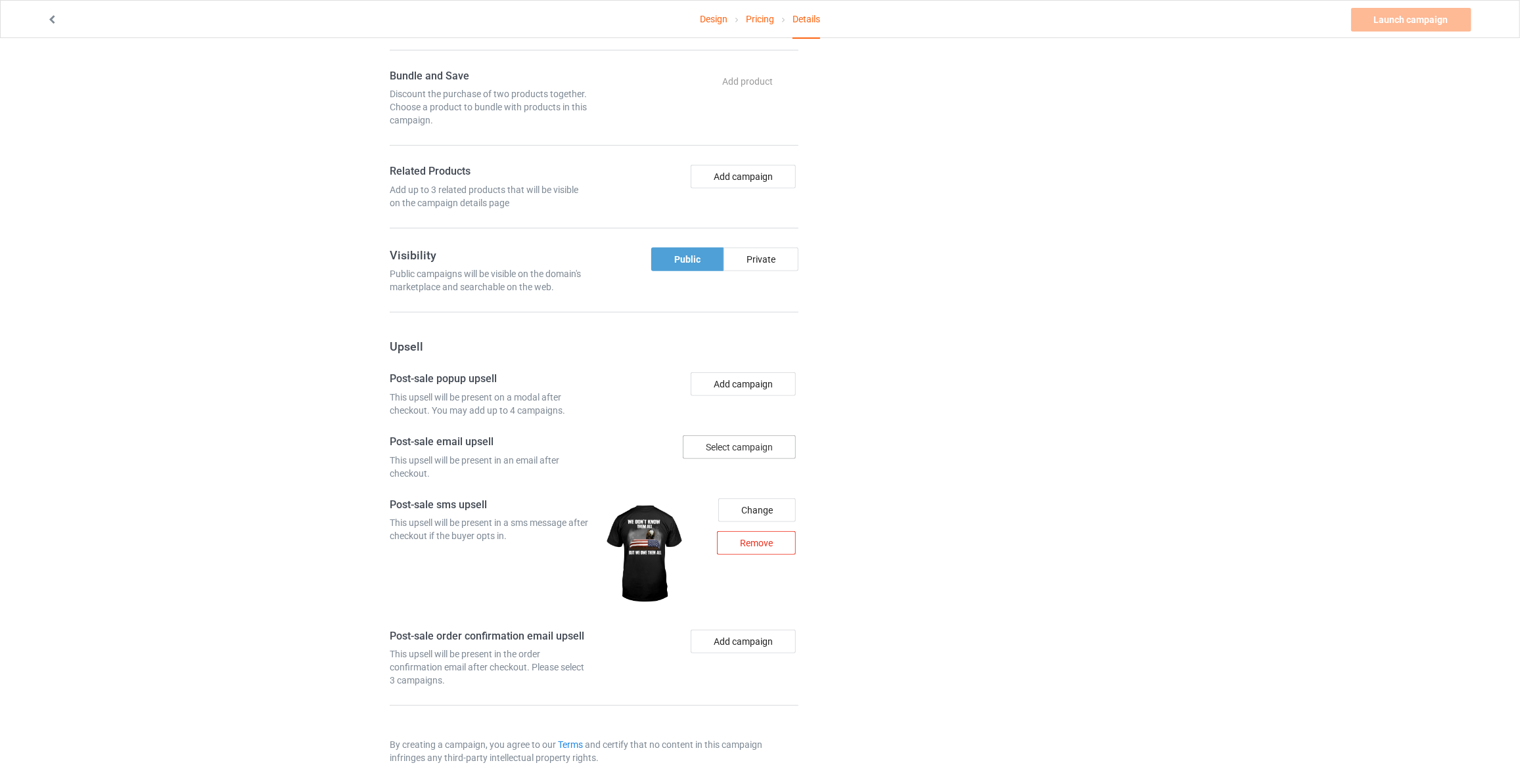
click at [767, 544] on div "Remove" at bounding box center [756, 543] width 79 height 23
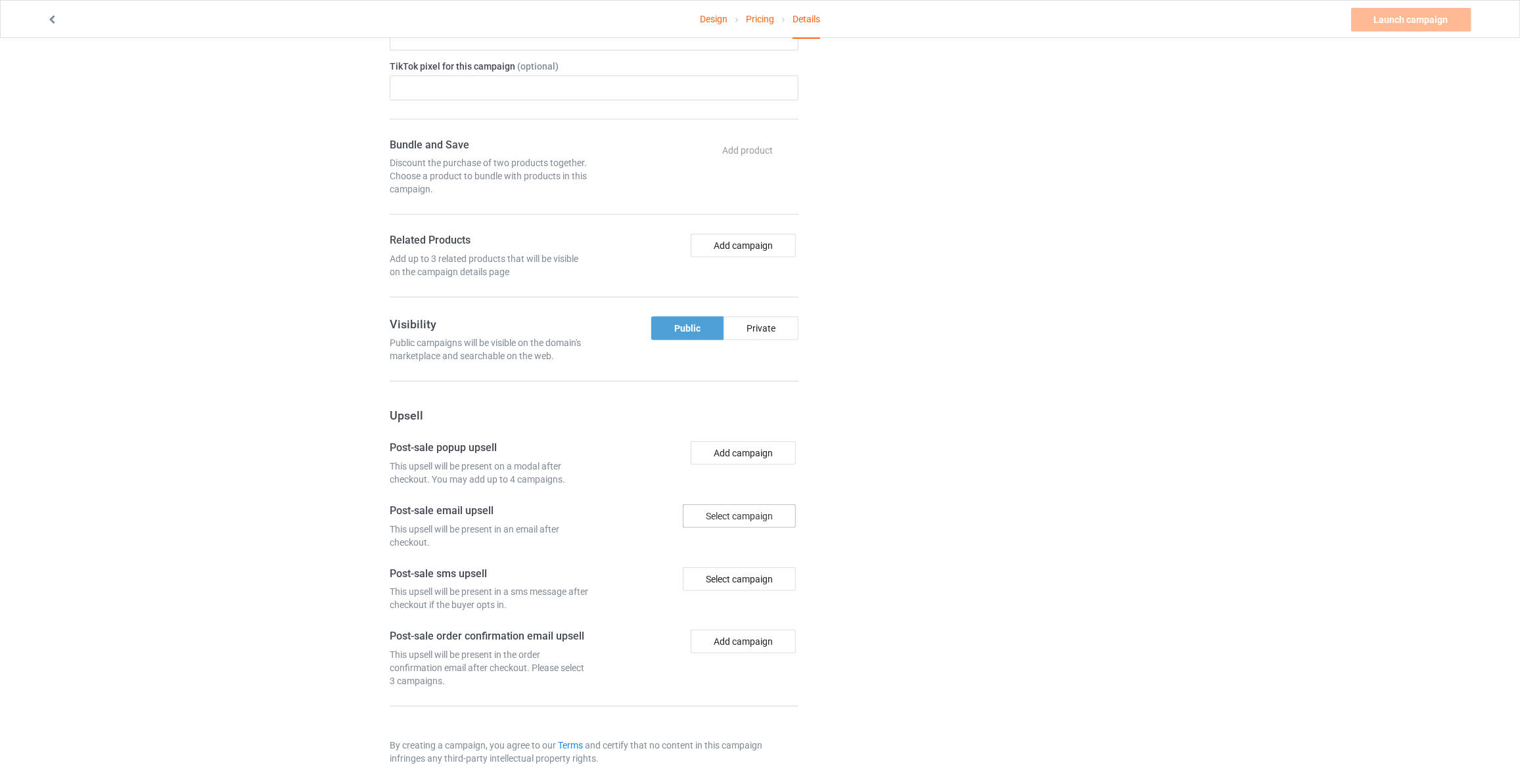
drag, startPoint x: 1148, startPoint y: 540, endPoint x: 1125, endPoint y: 542, distance: 23.1
click at [1148, 542] on div "Design Pricing Details Launch campaign Invalid campaign URL Campaign Info Title…" at bounding box center [760, 26] width 1520 height 1532
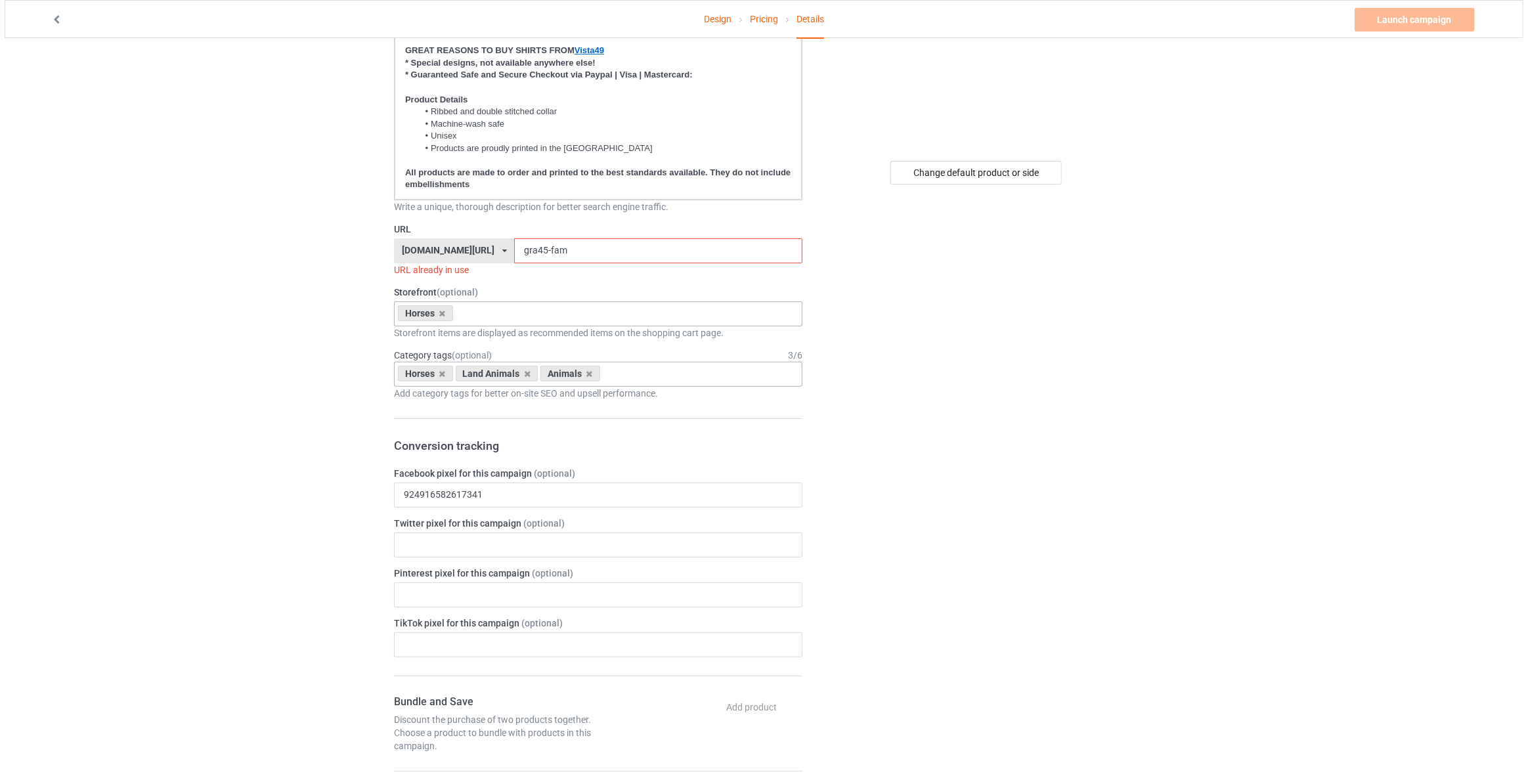
scroll to position [0, 0]
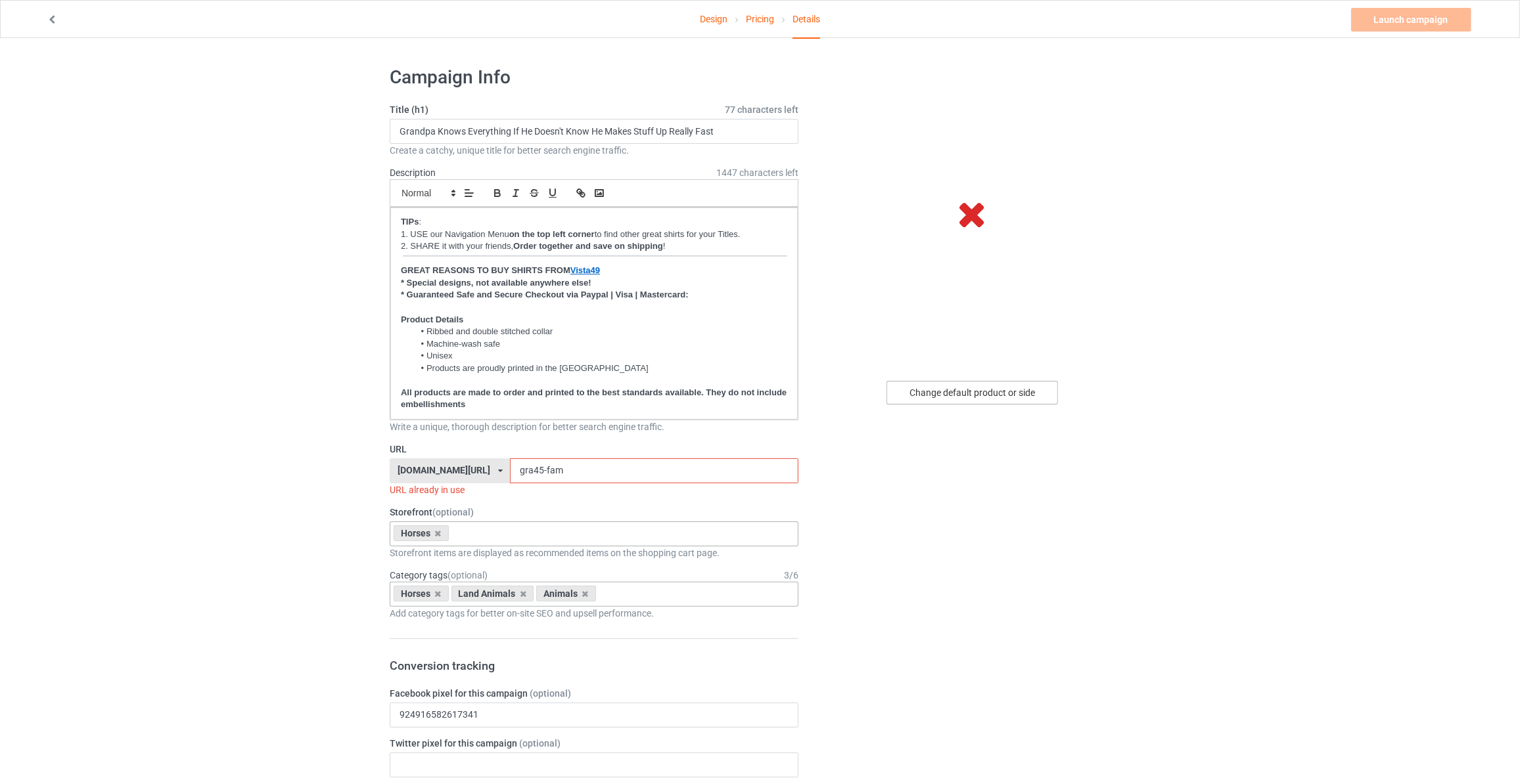
click at [968, 390] on div "Change default product or side" at bounding box center [972, 392] width 171 height 23
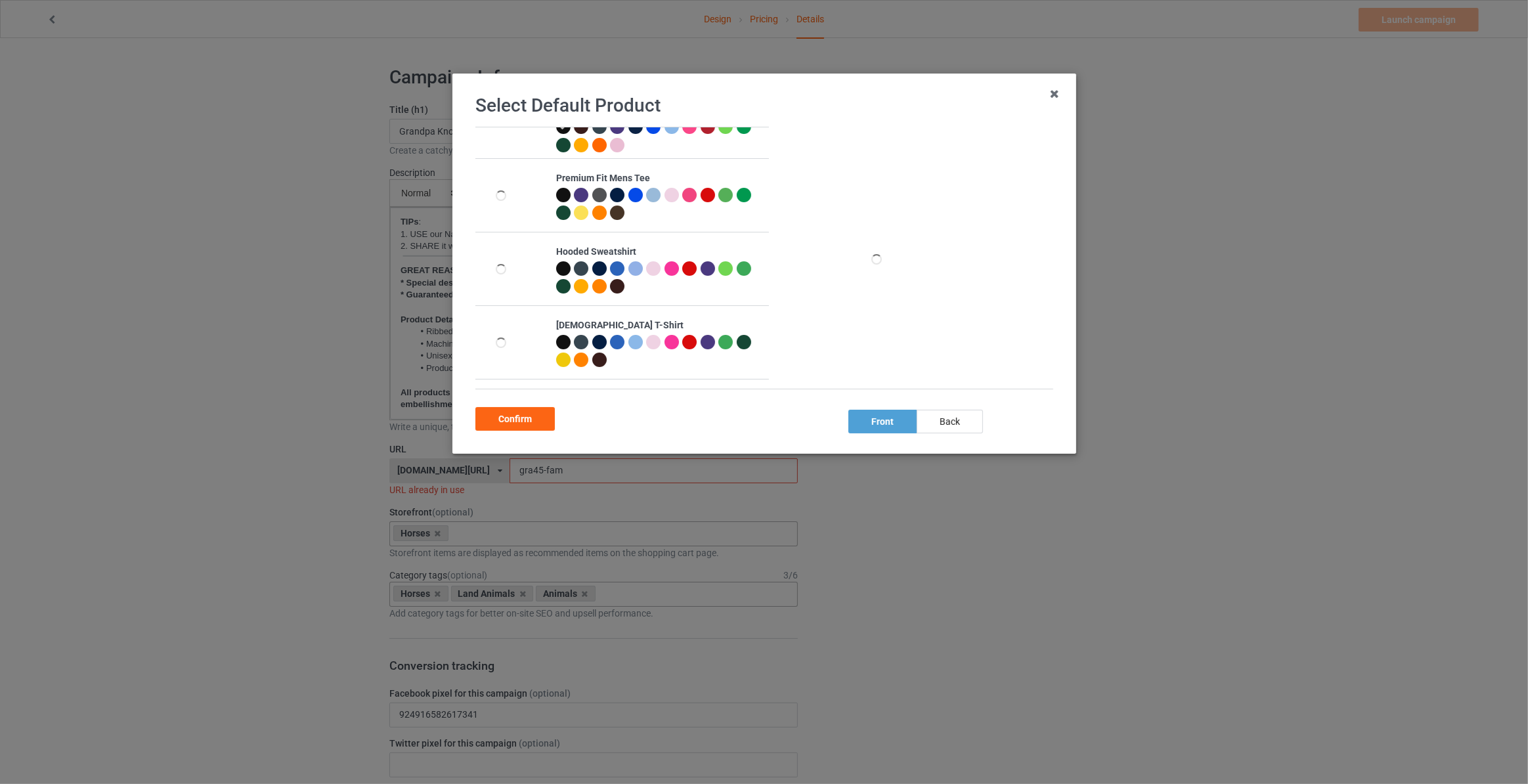
scroll to position [118, 0]
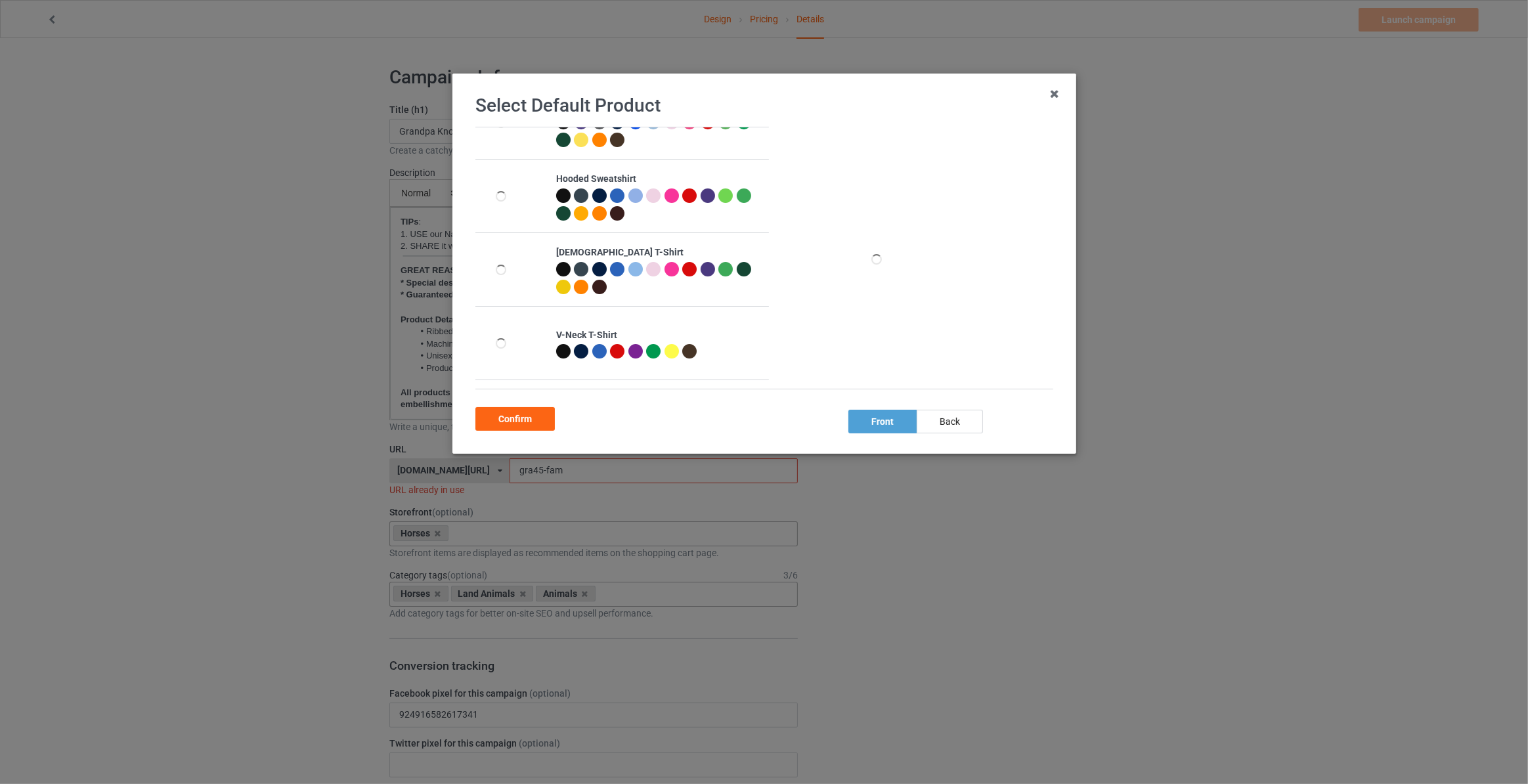
click at [560, 268] on div at bounding box center [563, 269] width 15 height 15
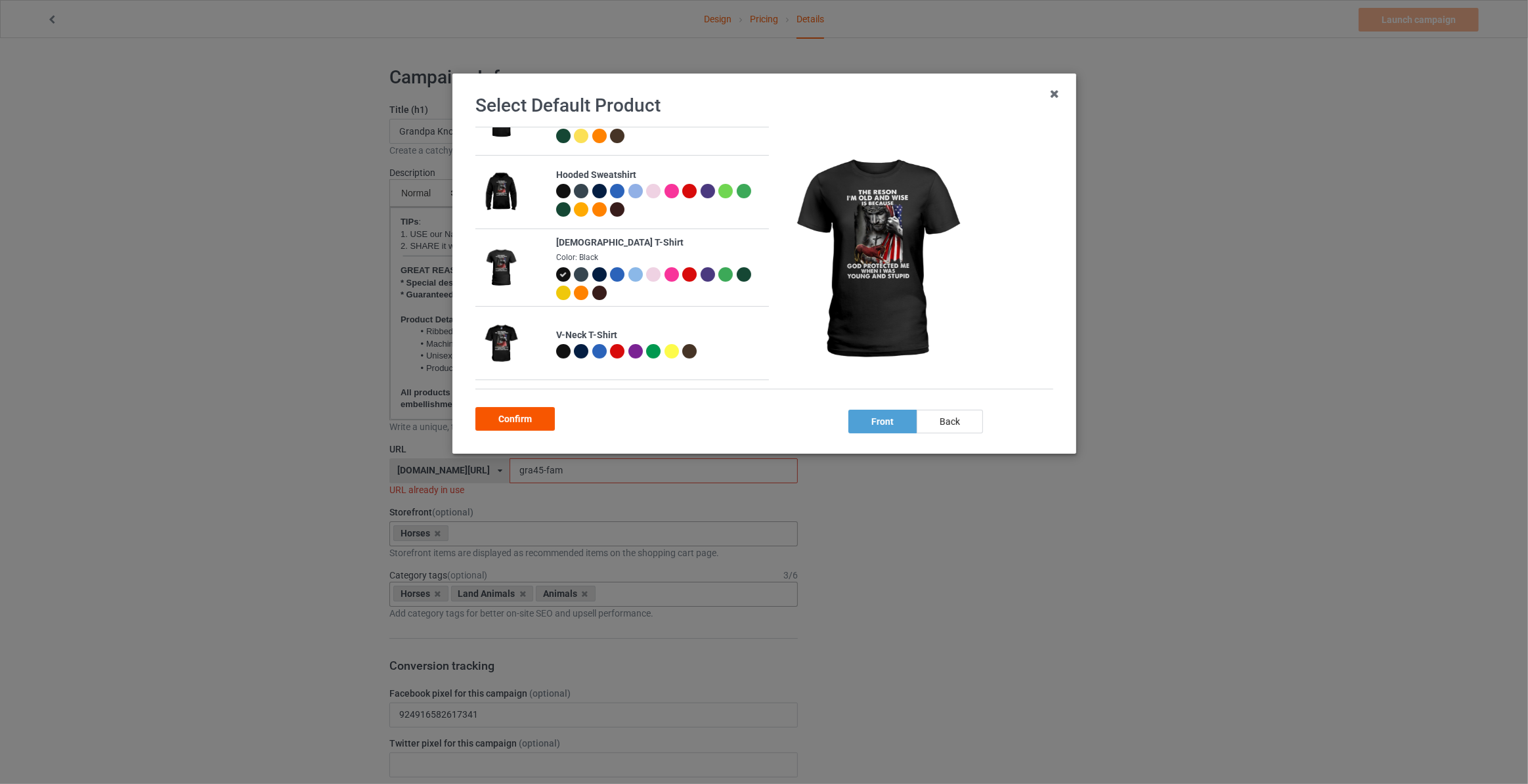
click at [504, 420] on div "Confirm" at bounding box center [515, 419] width 79 height 23
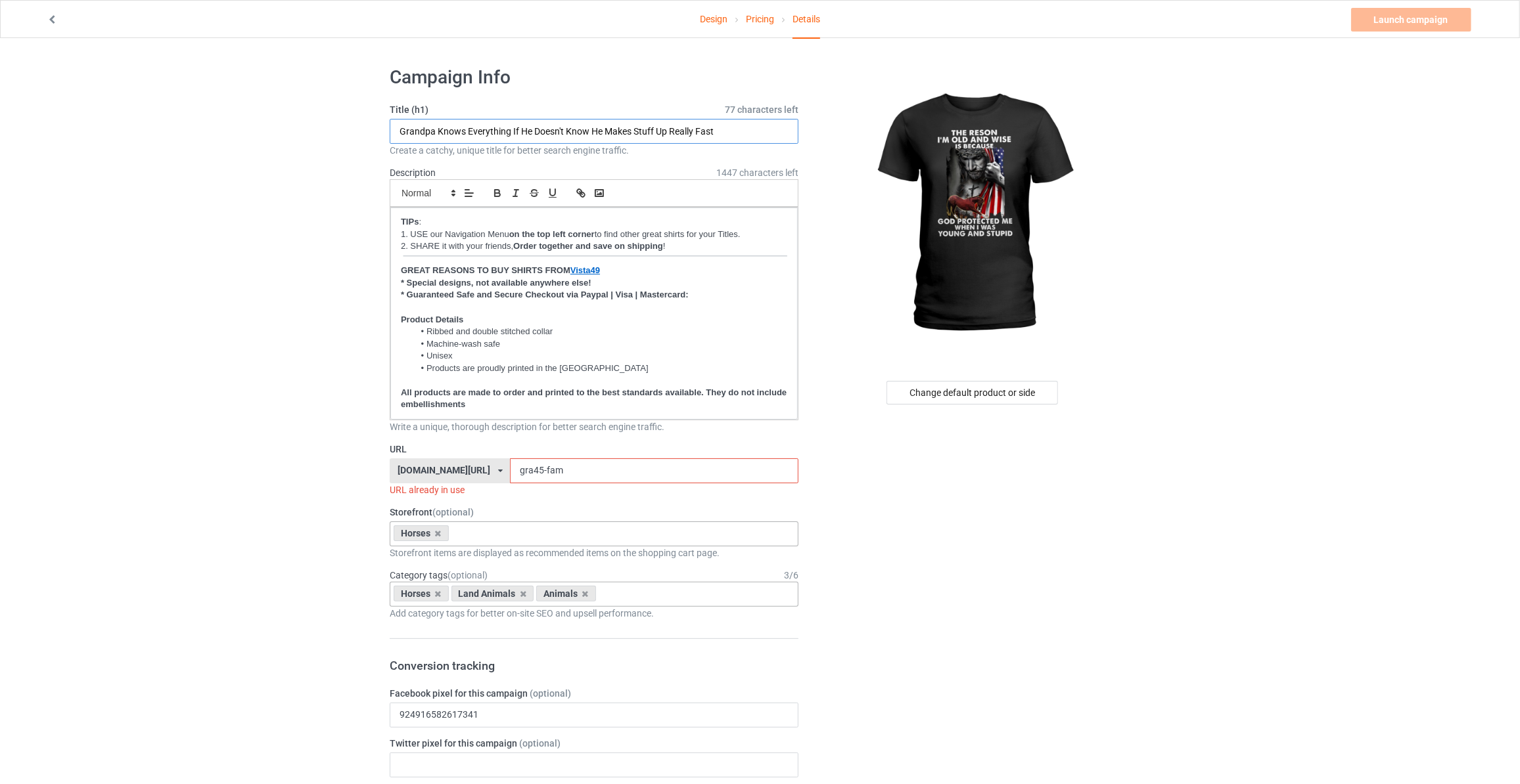
click at [499, 129] on input "Grandpa Knows Everything If He Doesn't Know He Makes Stuff Up Really Fast" at bounding box center [594, 130] width 408 height 24
type input "The Reson I'm Old And Wise Is Because God Protected Me When I Was Young And Stu…"
click at [718, 25] on link "Design" at bounding box center [714, 20] width 27 height 37
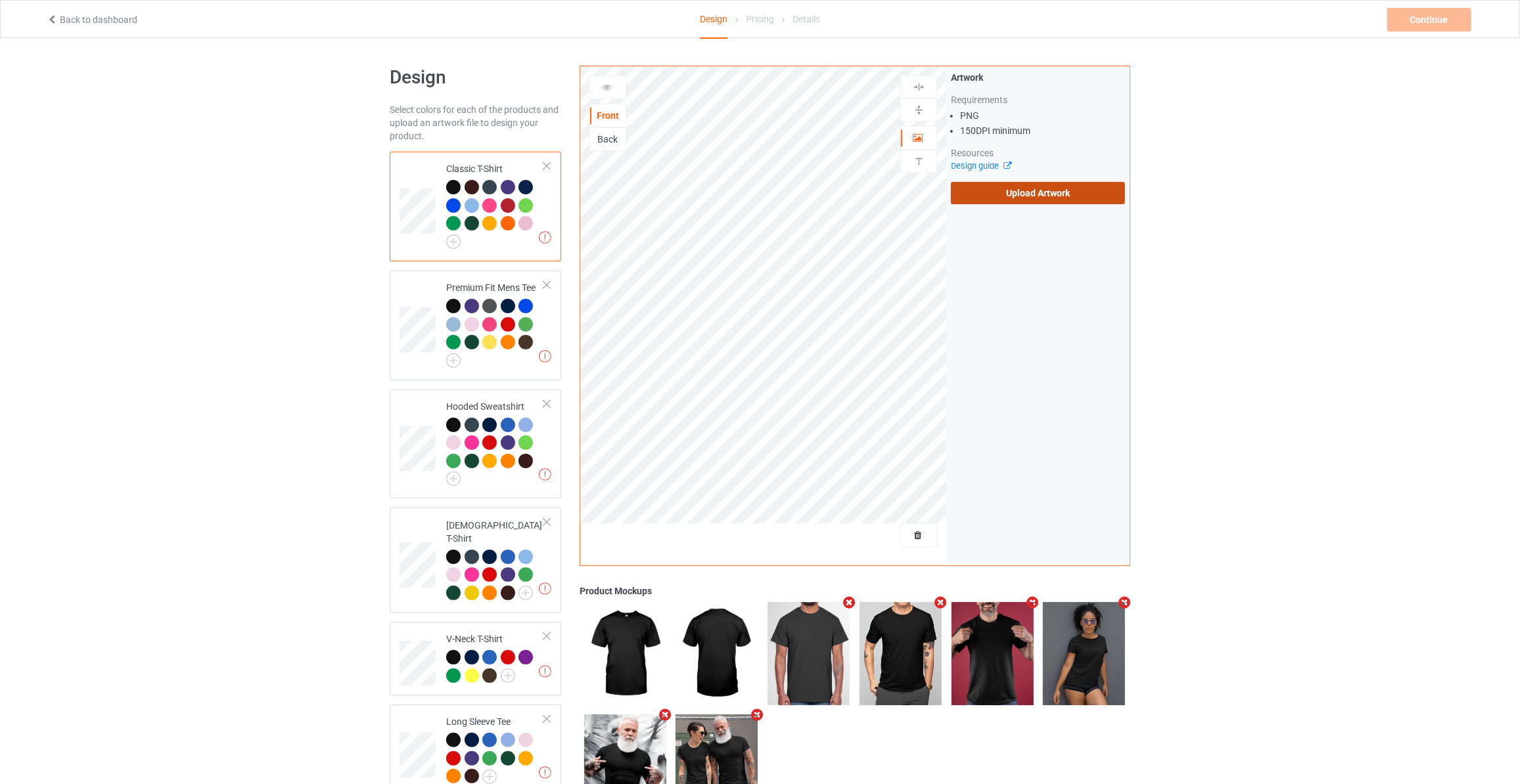
click at [998, 194] on label "Upload Artwork" at bounding box center [1038, 193] width 174 height 23
click at [0, 0] on input "Upload Artwork" at bounding box center [0, 0] width 0 height 0
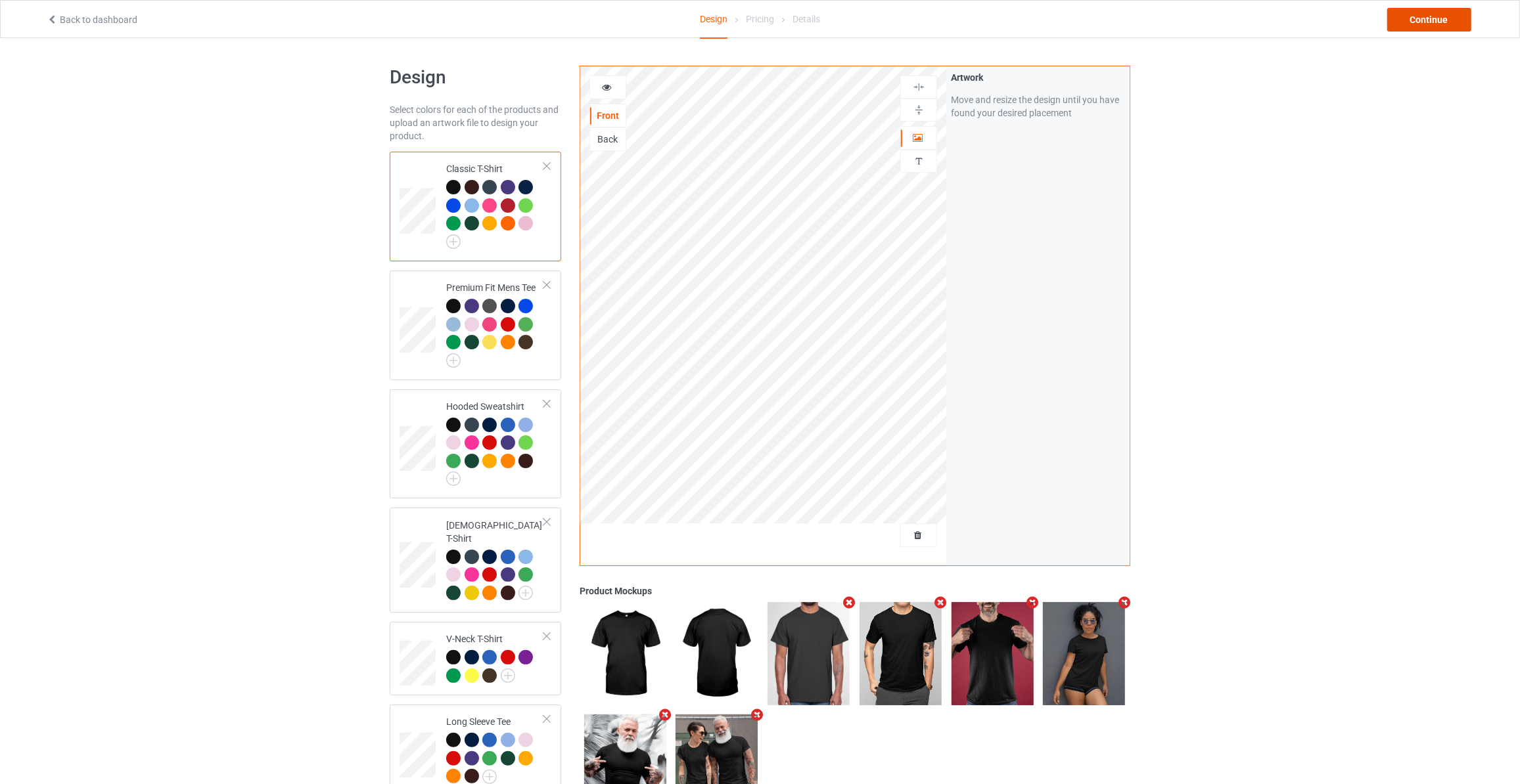
click at [1436, 17] on div "Continue" at bounding box center [1429, 20] width 84 height 23
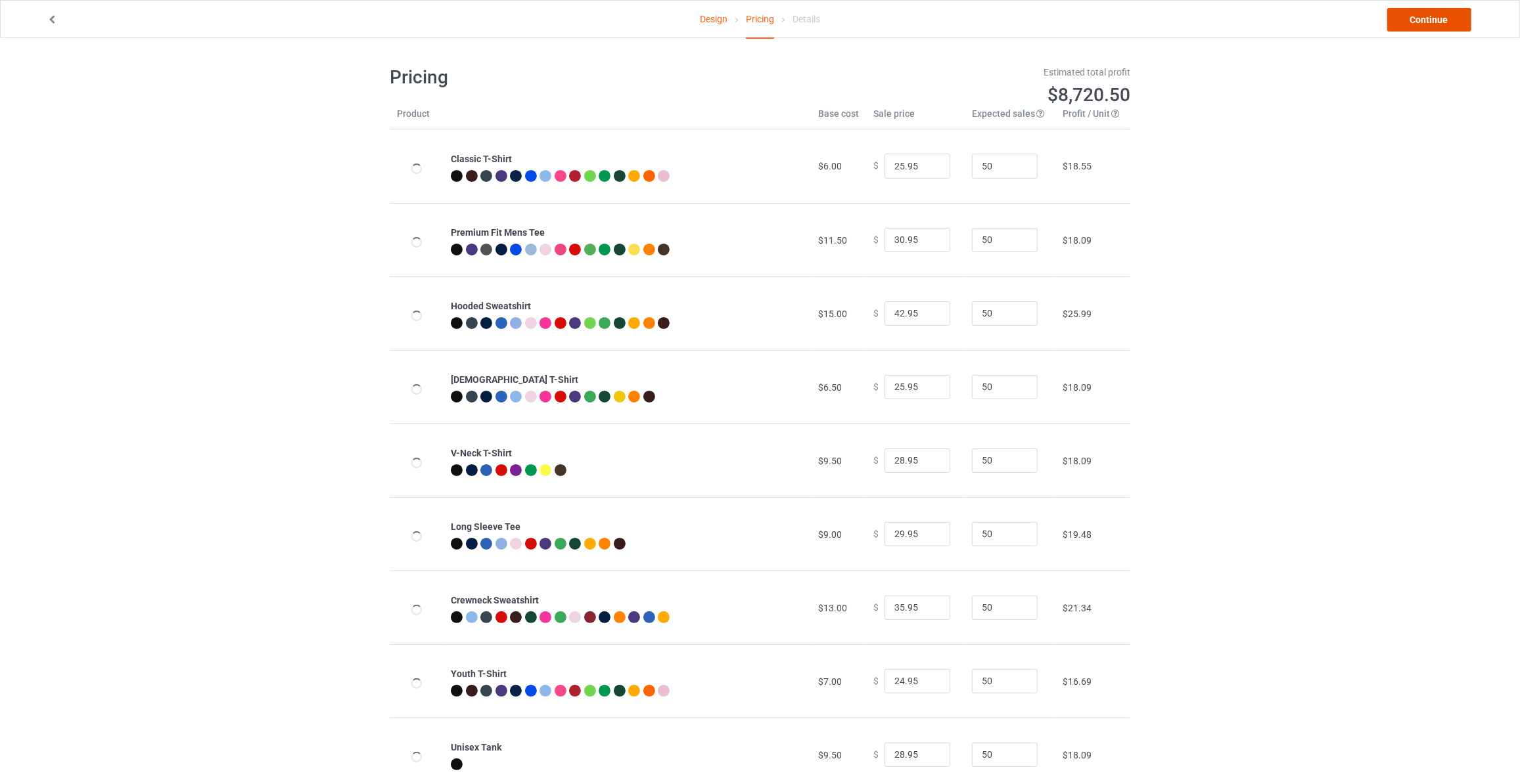
click at [1436, 19] on link "Continue" at bounding box center [1429, 20] width 84 height 23
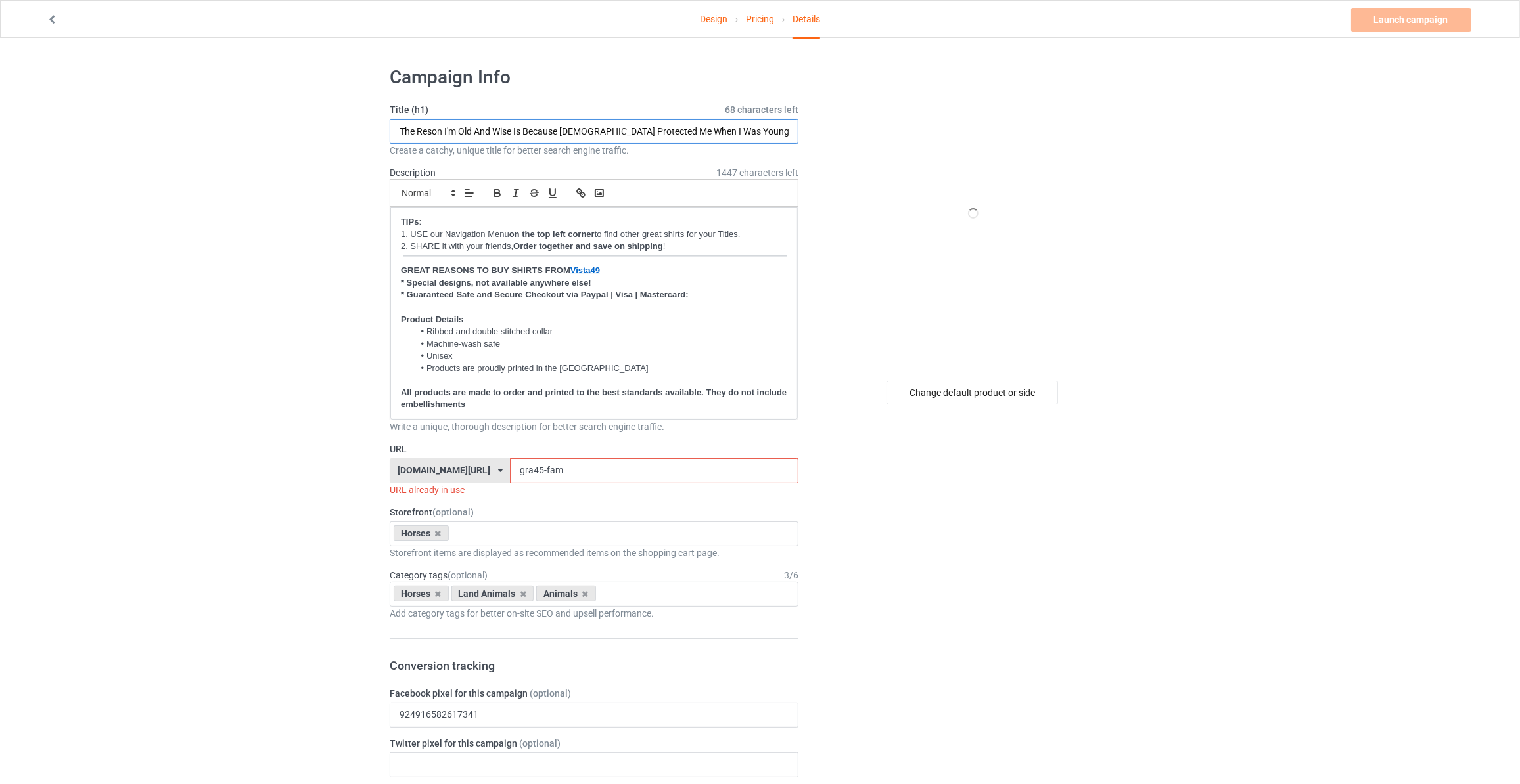
click at [555, 132] on input "The Reson I'm Old And Wise Is Because God Protected Me When I Was Young And Stu…" at bounding box center [594, 130] width 408 height 24
paste input "a"
type input "The Reason I'm Old And Wise Is Because God Protected Me When I Was Young And St…"
drag, startPoint x: 549, startPoint y: 472, endPoint x: 243, endPoint y: 450, distance: 306.8
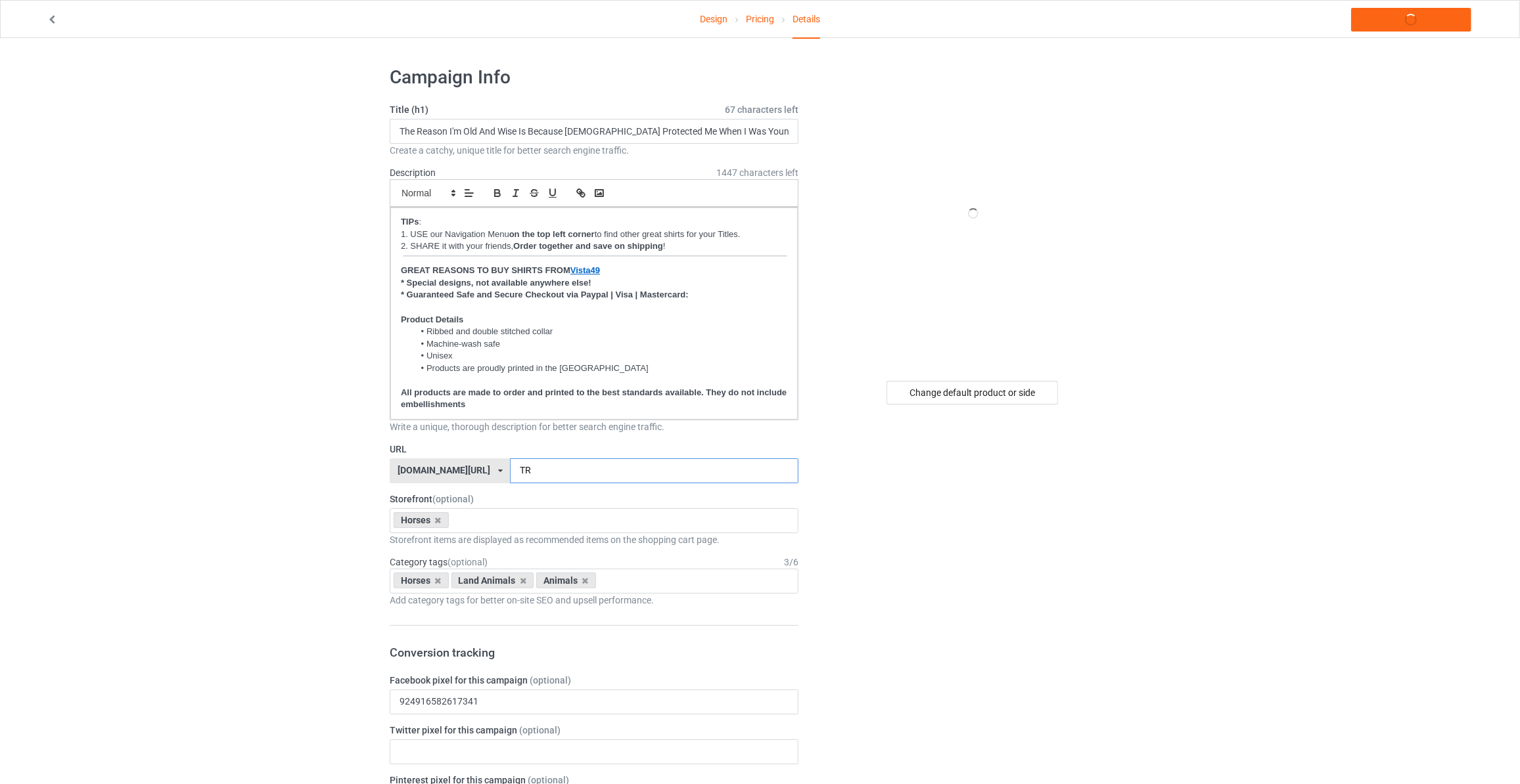
type input "T"
type input "thre139-h"
click at [272, 474] on div "Design Pricing Details Launch campaign Campaign Info Title (h1) 67 characters l…" at bounding box center [760, 797] width 1520 height 1518
click at [987, 396] on div "Change default product or side" at bounding box center [972, 392] width 171 height 23
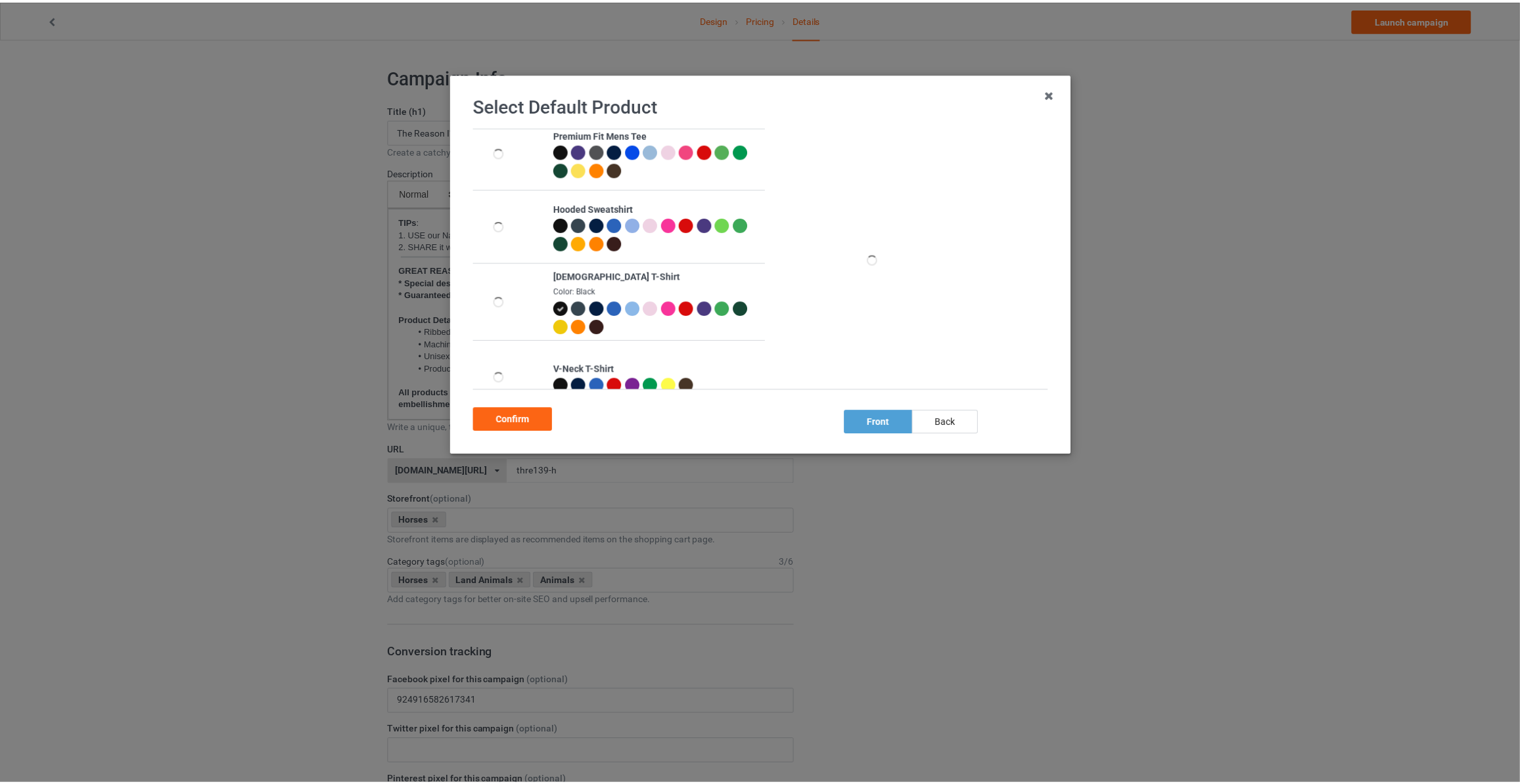
scroll to position [79, 0]
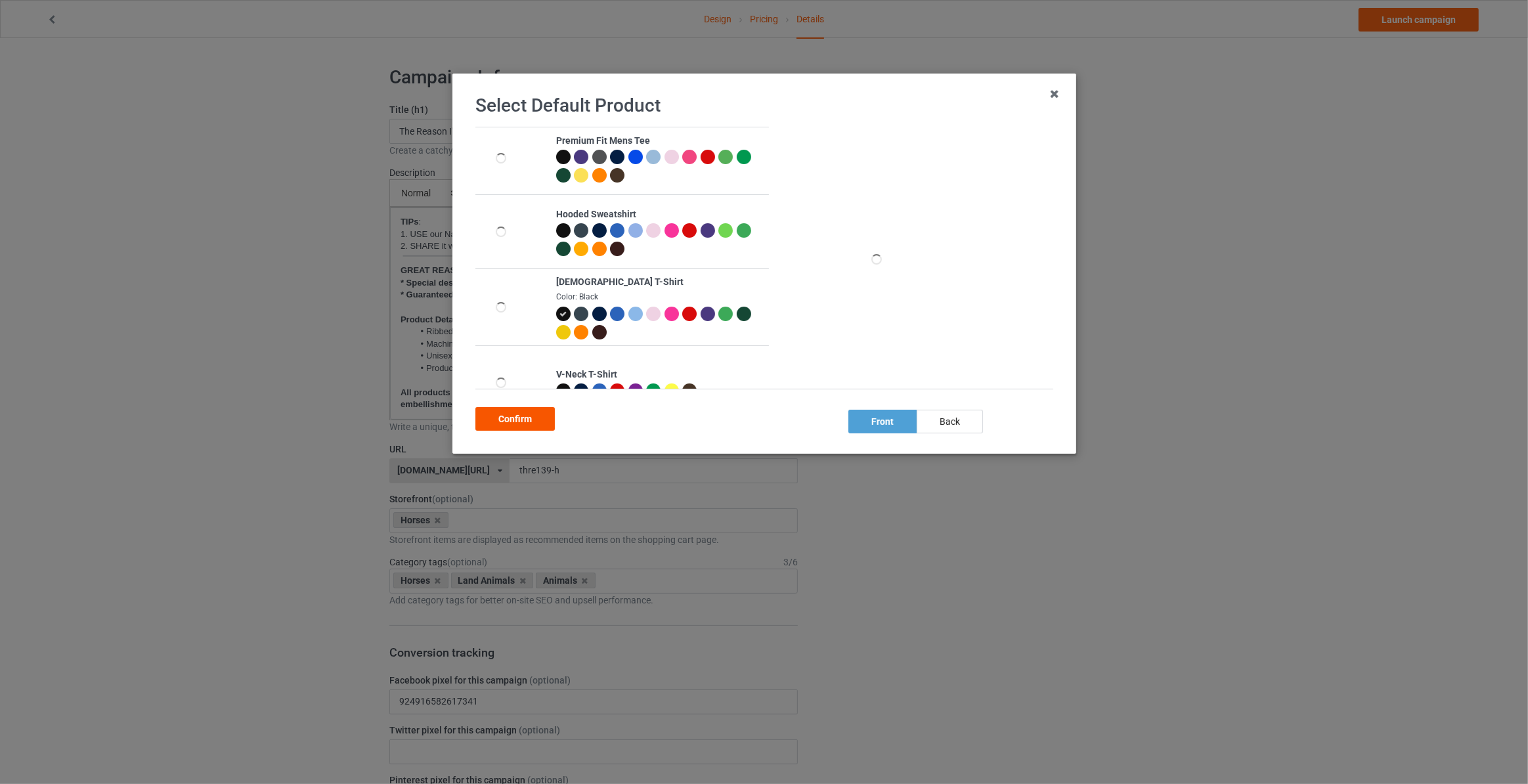
click at [498, 420] on div "Confirm" at bounding box center [515, 419] width 79 height 23
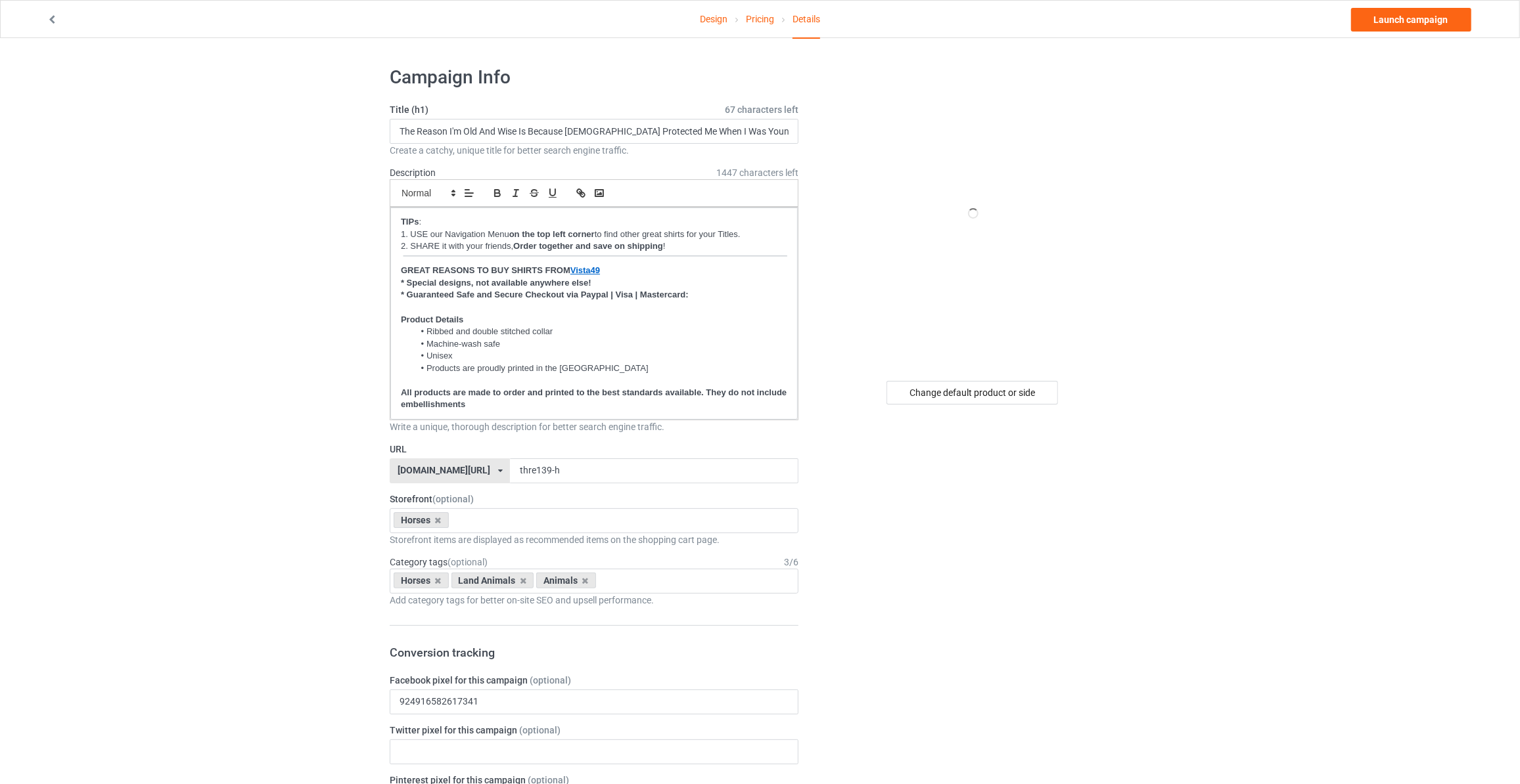
click at [243, 368] on div "Design Pricing Details Launch campaign Campaign Info Title (h1) 67 characters l…" at bounding box center [760, 797] width 1520 height 1518
click at [750, 22] on link "Pricing" at bounding box center [760, 20] width 28 height 37
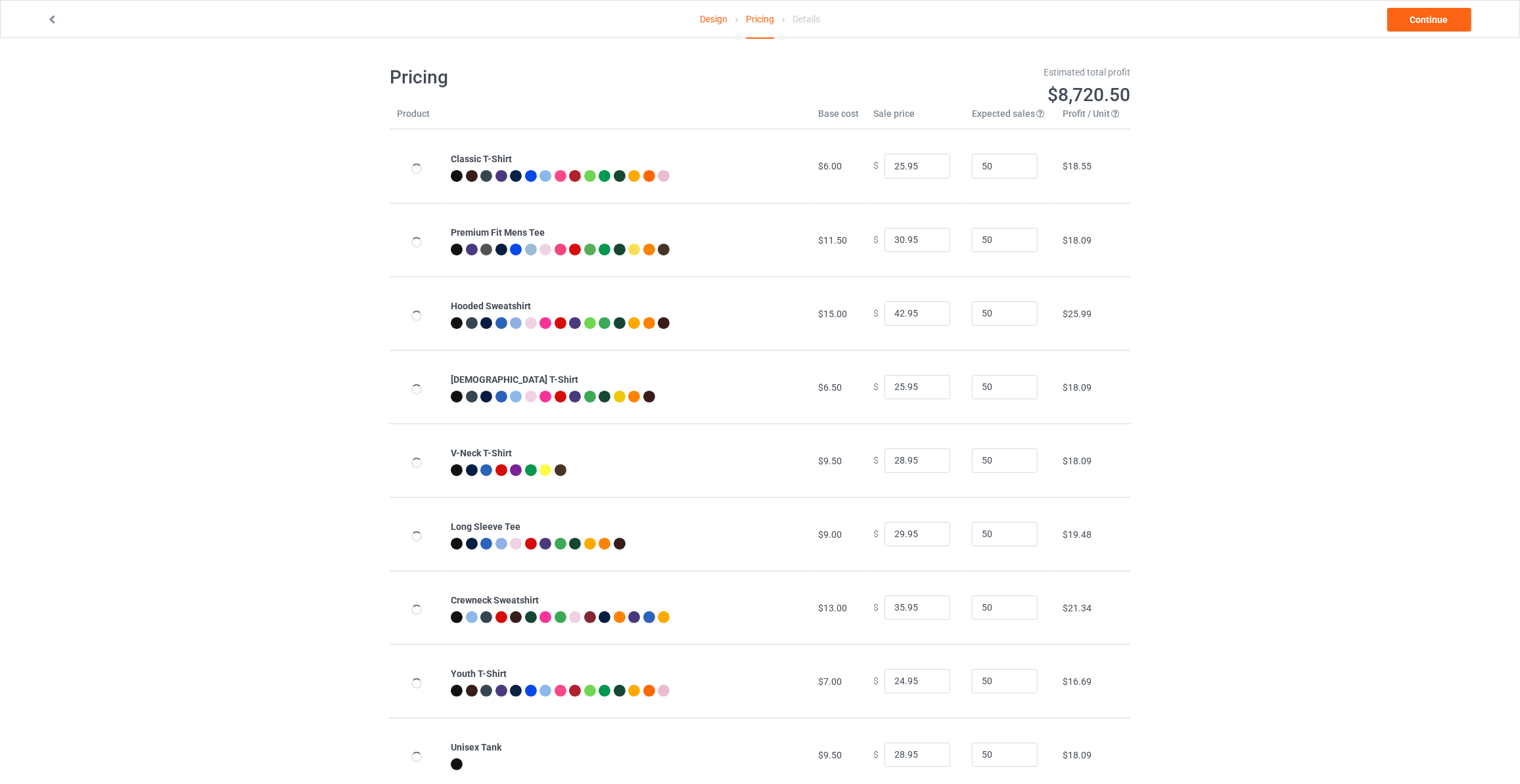
click at [707, 21] on link "Design" at bounding box center [714, 20] width 27 height 37
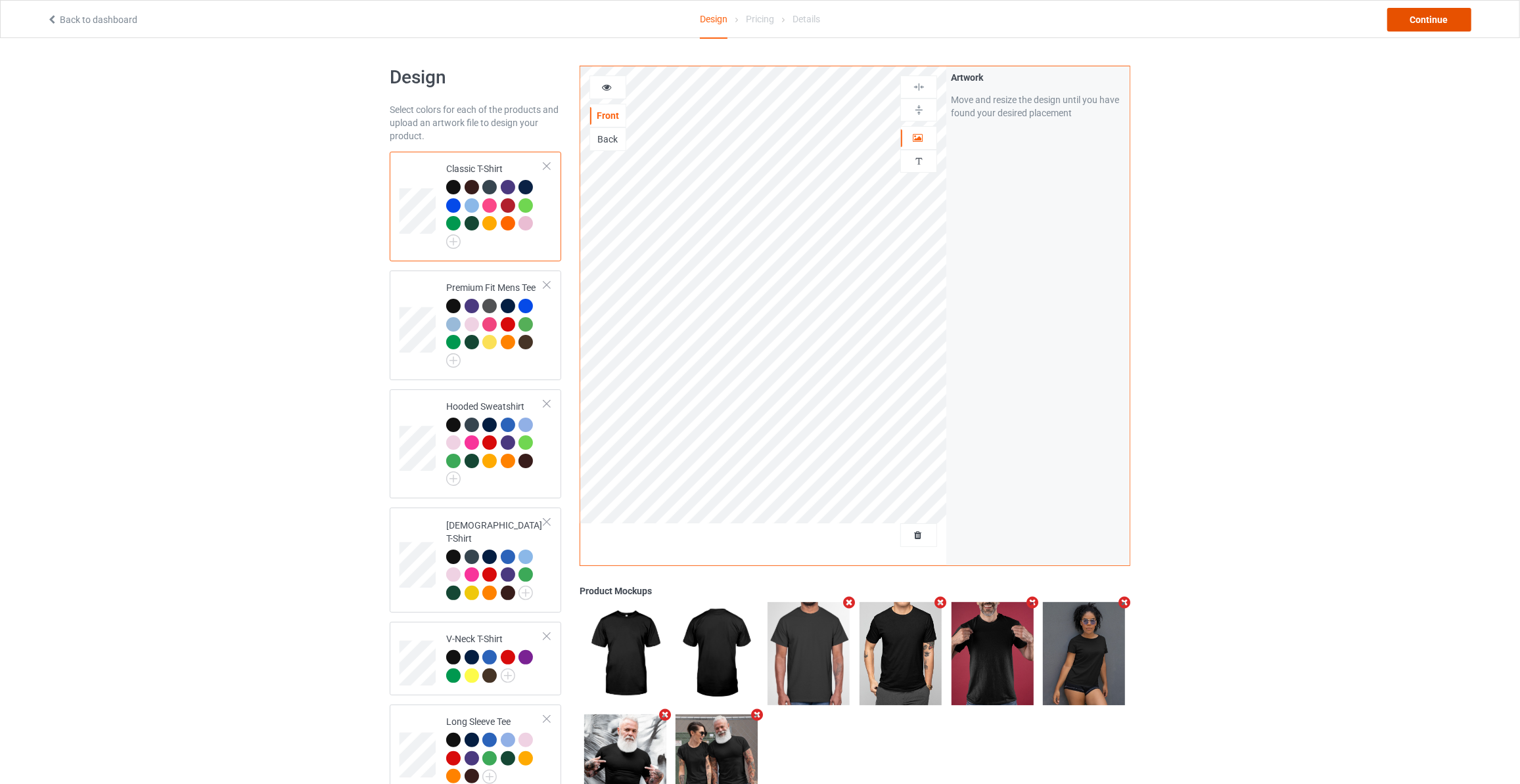
click at [1425, 22] on div "Continue" at bounding box center [1429, 20] width 84 height 23
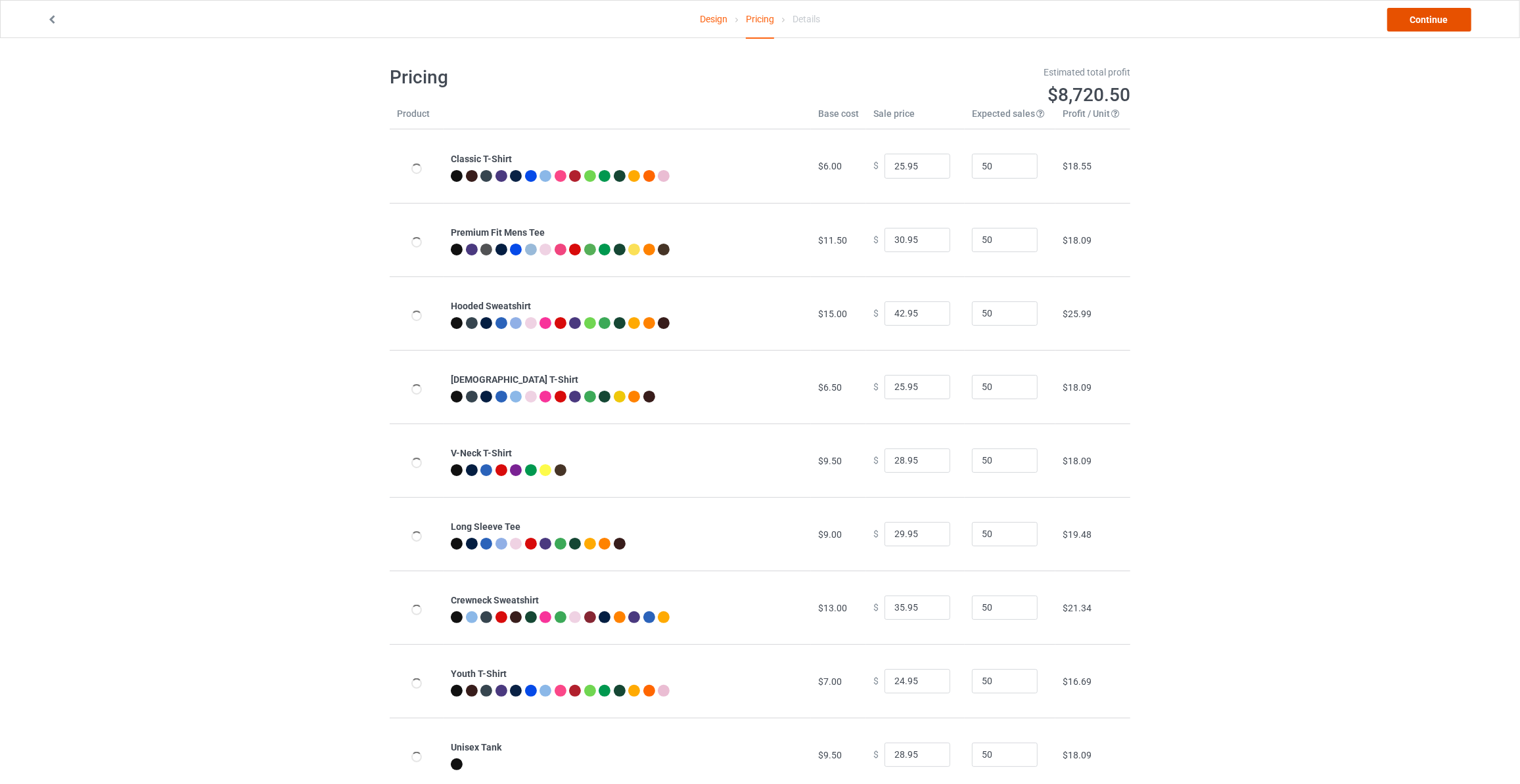
click at [1425, 22] on link "Continue" at bounding box center [1429, 20] width 84 height 23
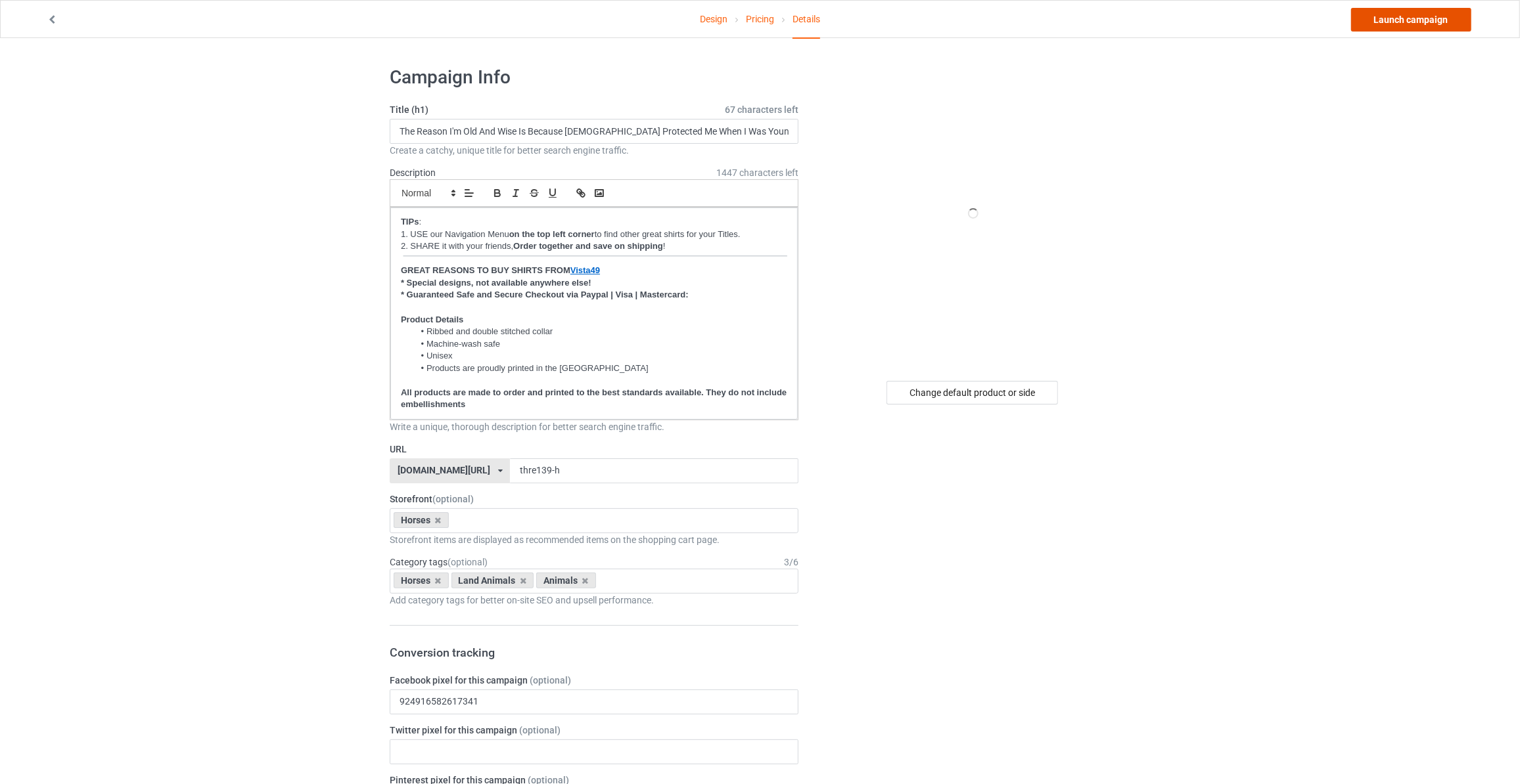
click at [1385, 20] on link "Launch campaign" at bounding box center [1410, 20] width 120 height 23
